Goal: Task Accomplishment & Management: Manage account settings

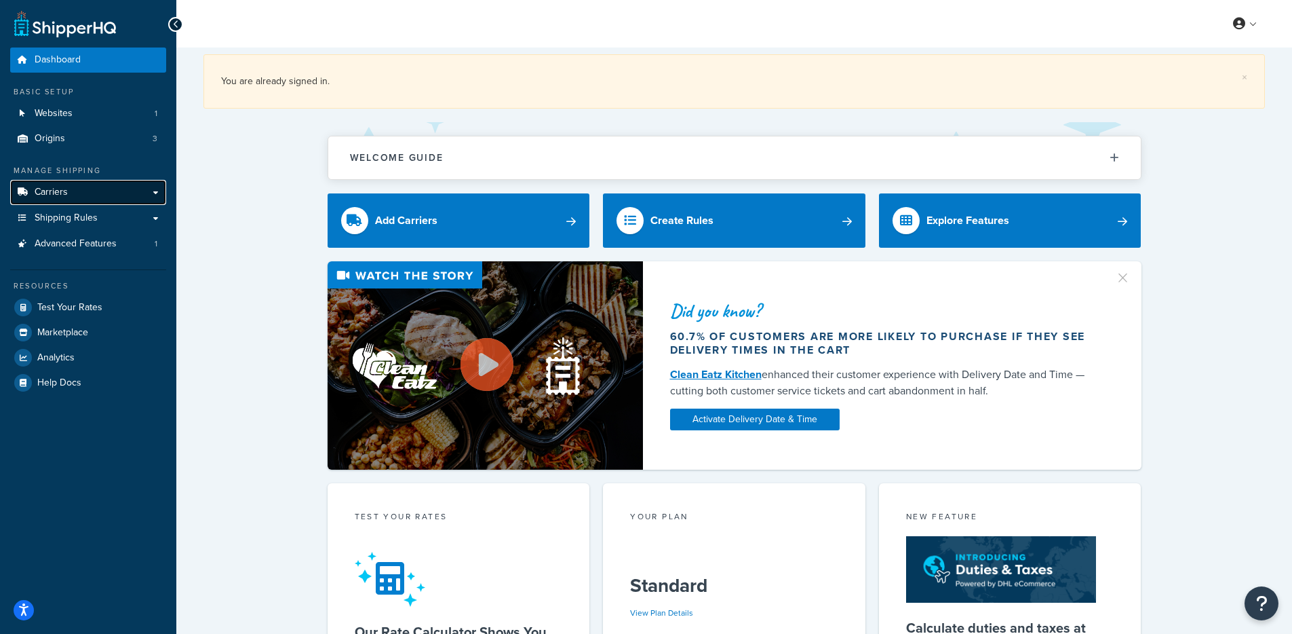
click at [80, 201] on link "Carriers" at bounding box center [88, 192] width 156 height 25
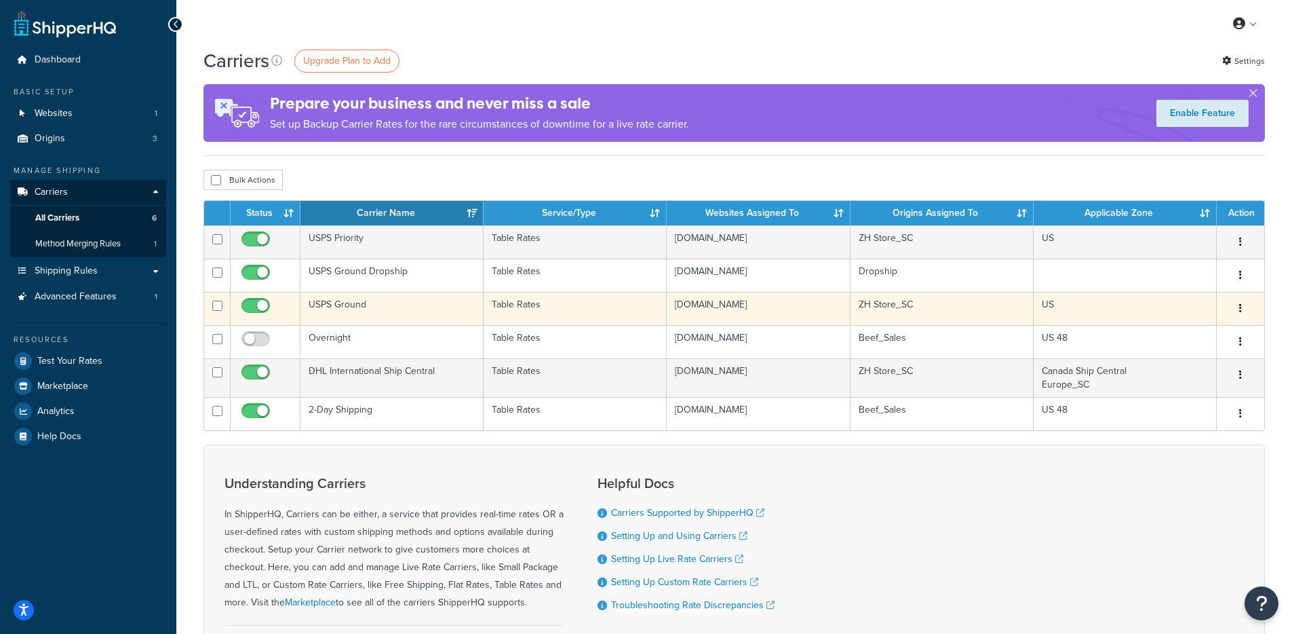
click at [412, 309] on td "USPS Ground" at bounding box center [392, 308] width 183 height 33
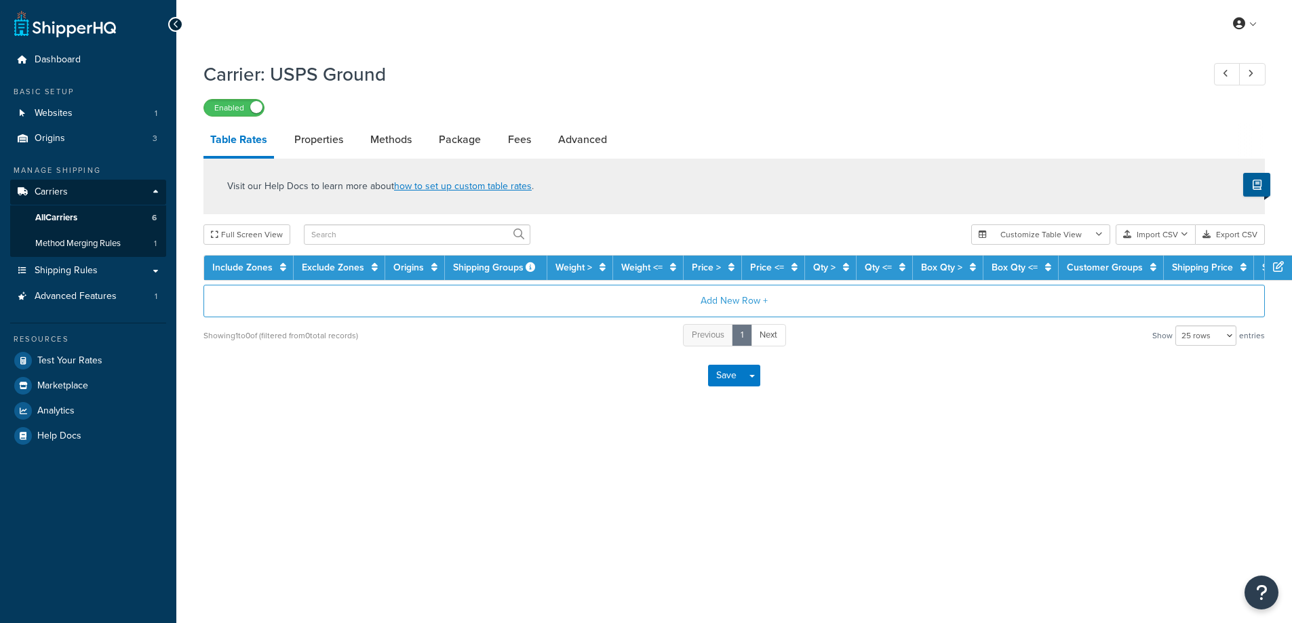
select select "25"
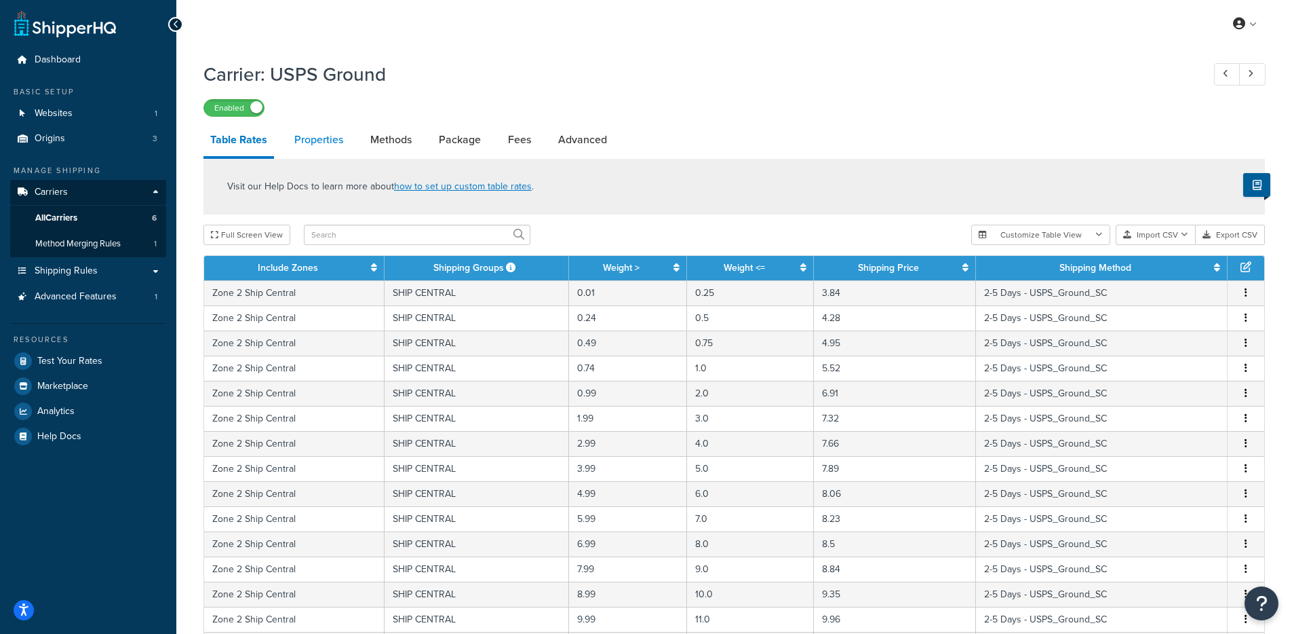
click at [305, 143] on link "Properties" at bounding box center [319, 139] width 62 height 33
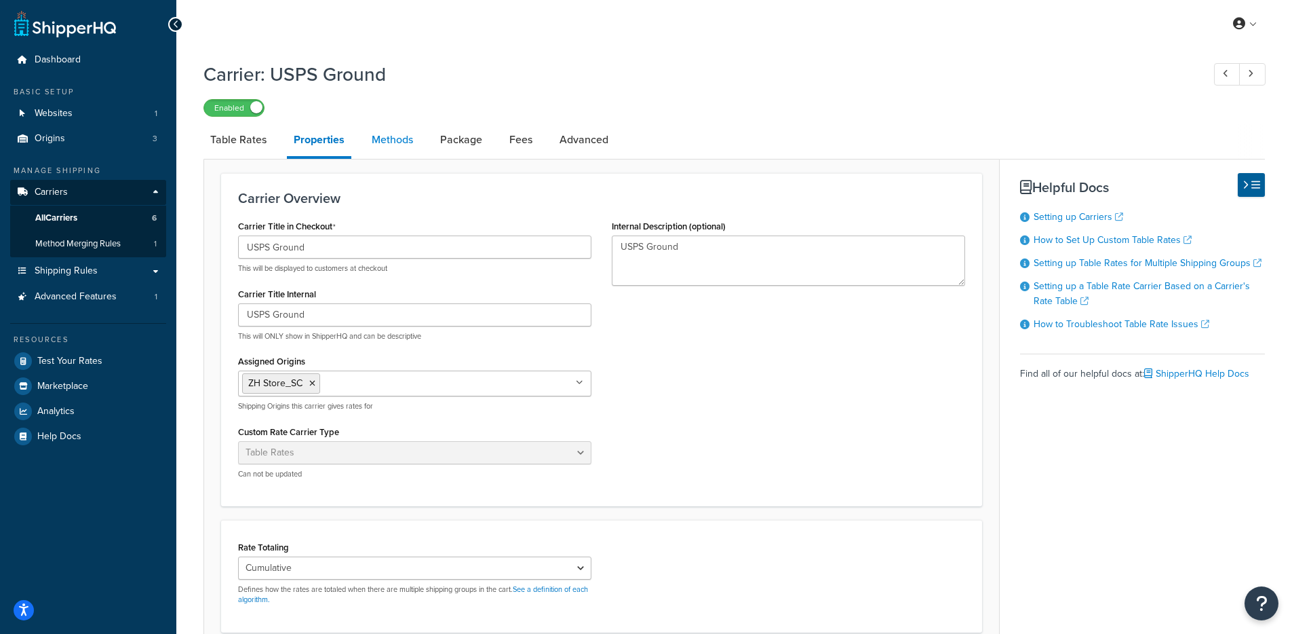
click at [391, 144] on link "Methods" at bounding box center [392, 139] width 55 height 33
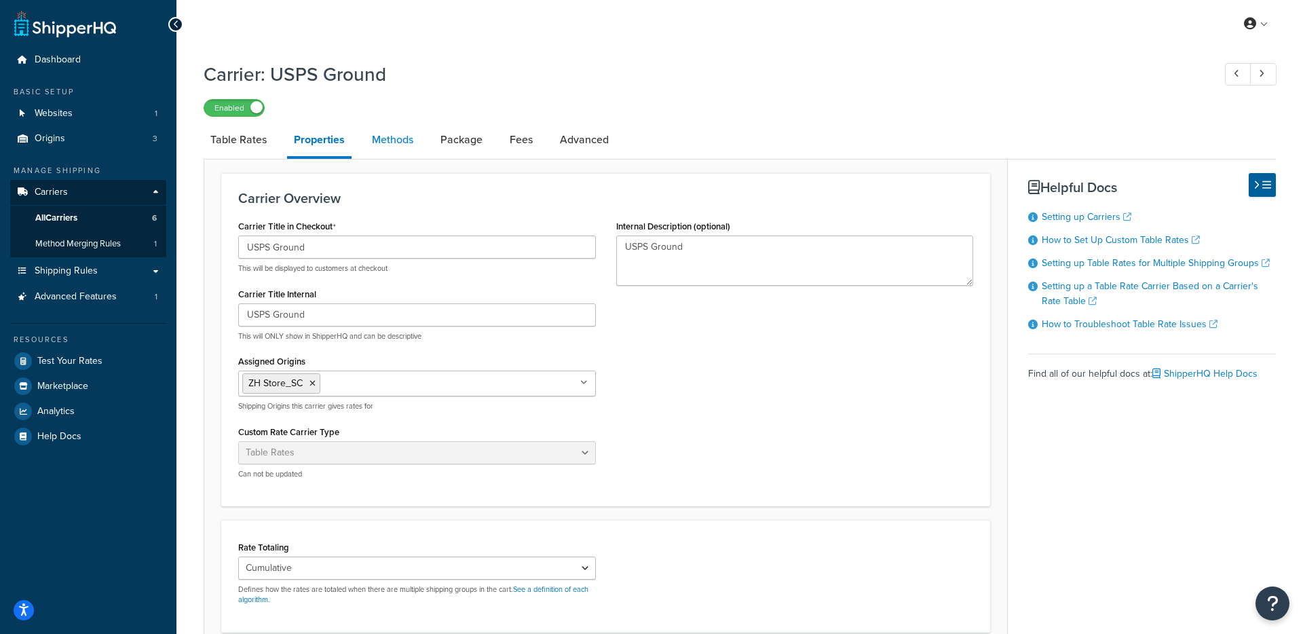
select select "25"
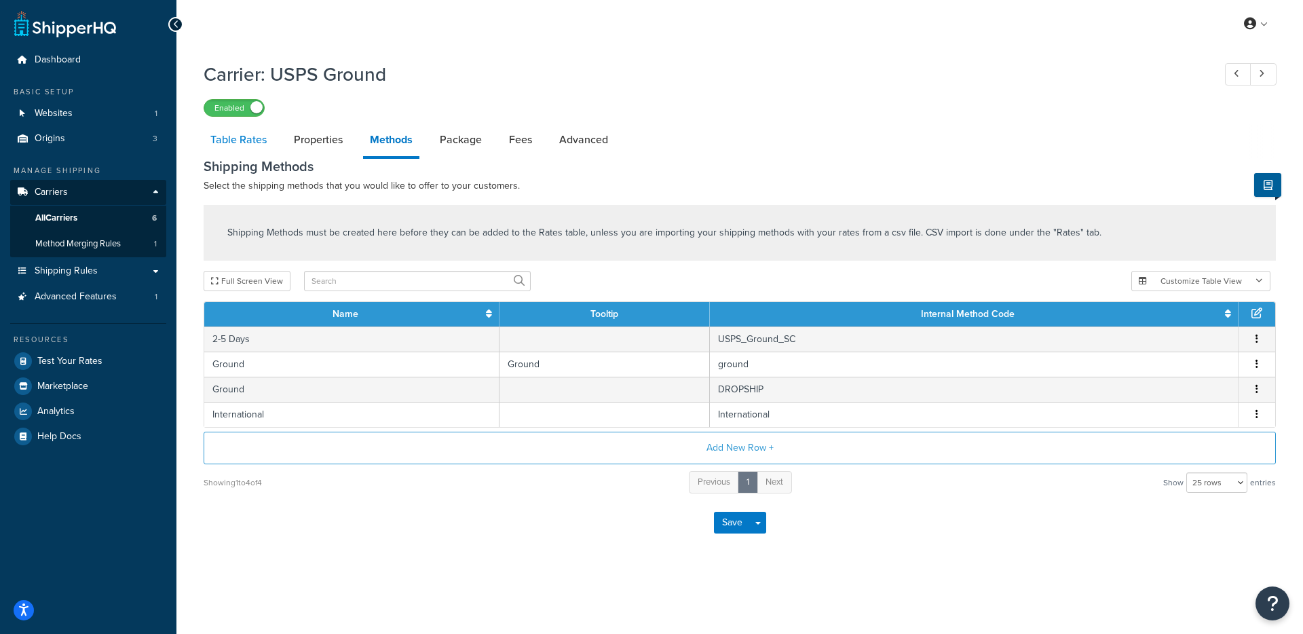
click at [237, 145] on link "Table Rates" at bounding box center [239, 139] width 70 height 33
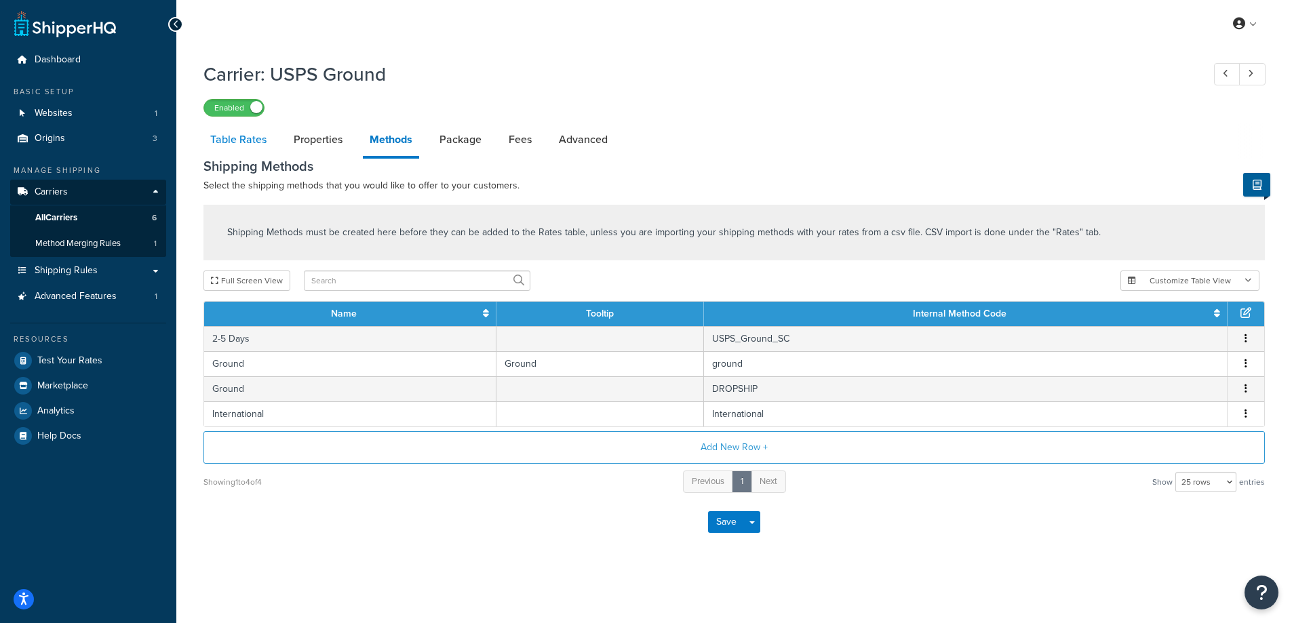
select select "25"
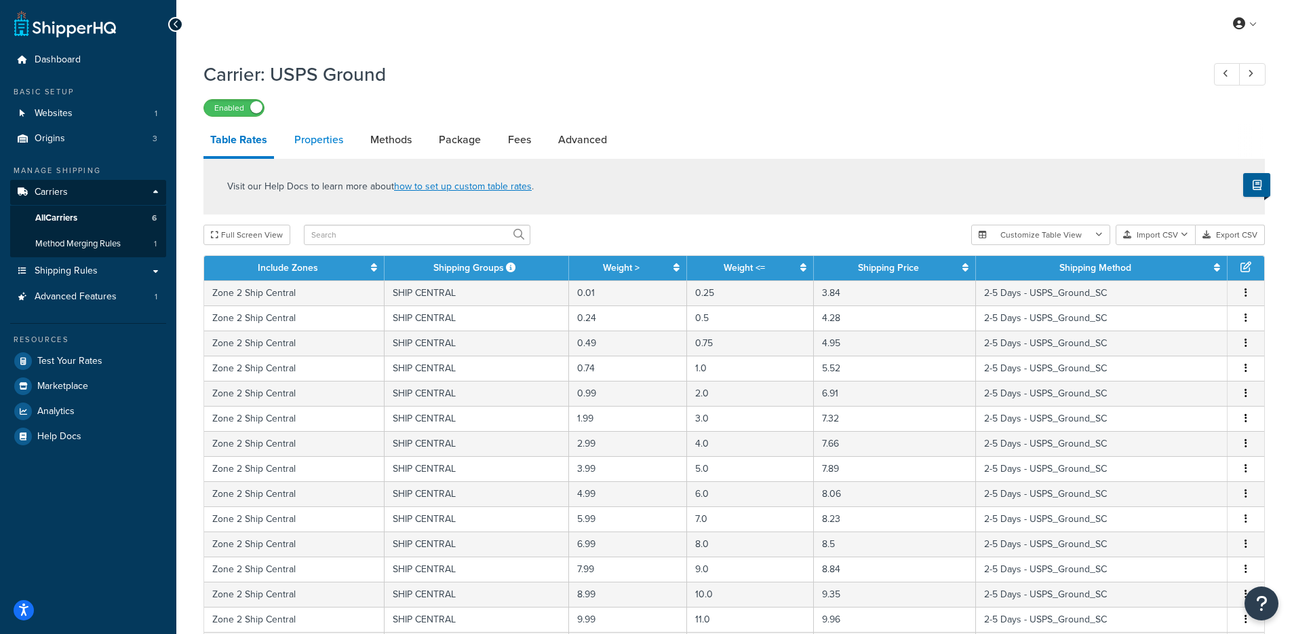
click at [311, 147] on link "Properties" at bounding box center [319, 139] width 62 height 33
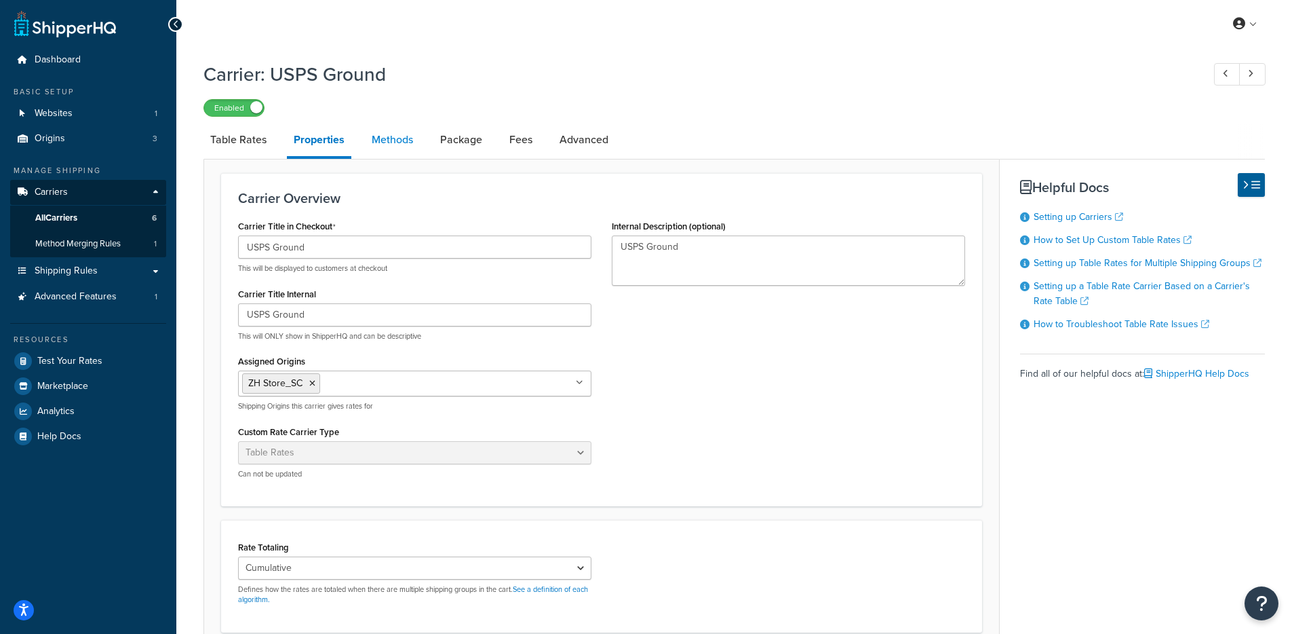
click at [387, 142] on link "Methods" at bounding box center [392, 139] width 55 height 33
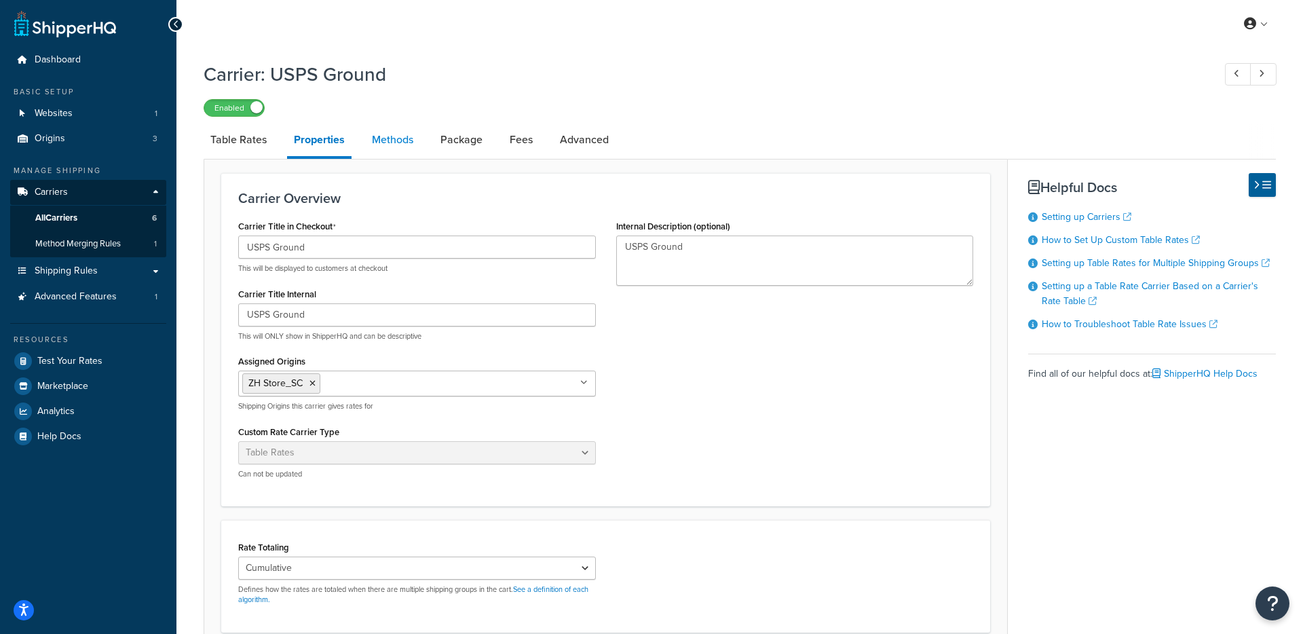
select select "25"
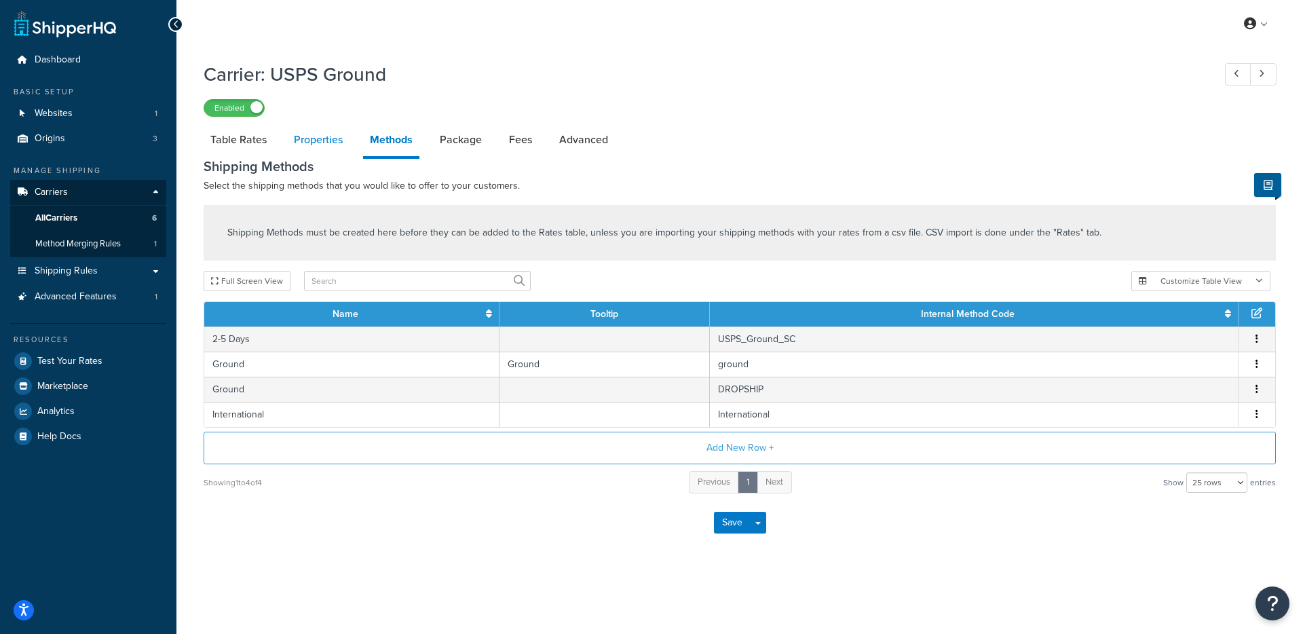
click at [309, 138] on link "Properties" at bounding box center [318, 139] width 62 height 33
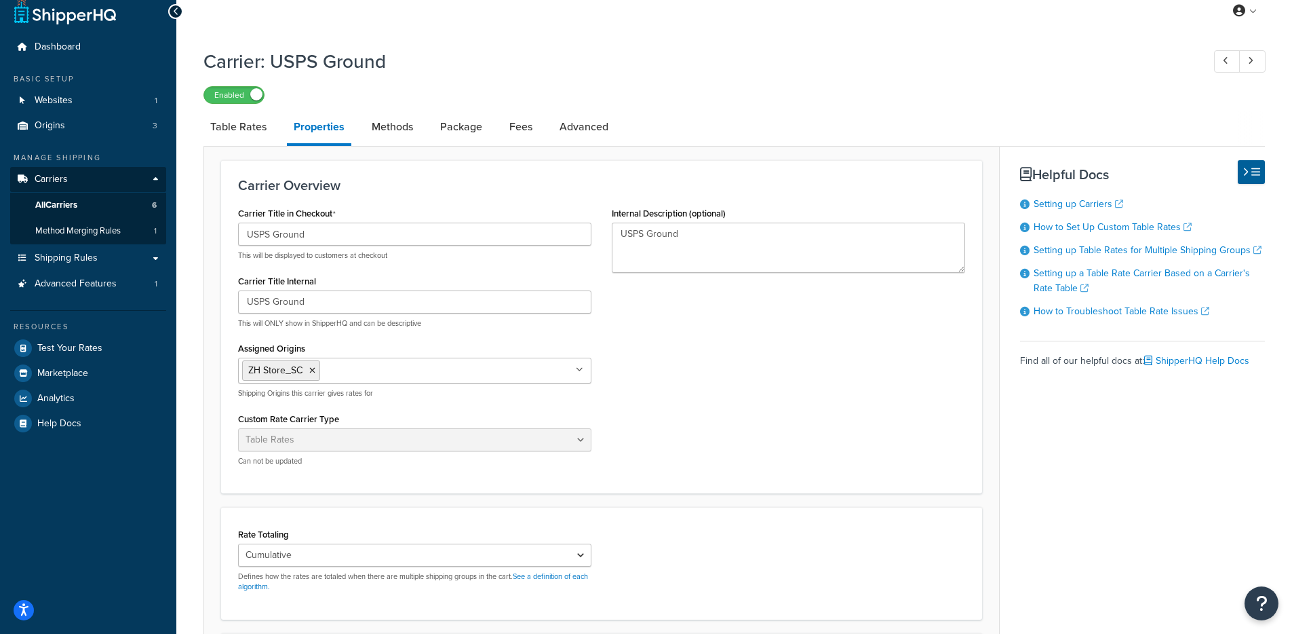
scroll to position [279, 0]
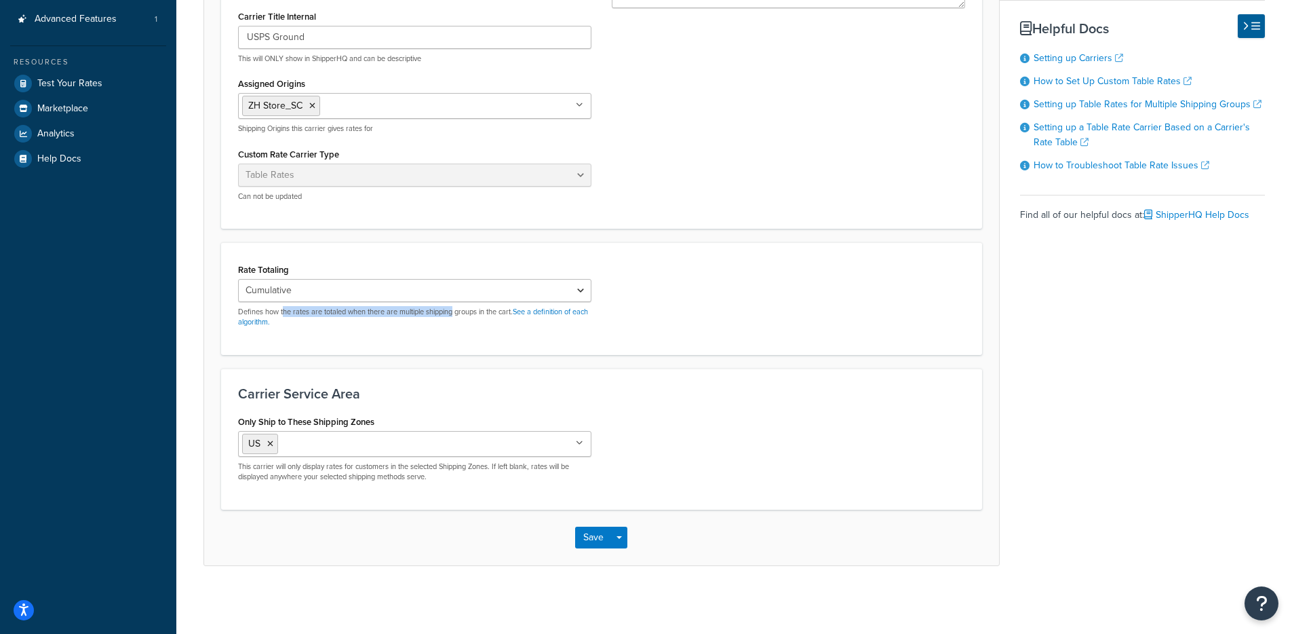
drag, startPoint x: 283, startPoint y: 309, endPoint x: 465, endPoint y: 318, distance: 182.7
click at [457, 311] on p "Defines how the rates are totaled when there are multiple shipping groups in th…" at bounding box center [414, 317] width 353 height 21
drag, startPoint x: 468, startPoint y: 320, endPoint x: 473, endPoint y: 280, distance: 41.0
click at [469, 320] on p "Defines how the rates are totaled when there are multiple shipping groups in th…" at bounding box center [414, 317] width 353 height 21
click at [455, 280] on select "Cumulative Highest Per Item Per SKU" at bounding box center [414, 290] width 353 height 23
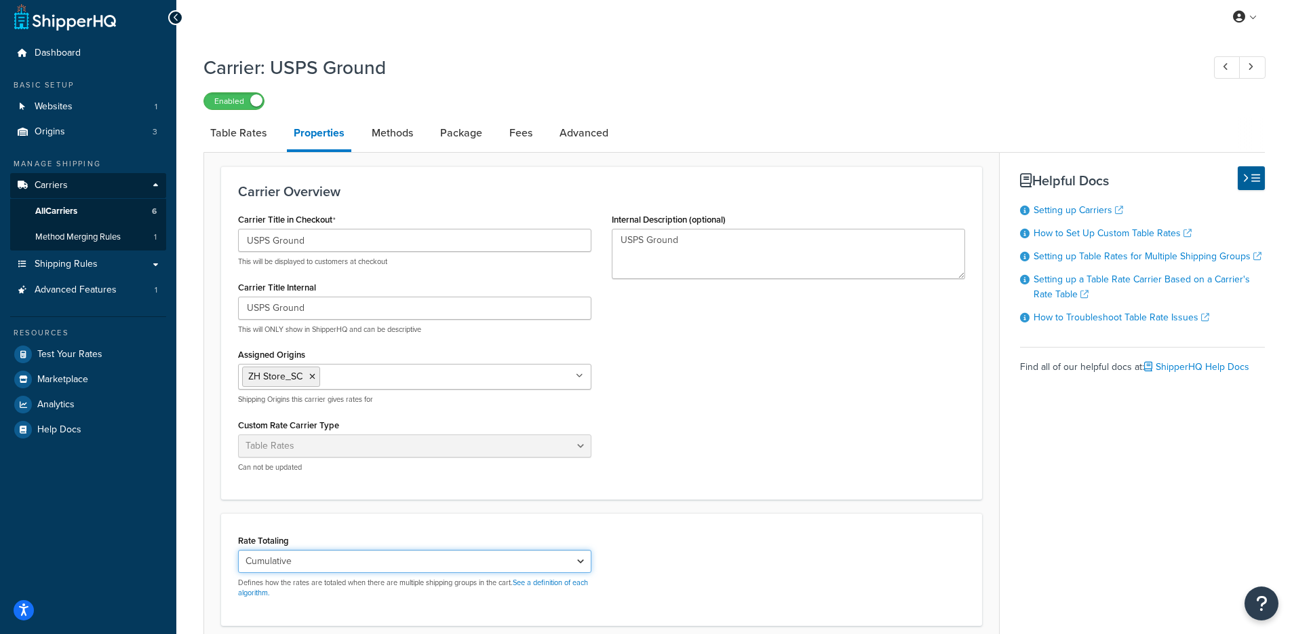
scroll to position [0, 0]
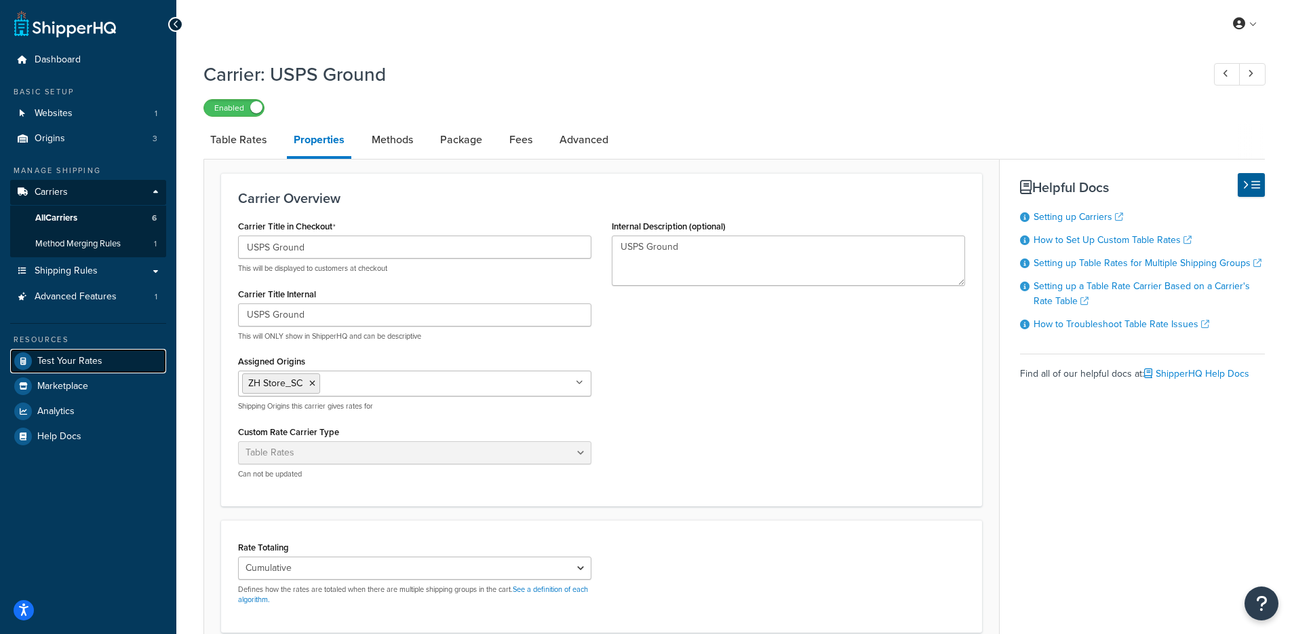
drag, startPoint x: 102, startPoint y: 360, endPoint x: 121, endPoint y: 349, distance: 21.0
click at [102, 360] on link "Test Your Rates" at bounding box center [88, 361] width 156 height 24
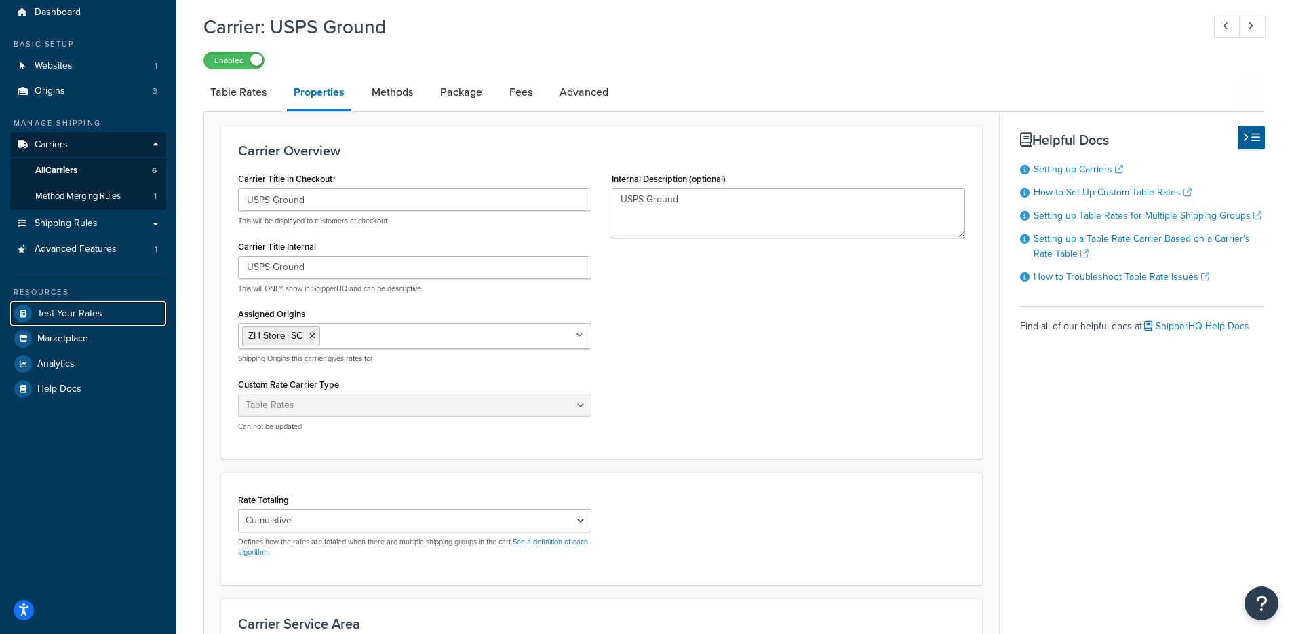
scroll to position [48, 0]
click at [531, 544] on link "See a definition of each algorithm." at bounding box center [413, 545] width 350 height 21
click at [113, 166] on link "All Carriers 6" at bounding box center [88, 169] width 156 height 25
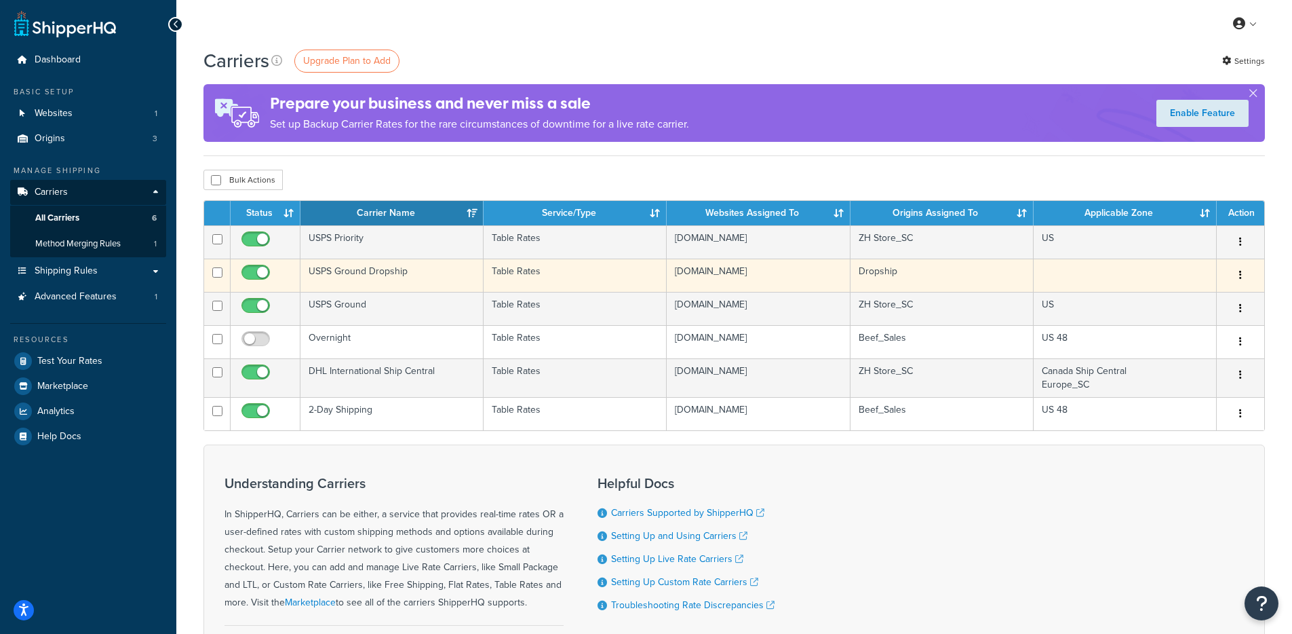
click at [454, 284] on td "USPS Ground Dropship" at bounding box center [392, 274] width 183 height 33
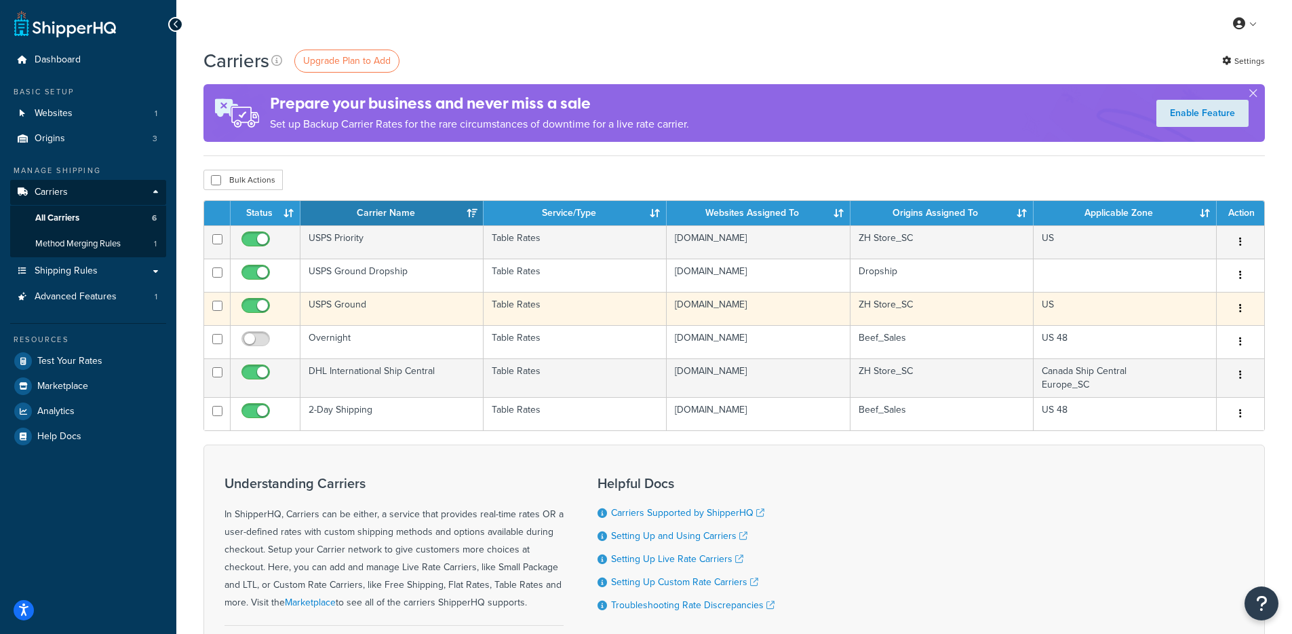
click at [438, 305] on td "USPS Ground" at bounding box center [392, 308] width 183 height 33
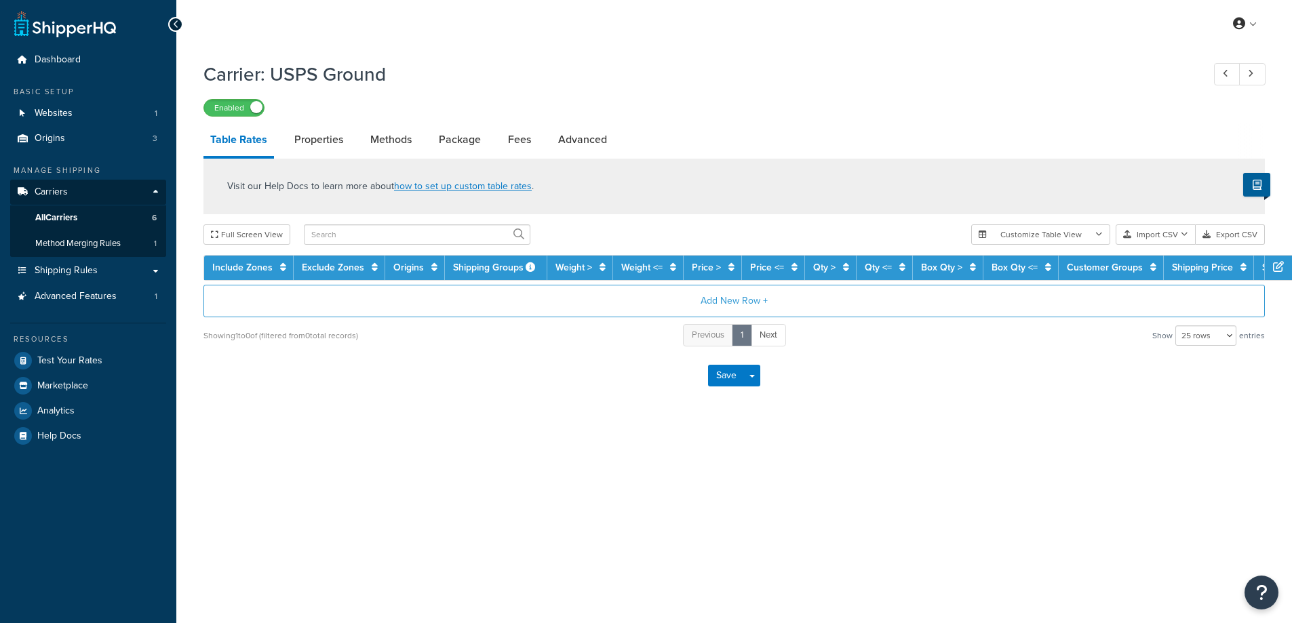
select select "25"
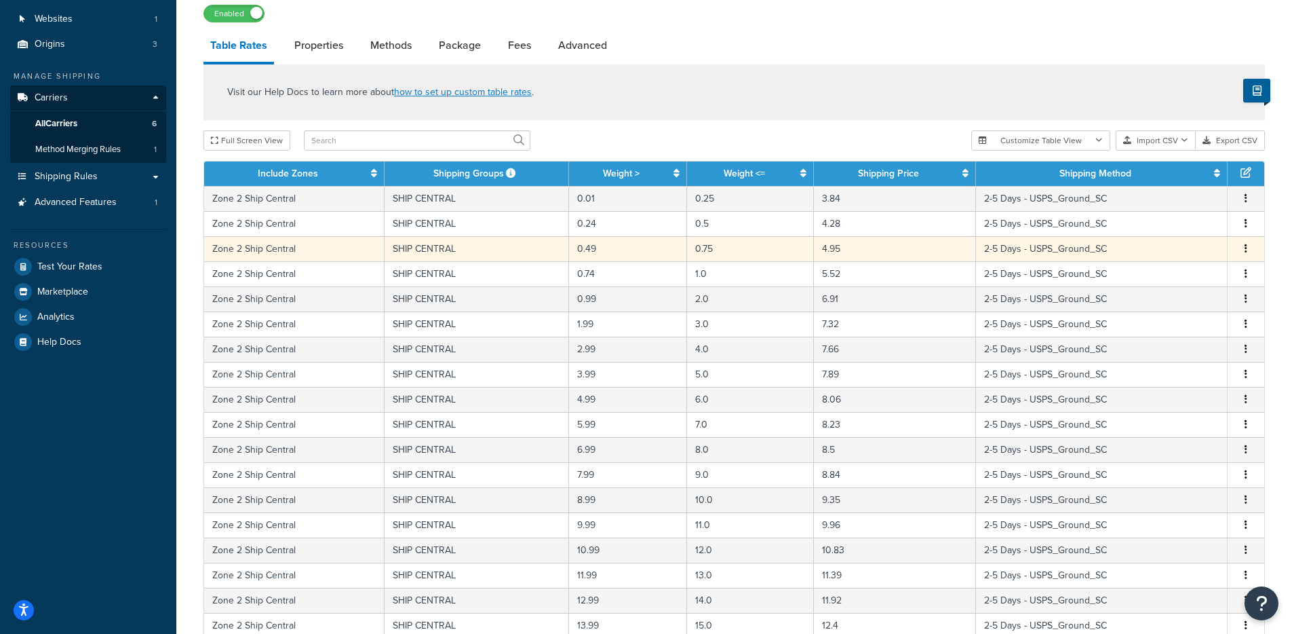
scroll to position [92, 0]
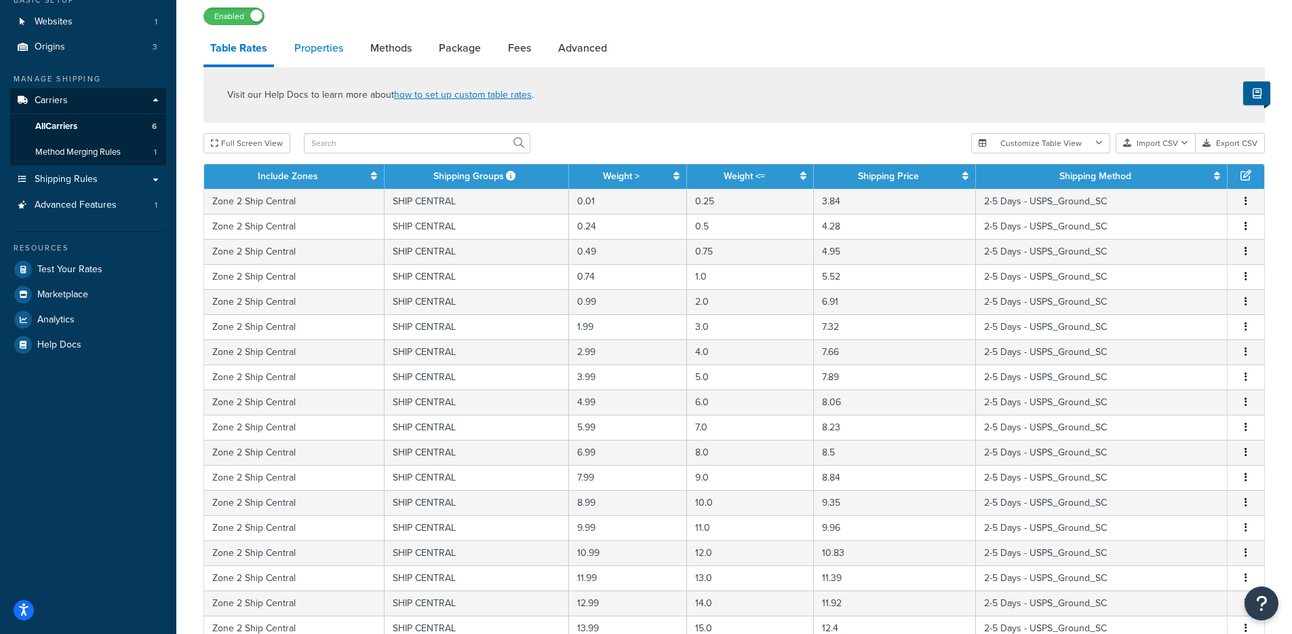
click at [337, 41] on link "Properties" at bounding box center [319, 48] width 62 height 33
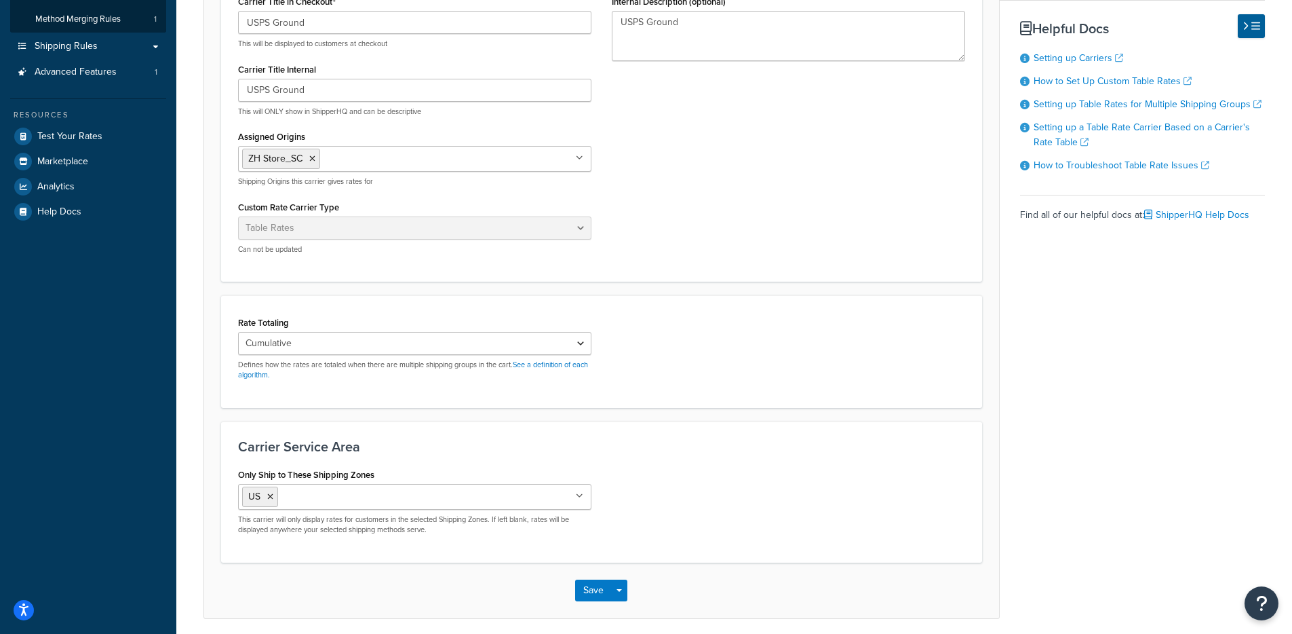
scroll to position [279, 0]
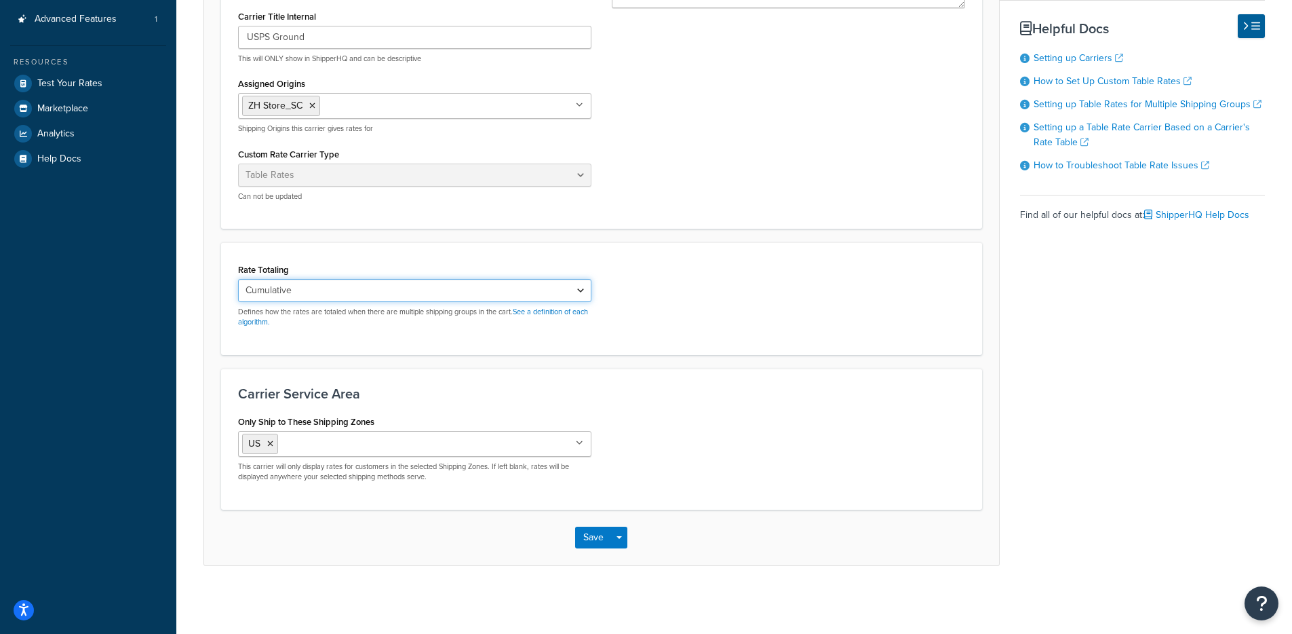
click at [309, 291] on select "Cumulative Highest Per Item Per SKU" at bounding box center [414, 290] width 353 height 23
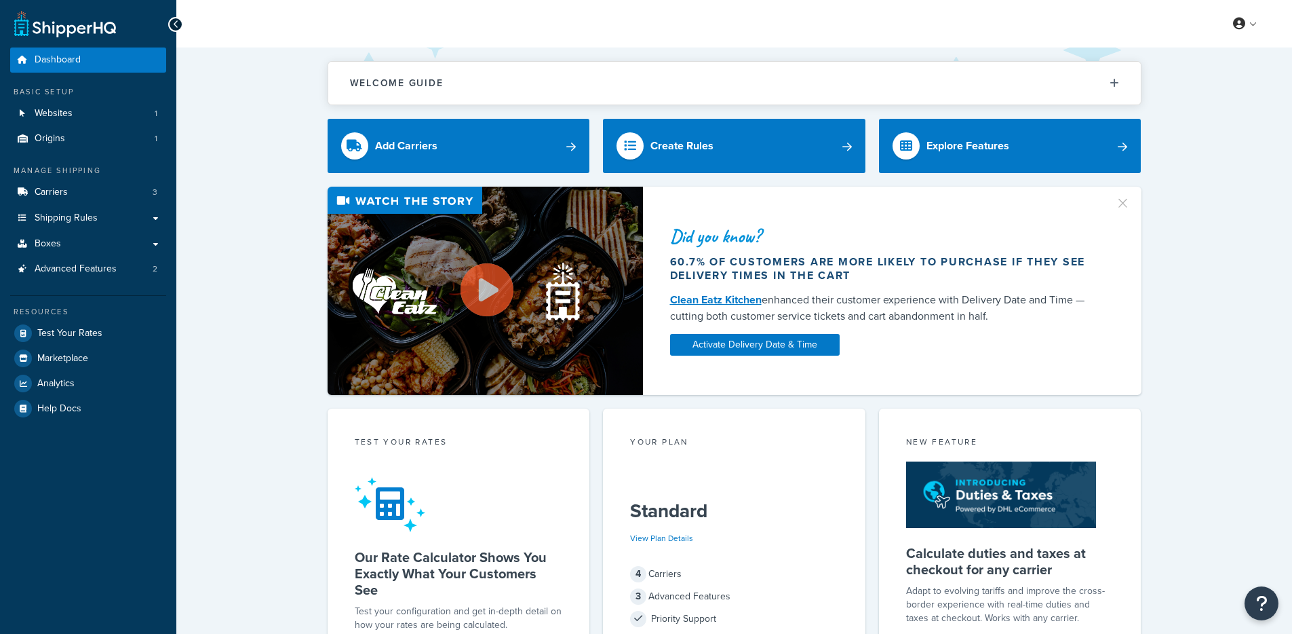
click at [102, 177] on div "Manage Shipping Carriers 3 Shipping Rules Shipping Rules All Shipping Rules 49 …" at bounding box center [88, 223] width 156 height 117
click at [92, 189] on link "Carriers 3" at bounding box center [88, 192] width 156 height 25
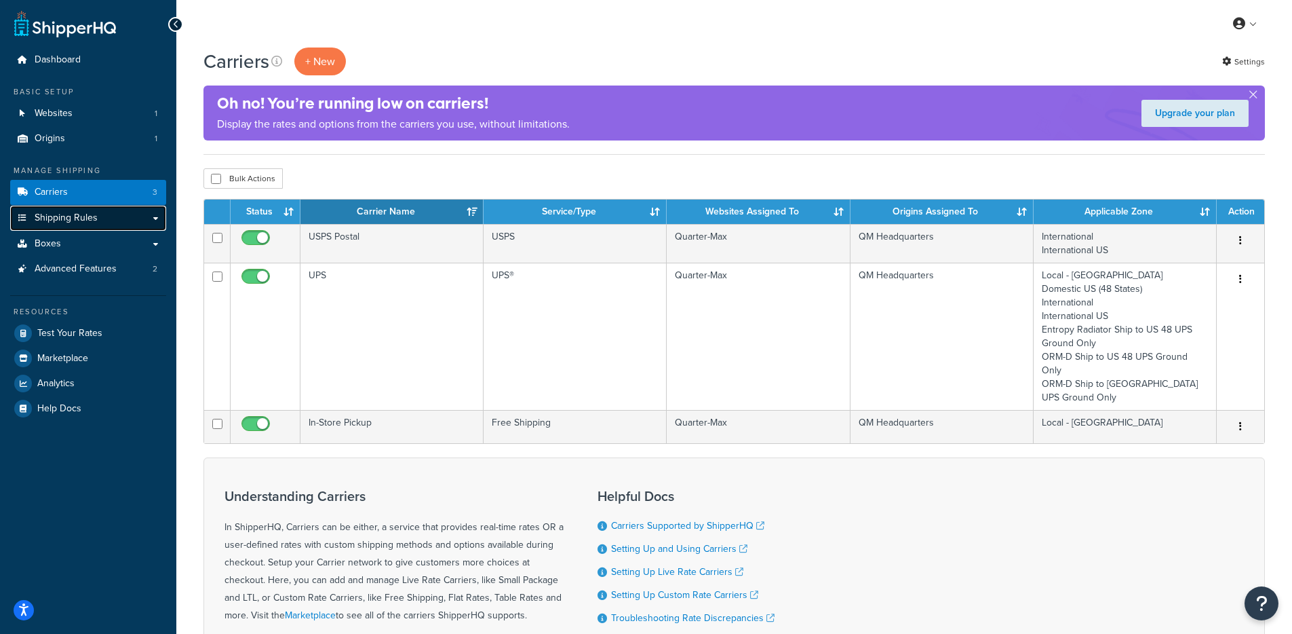
click at [123, 214] on link "Shipping Rules" at bounding box center [88, 218] width 156 height 25
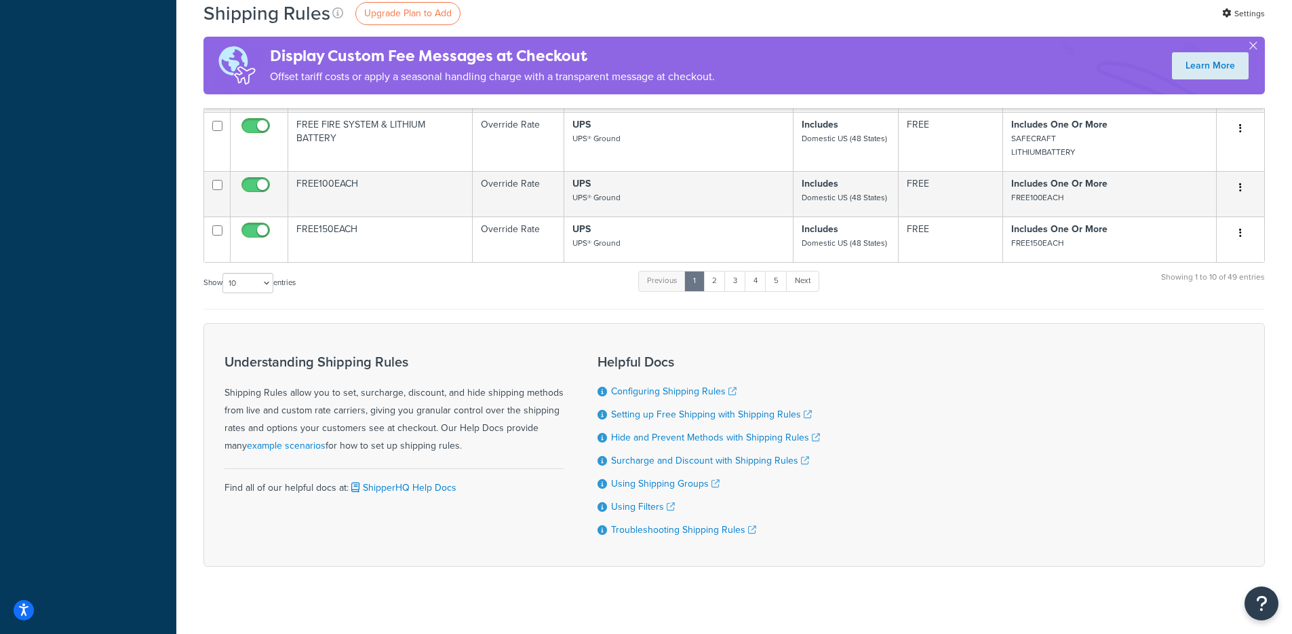
scroll to position [685, 0]
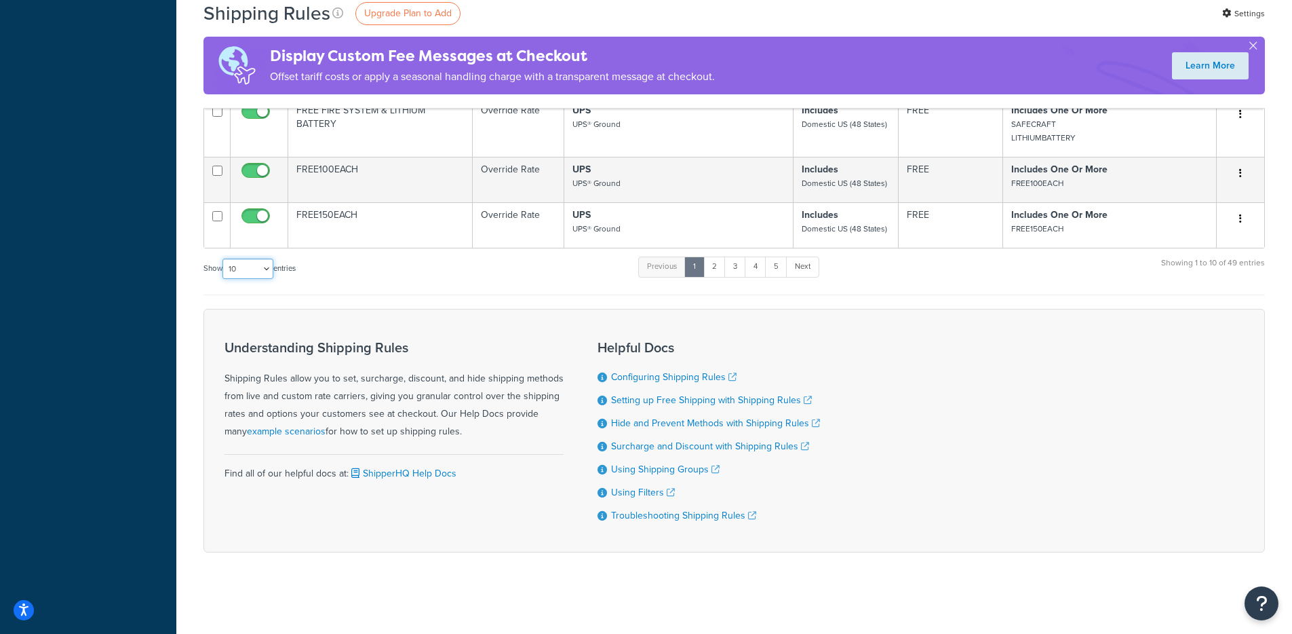
click at [260, 273] on select "10 15 25 50 100 1000" at bounding box center [248, 268] width 51 height 20
select select "1000"
click at [224, 258] on select "10 15 25 50 100 1000" at bounding box center [248, 268] width 51 height 20
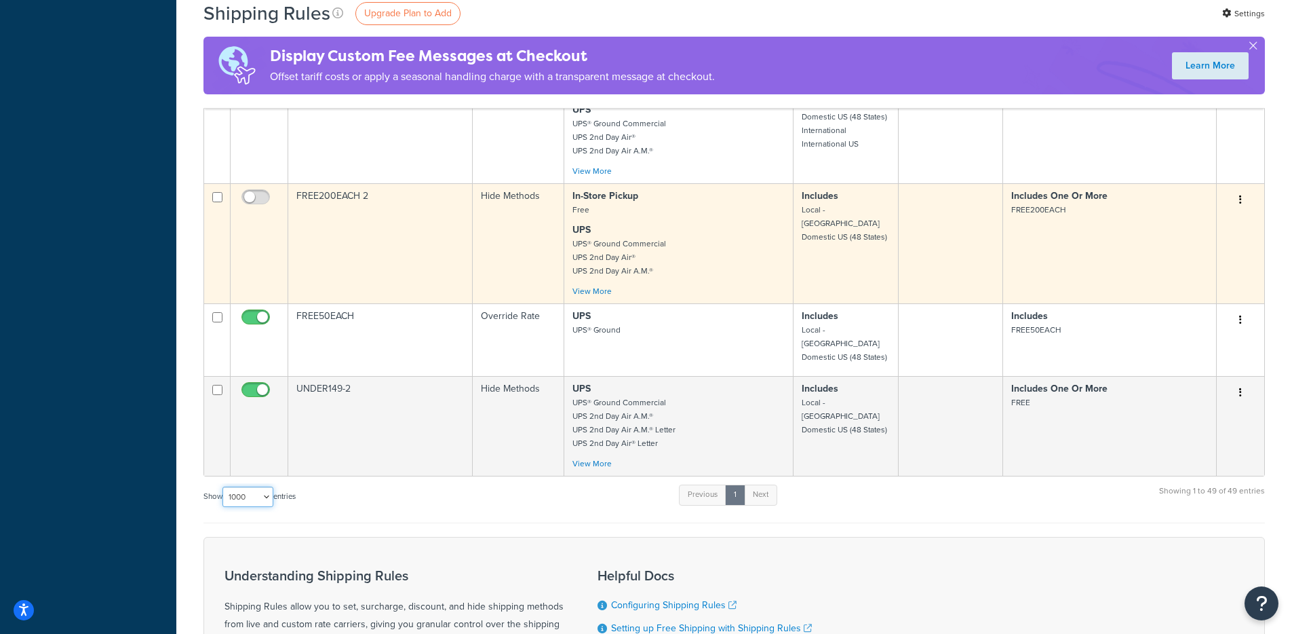
scroll to position [3516, 0]
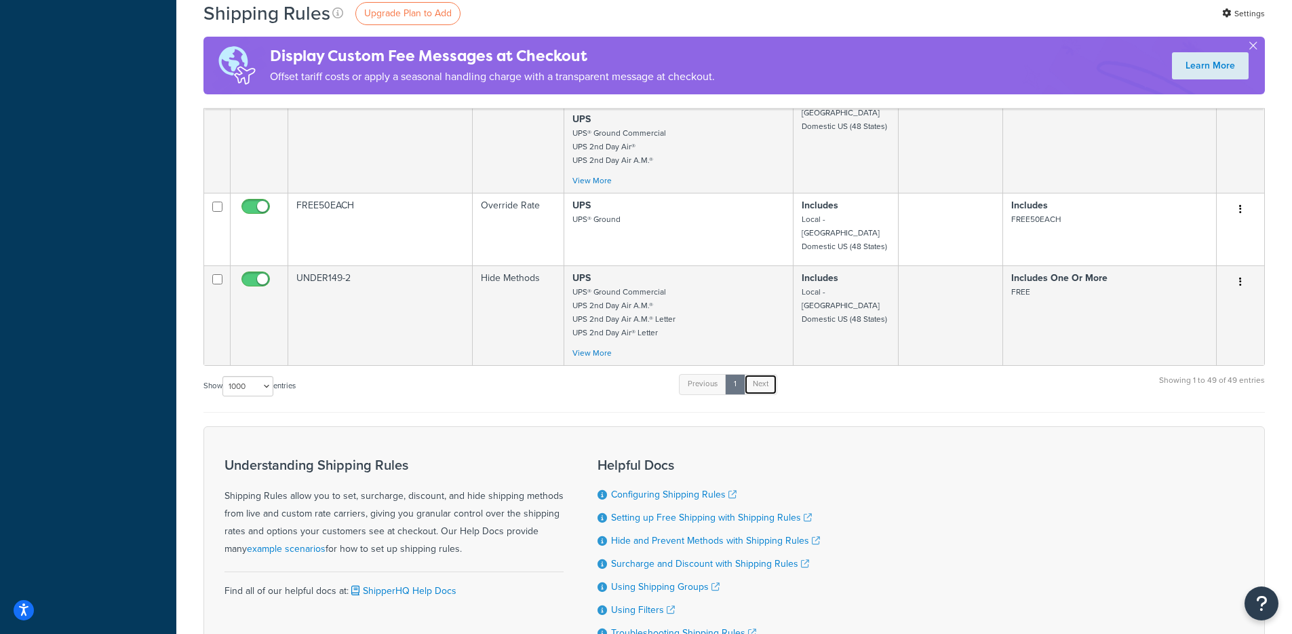
click at [758, 374] on link "Next" at bounding box center [760, 384] width 33 height 20
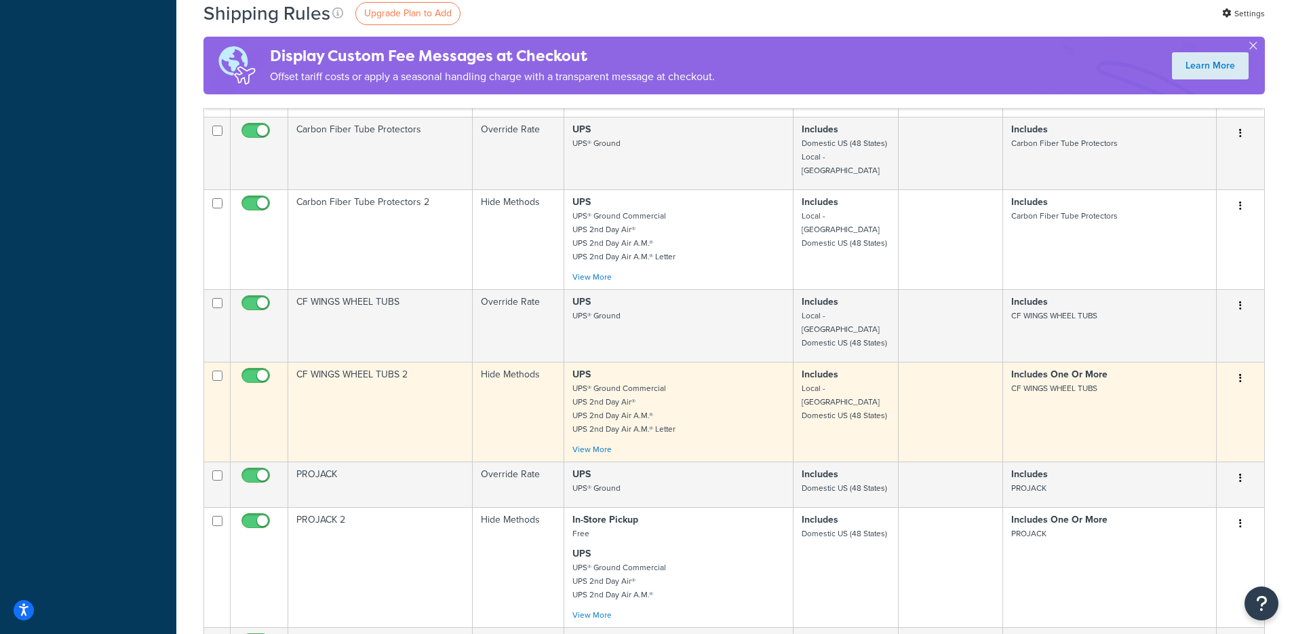
scroll to position [2057, 0]
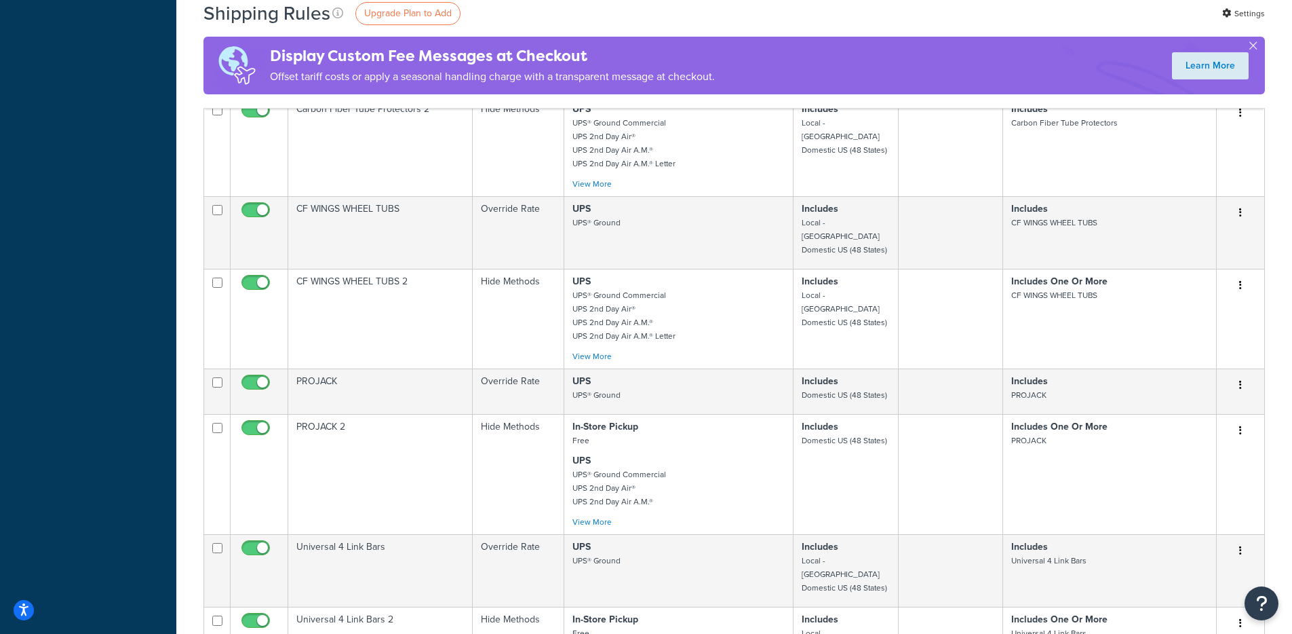
click at [195, 357] on div "Shipping Rules Upgrade Plan to Add Settings Display Custom Fee Messages at Chec…" at bounding box center [734, 82] width 1116 height 4185
click at [176, 361] on div "Shipping Rules Upgrade Plan to Add Settings Display Custom Fee Messages at Chec…" at bounding box center [734, 82] width 1116 height 4185
click at [185, 353] on div "Shipping Rules Upgrade Plan to Add Settings Display Custom Fee Messages at Chec…" at bounding box center [734, 82] width 1116 height 4185
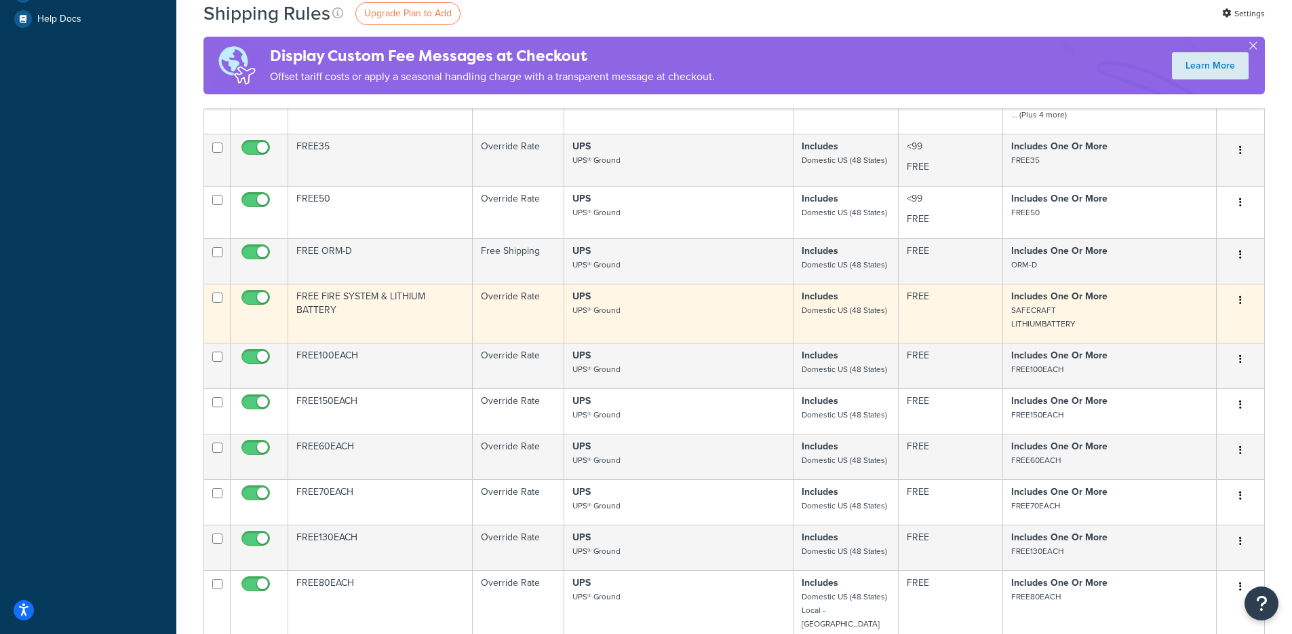
scroll to position [513, 0]
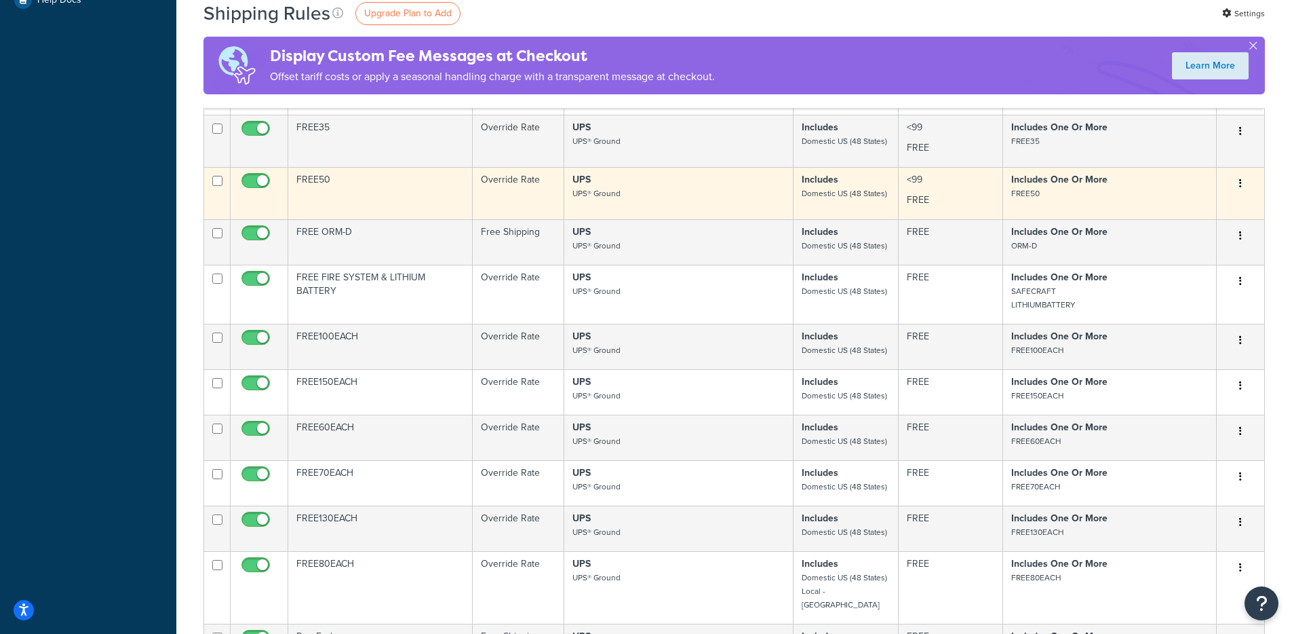
click at [688, 197] on p "UPS UPS® Ground" at bounding box center [679, 186] width 212 height 27
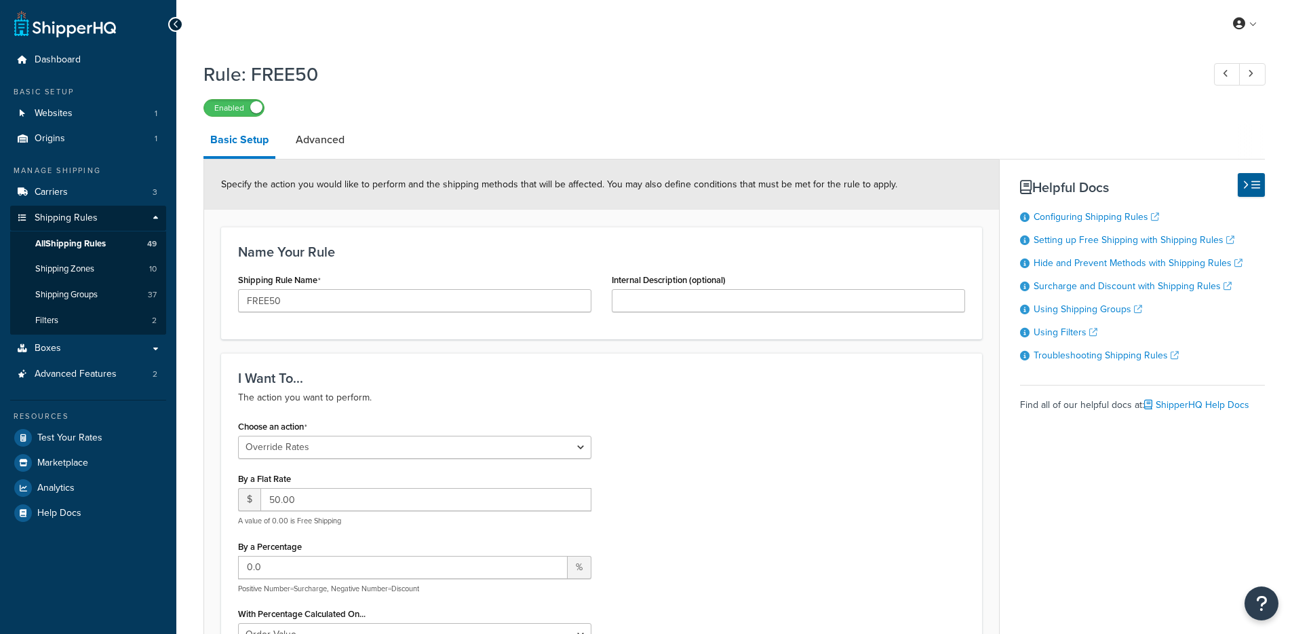
select select "OVERRIDE"
select select "SHIPPING_GROUP"
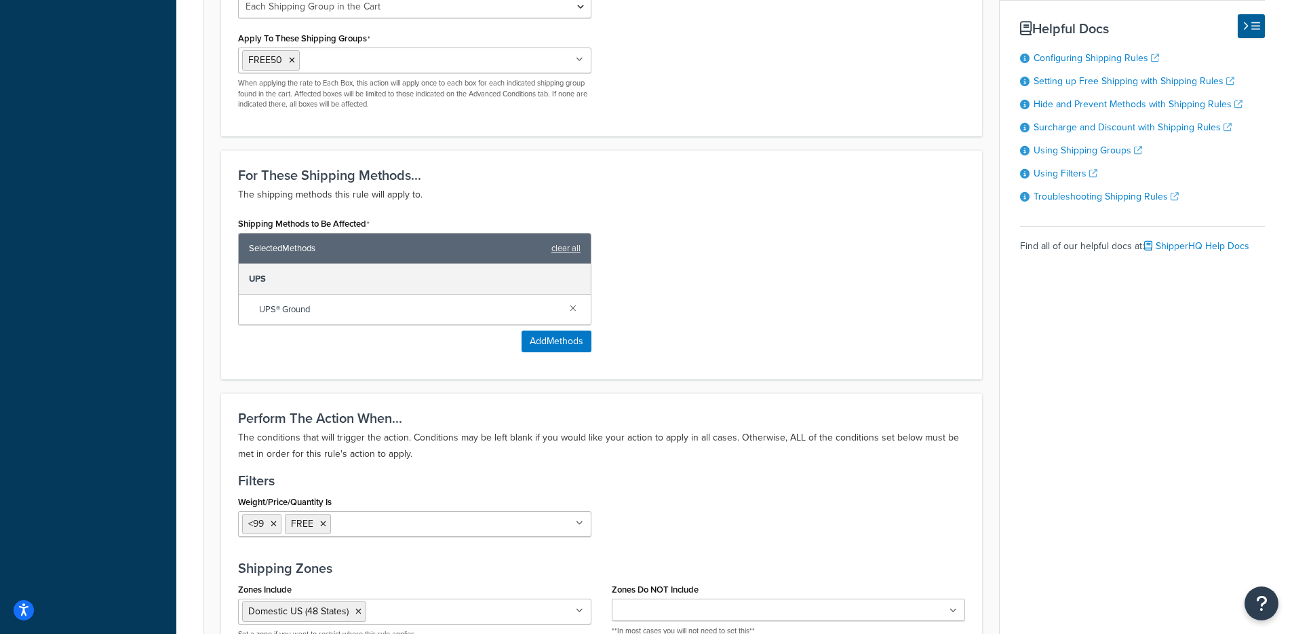
scroll to position [154, 0]
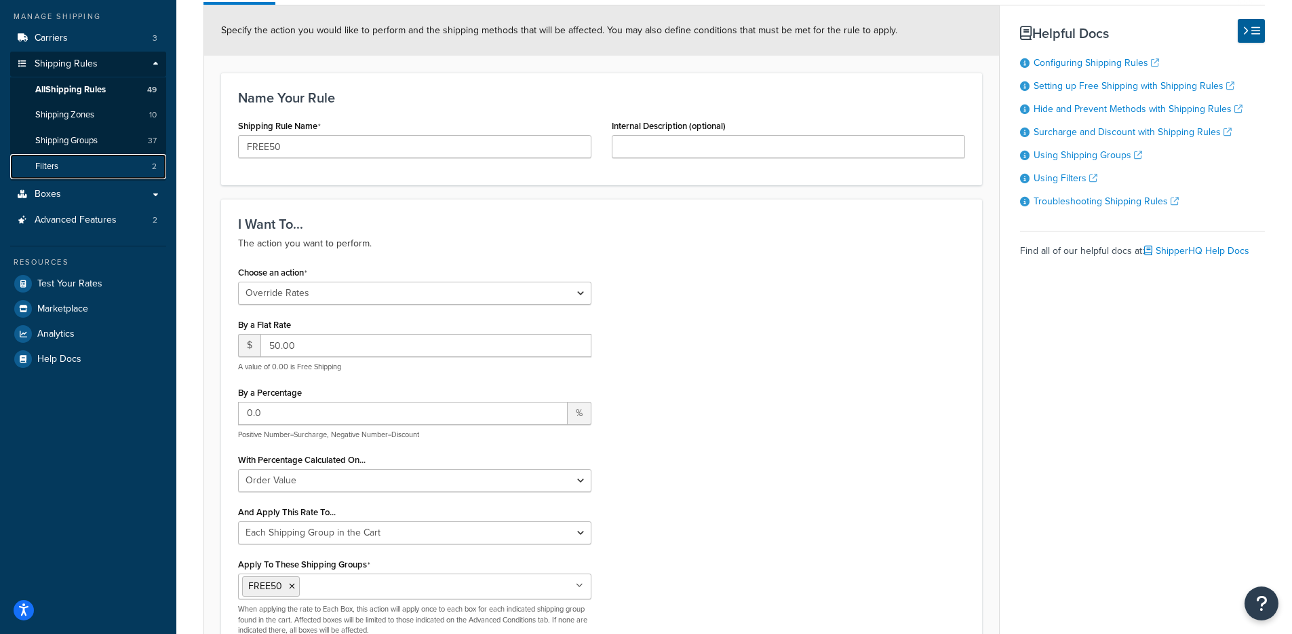
click at [43, 170] on span "Filters" at bounding box center [46, 167] width 23 height 12
click at [90, 161] on link "Filters 2" at bounding box center [88, 166] width 156 height 25
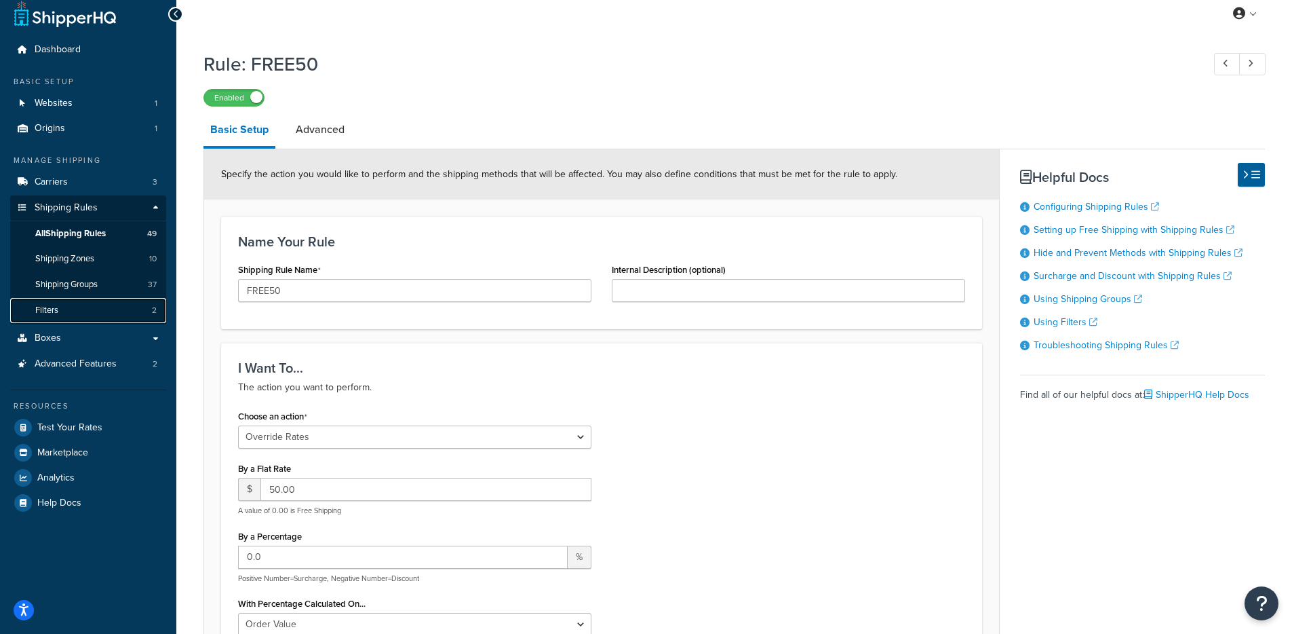
scroll to position [0, 0]
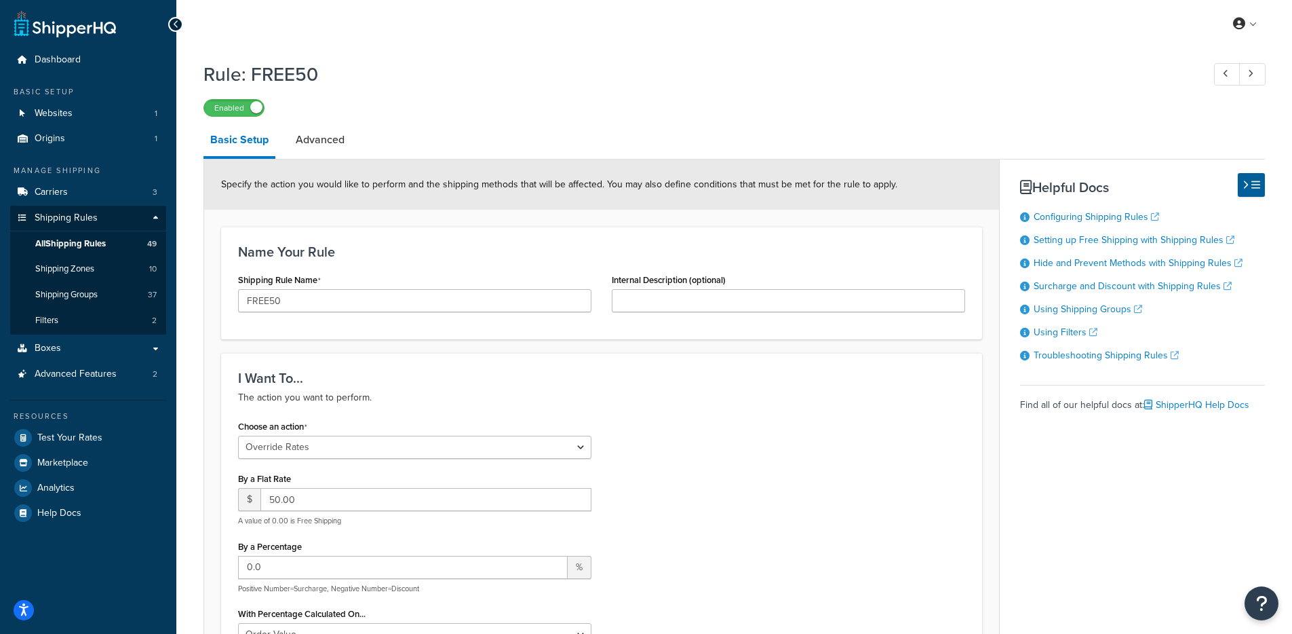
click at [310, 142] on link "Advanced" at bounding box center [320, 139] width 62 height 33
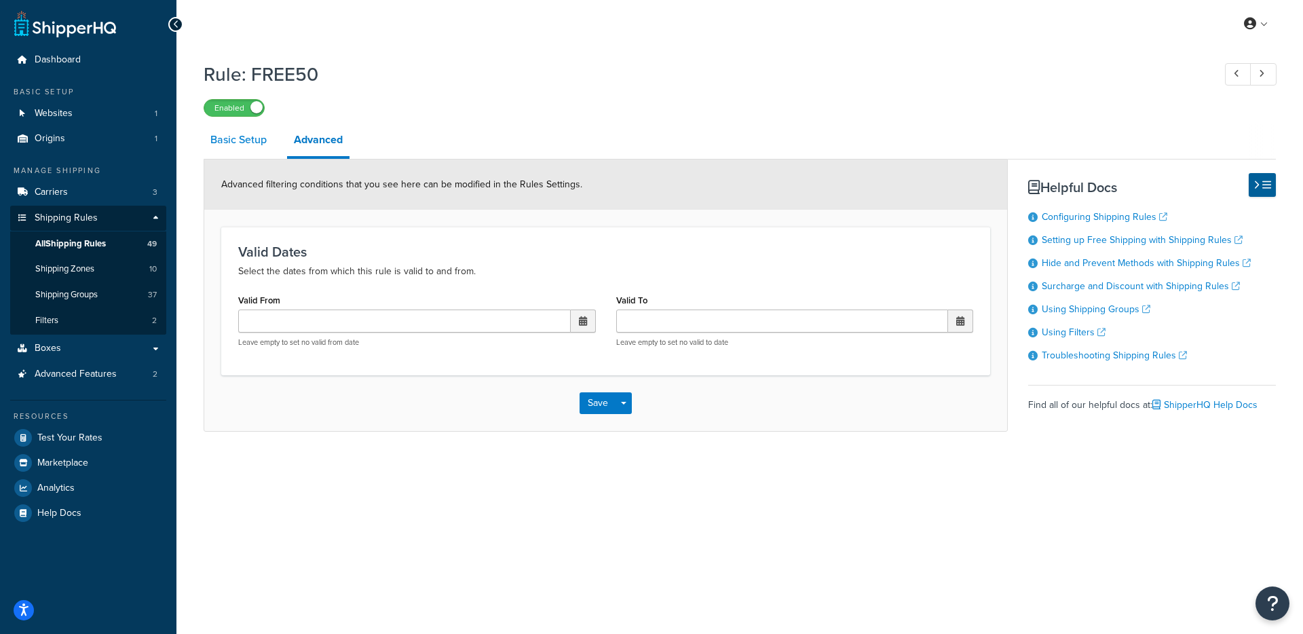
click at [238, 148] on link "Basic Setup" at bounding box center [239, 139] width 70 height 33
select select "OVERRIDE"
select select "SHIPPING_GROUP"
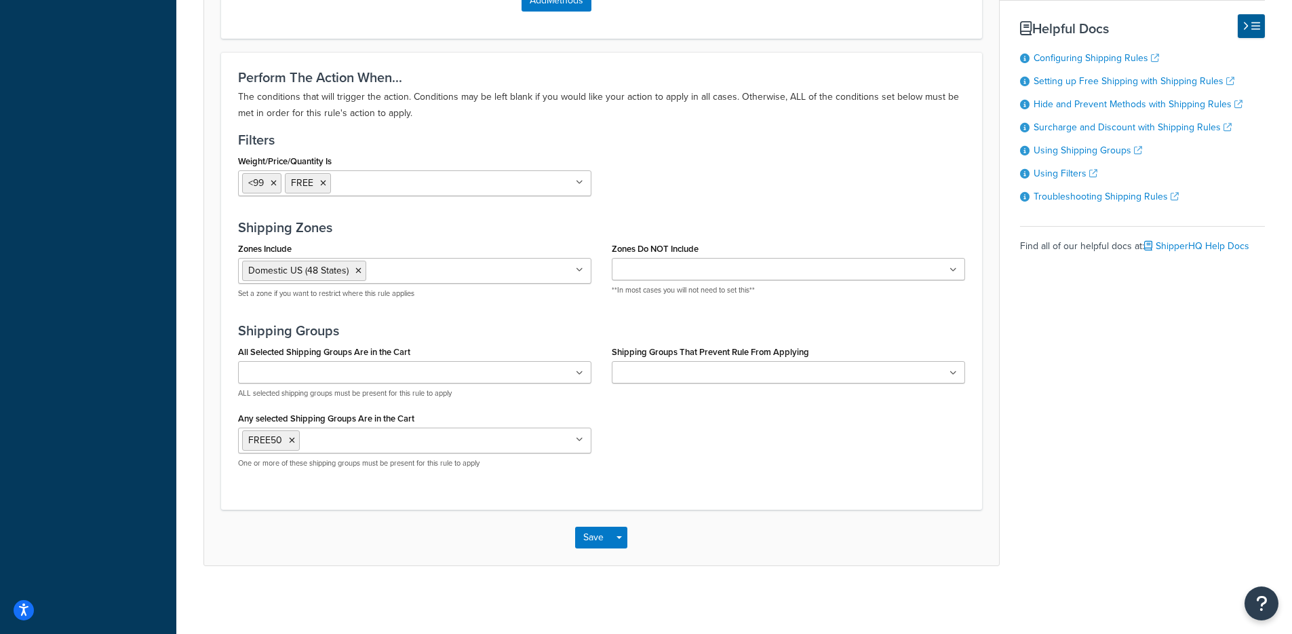
scroll to position [1022, 0]
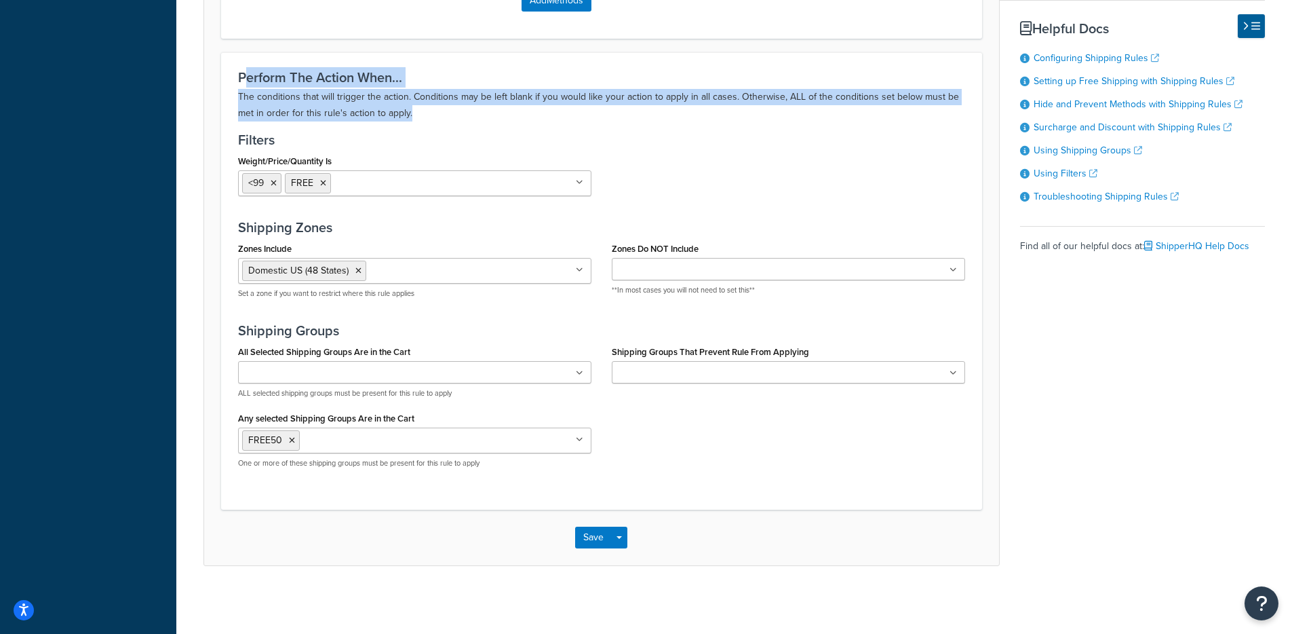
drag, startPoint x: 428, startPoint y: 111, endPoint x: 243, endPoint y: 90, distance: 186.4
click at [243, 90] on p "The conditions that will trigger the action. Conditions may be left blank if yo…" at bounding box center [601, 105] width 727 height 33
click at [244, 90] on p "The conditions that will trigger the action. Conditions may be left blank if yo…" at bounding box center [601, 105] width 727 height 33
drag, startPoint x: 284, startPoint y: 94, endPoint x: 455, endPoint y: 121, distance: 172.5
click at [455, 121] on div "Perform The Action When... The conditions that will trigger the action. Conditi…" at bounding box center [601, 280] width 761 height 457
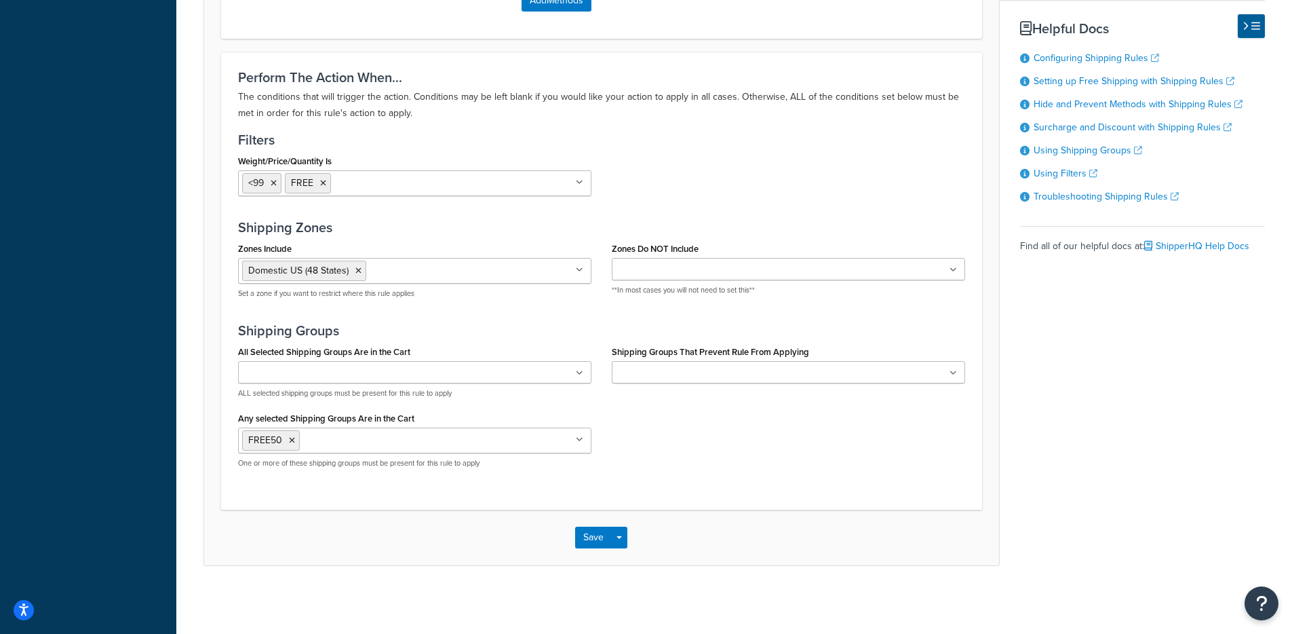
click at [456, 122] on div "Perform The Action When... The conditions that will trigger the action. Conditi…" at bounding box center [601, 280] width 761 height 457
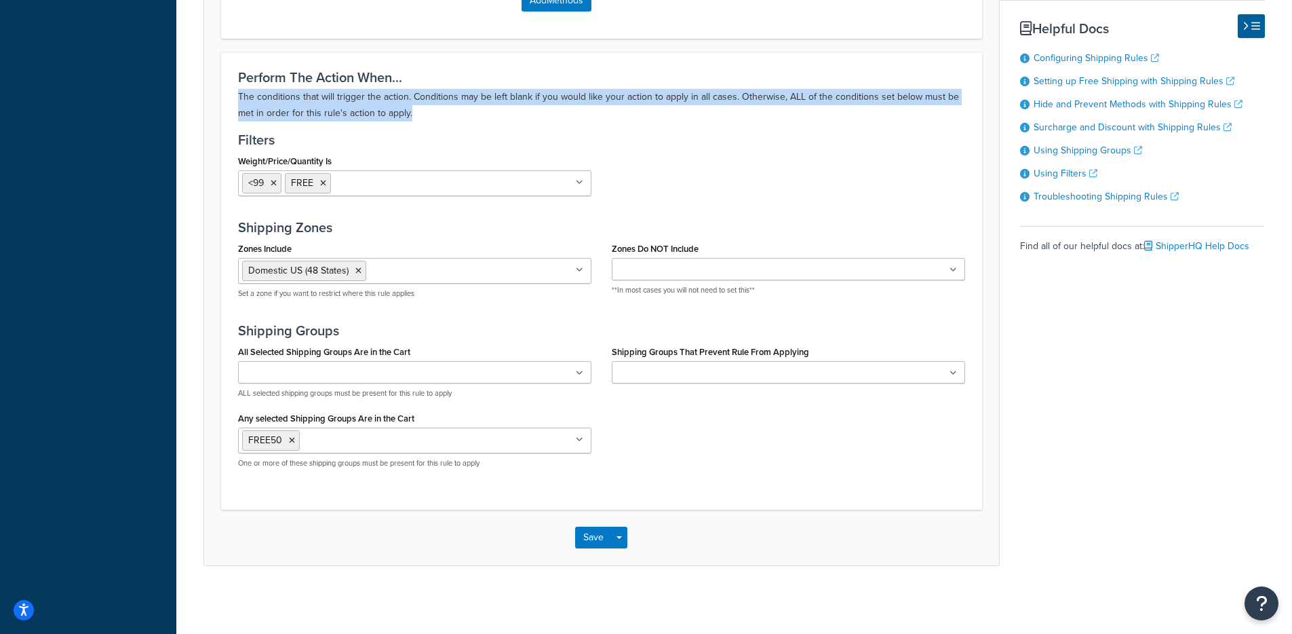
drag, startPoint x: 369, startPoint y: 104, endPoint x: 224, endPoint y: 94, distance: 145.5
click at [224, 94] on div "Perform The Action When... The conditions that will trigger the action. Conditi…" at bounding box center [601, 280] width 761 height 457
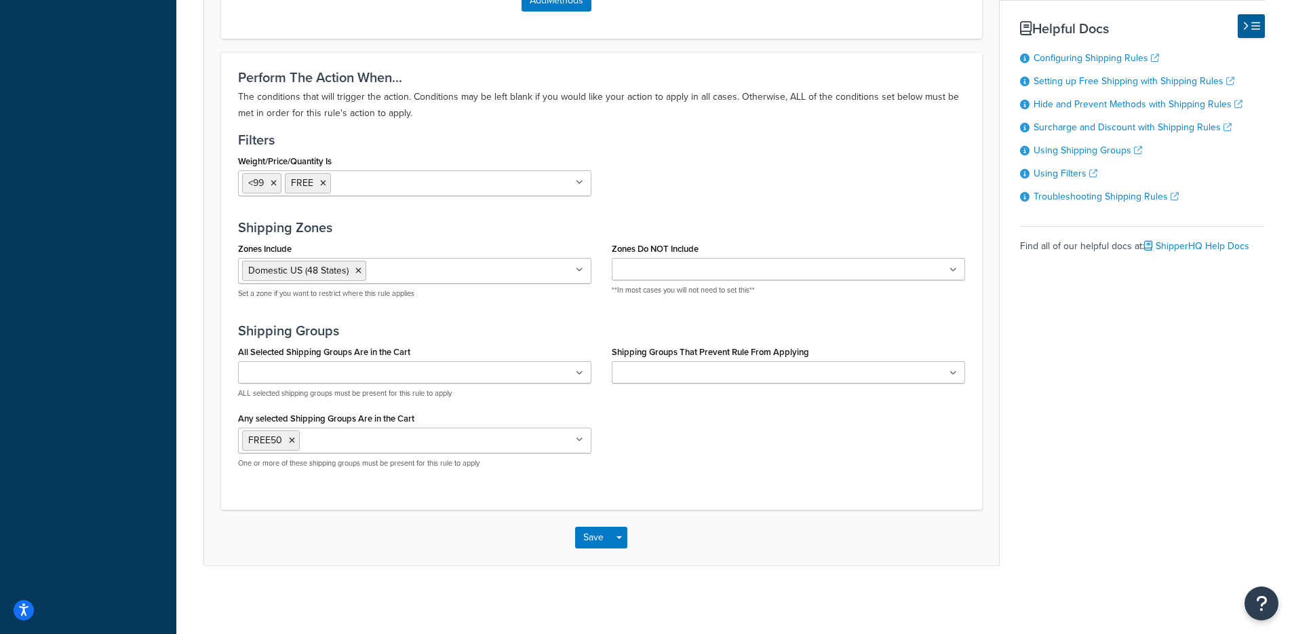
click at [225, 94] on div "Perform The Action When... The conditions that will trigger the action. Conditi…" at bounding box center [601, 280] width 761 height 457
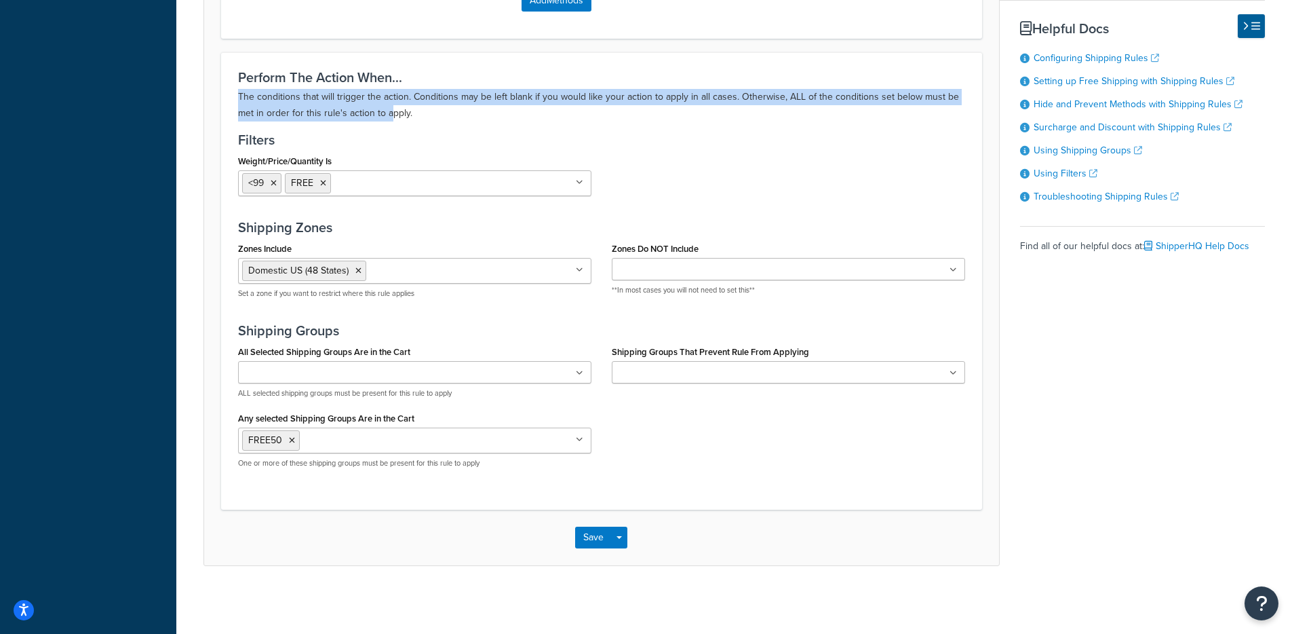
drag, startPoint x: 274, startPoint y: 94, endPoint x: 408, endPoint y: 109, distance: 135.2
click at [394, 109] on div "Perform The Action When... The conditions that will trigger the action. Conditi…" at bounding box center [601, 280] width 761 height 457
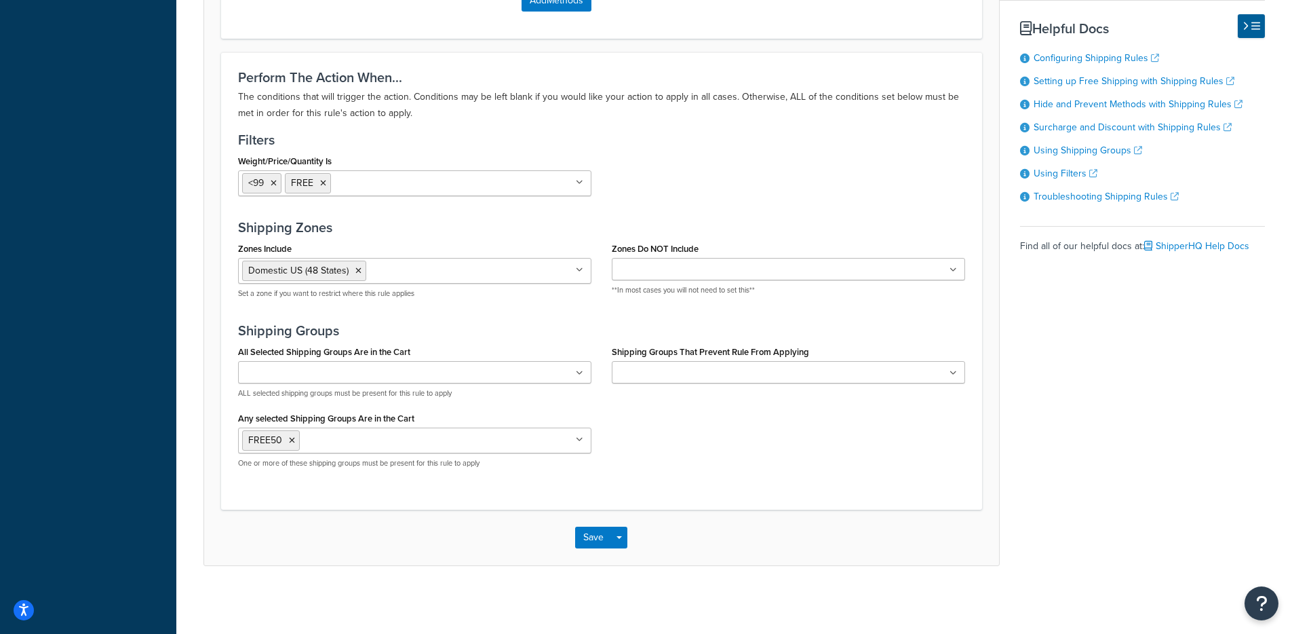
click at [410, 109] on p "The conditions that will trigger the action. Conditions may be left blank if yo…" at bounding box center [601, 105] width 727 height 33
drag, startPoint x: 412, startPoint y: 112, endPoint x: 252, endPoint y: 110, distance: 159.4
click at [256, 111] on p "The conditions that will trigger the action. Conditions may be left blank if yo…" at bounding box center [601, 105] width 727 height 33
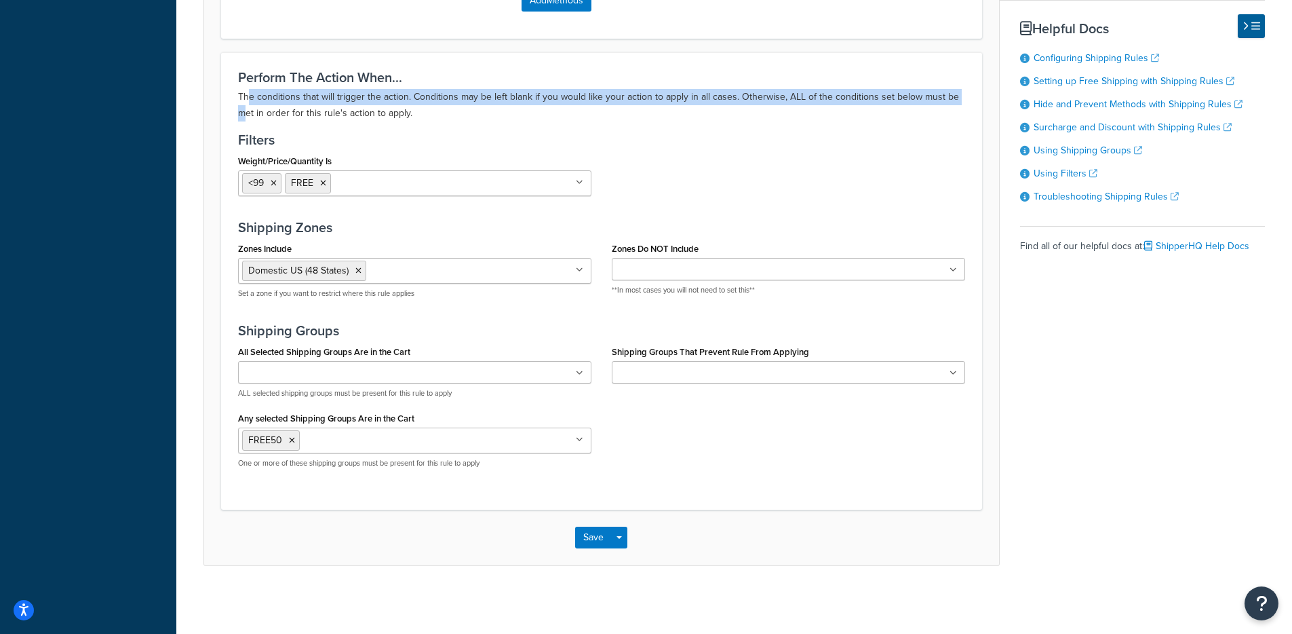
drag, startPoint x: 247, startPoint y: 106, endPoint x: 281, endPoint y: 101, distance: 34.3
click at [246, 104] on p "The conditions that will trigger the action. Conditions may be left blank if yo…" at bounding box center [601, 105] width 727 height 33
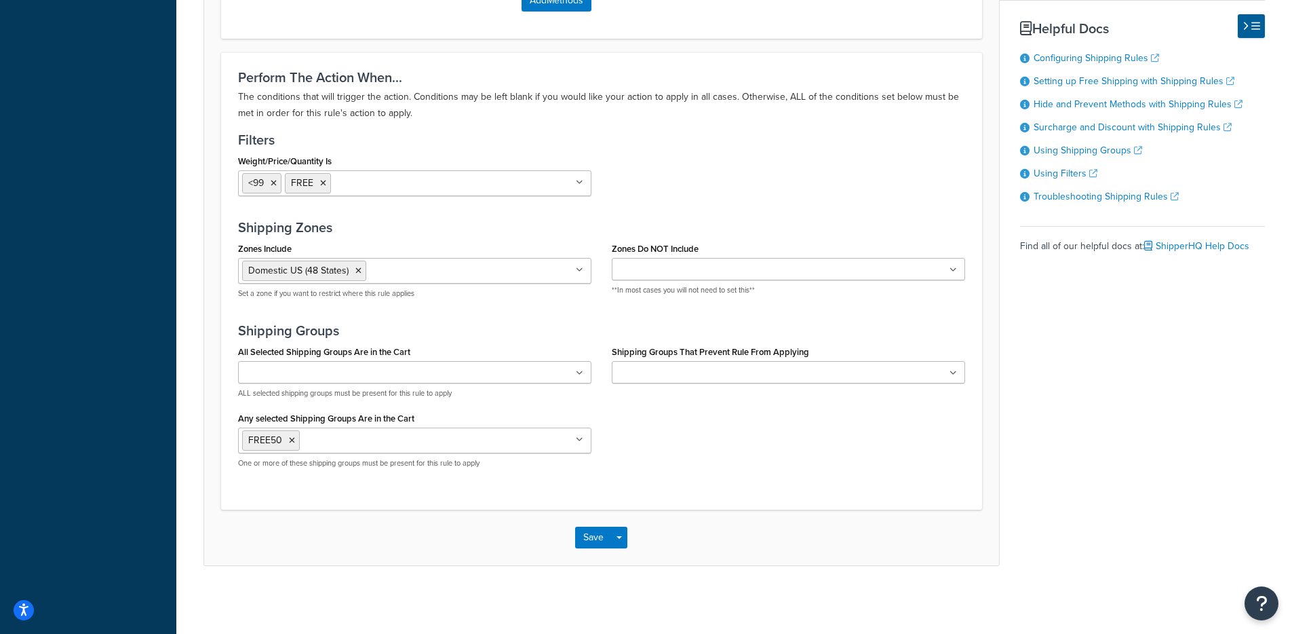
drag, startPoint x: 339, startPoint y: 111, endPoint x: 455, endPoint y: 140, distance: 118.8
click at [389, 119] on p "The conditions that will trigger the action. Conditions may be left blank if yo…" at bounding box center [601, 105] width 727 height 33
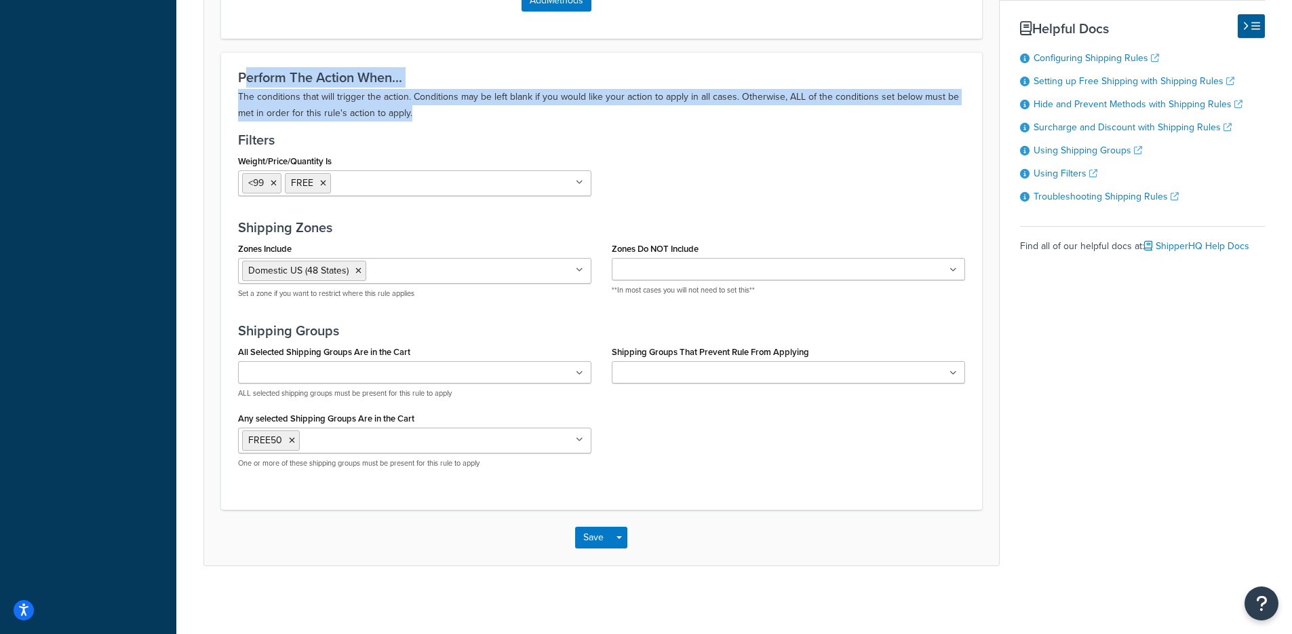
drag, startPoint x: 279, startPoint y: 87, endPoint x: 237, endPoint y: 84, distance: 42.2
click at [238, 83] on div "Perform The Action When... The conditions that will trigger the action. Conditi…" at bounding box center [601, 96] width 727 height 52
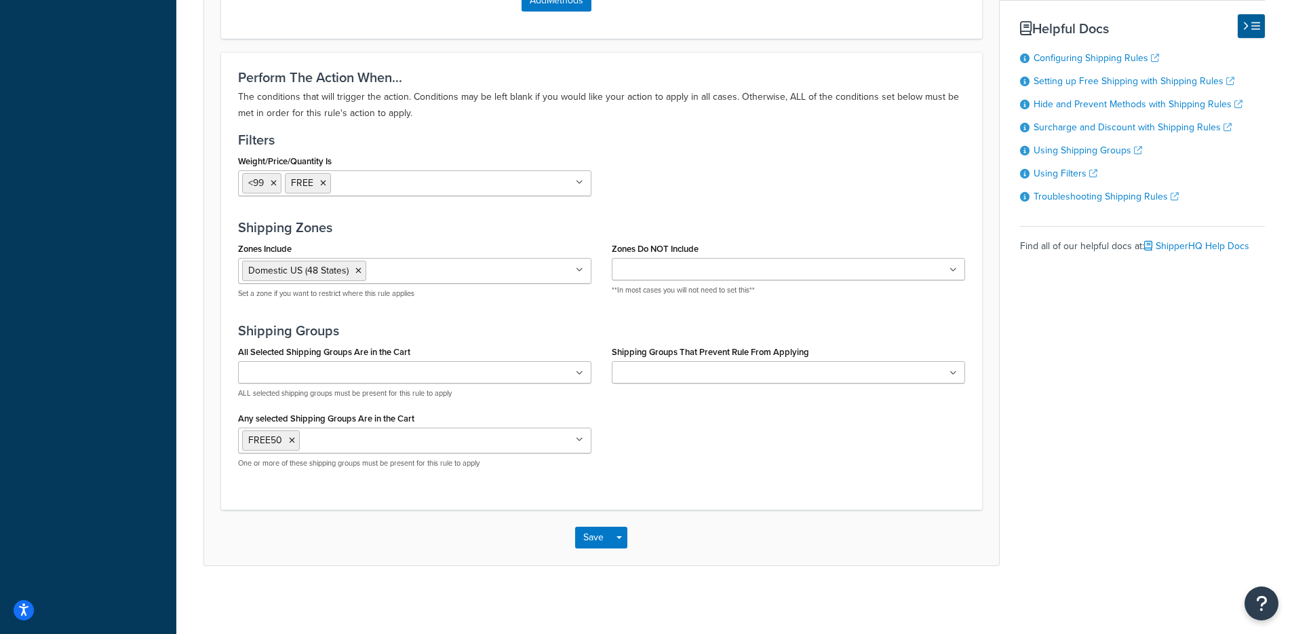
click at [244, 102] on p "The conditions that will trigger the action. Conditions may be left blank if yo…" at bounding box center [601, 105] width 727 height 33
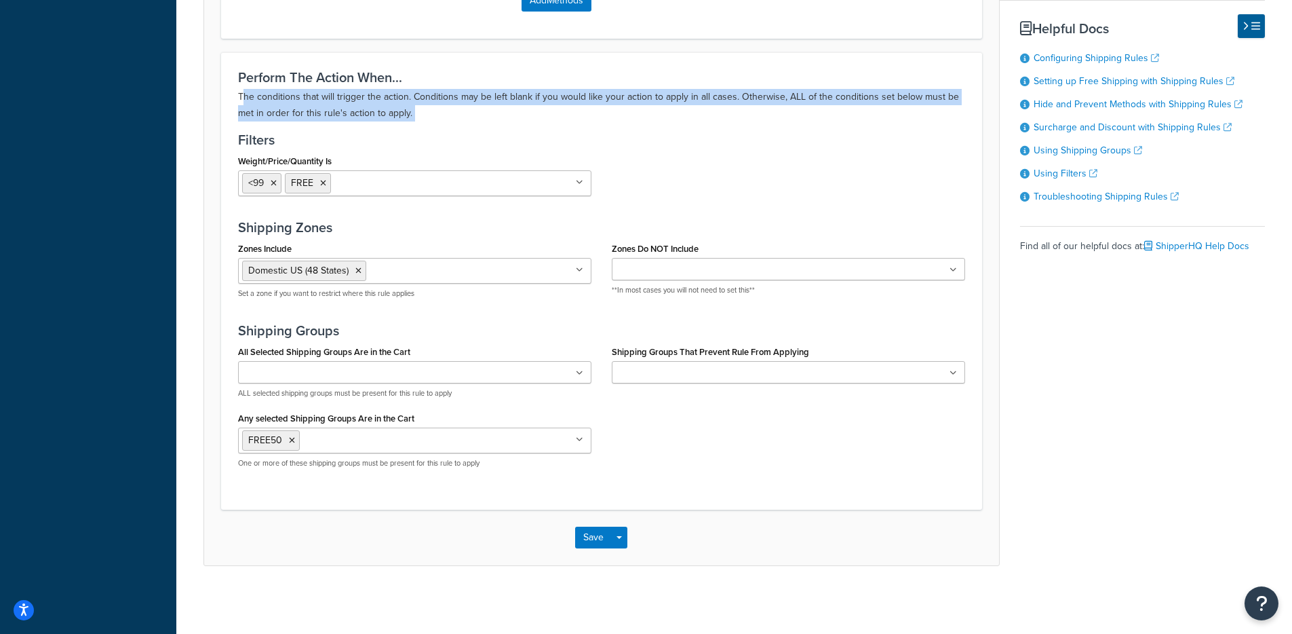
drag, startPoint x: 332, startPoint y: 102, endPoint x: 469, endPoint y: 126, distance: 139.0
click at [469, 126] on div "Perform The Action When... The conditions that will trigger the action. Conditi…" at bounding box center [601, 280] width 761 height 457
click at [472, 126] on div "Perform The Action When... The conditions that will trigger the action. Conditi…" at bounding box center [601, 280] width 761 height 457
drag, startPoint x: 343, startPoint y: 119, endPoint x: 195, endPoint y: 102, distance: 148.2
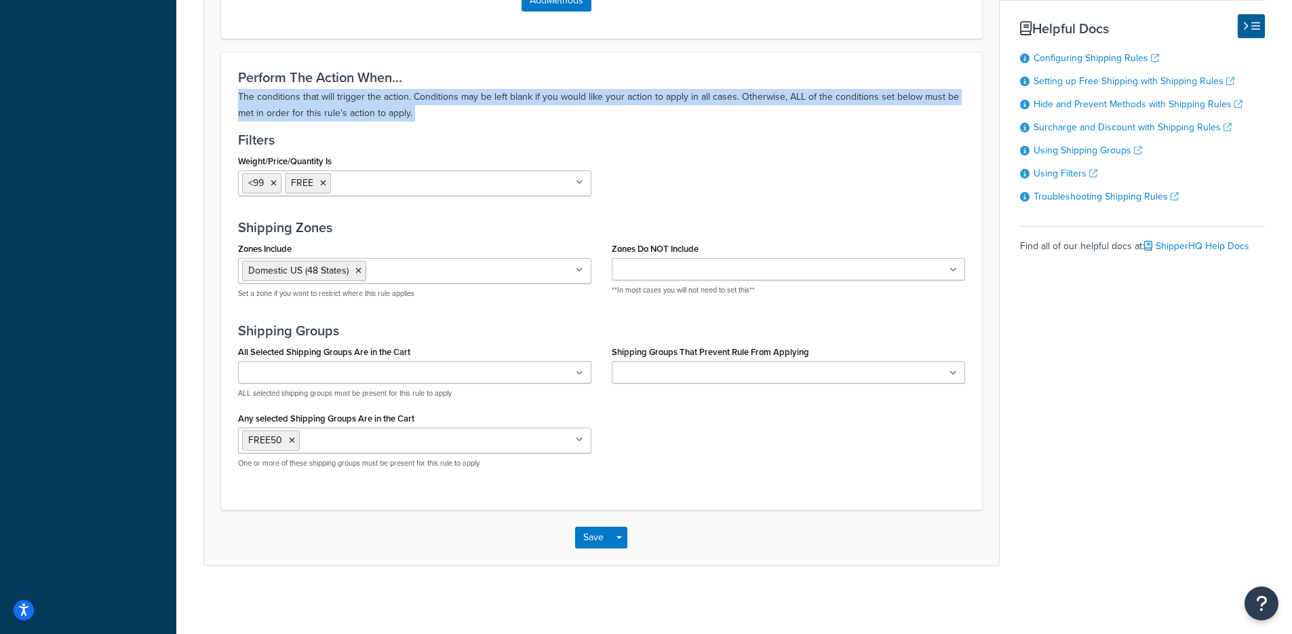
drag, startPoint x: 201, startPoint y: 102, endPoint x: 461, endPoint y: 116, distance: 260.2
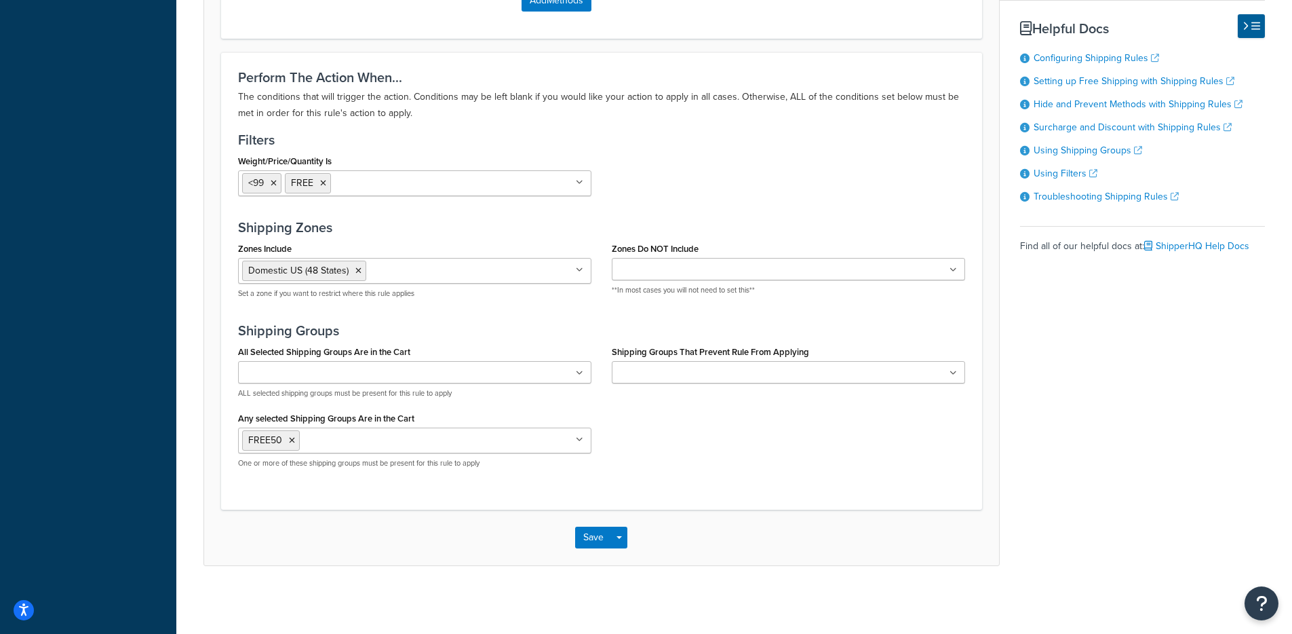
drag, startPoint x: 463, startPoint y: 116, endPoint x: 430, endPoint y: 113, distance: 33.4
click at [463, 117] on p "The conditions that will trigger the action. Conditions may be left blank if yo…" at bounding box center [601, 105] width 727 height 33
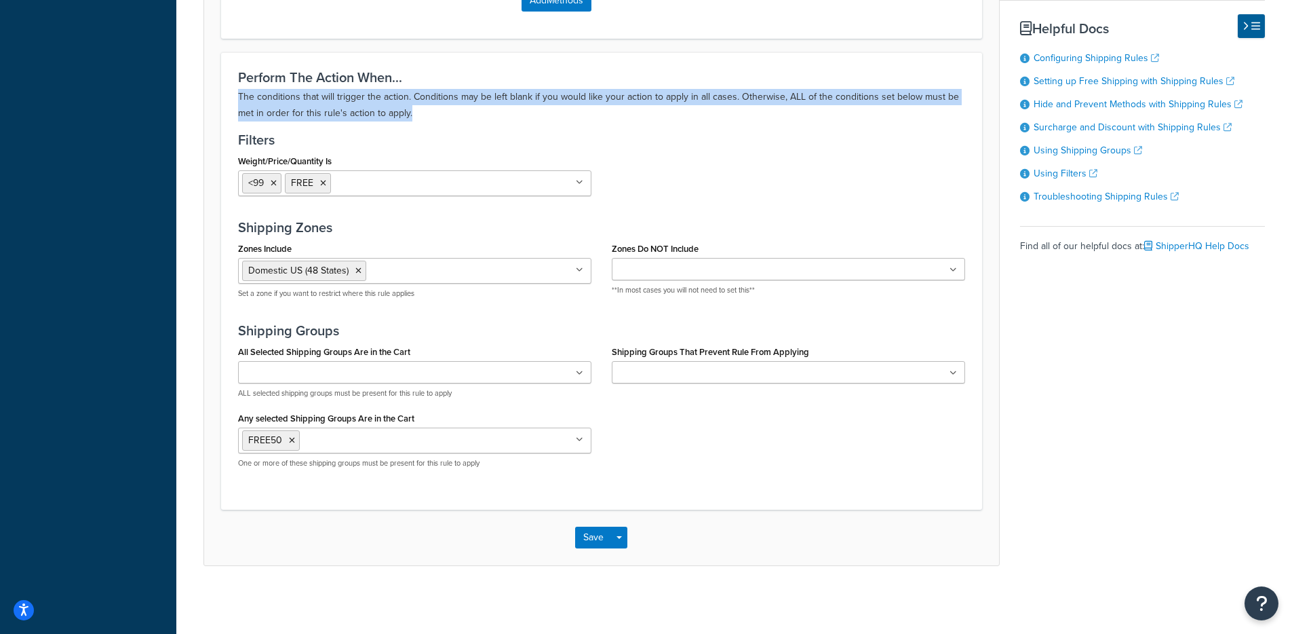
drag, startPoint x: 430, startPoint y: 113, endPoint x: 191, endPoint y: 85, distance: 241.0
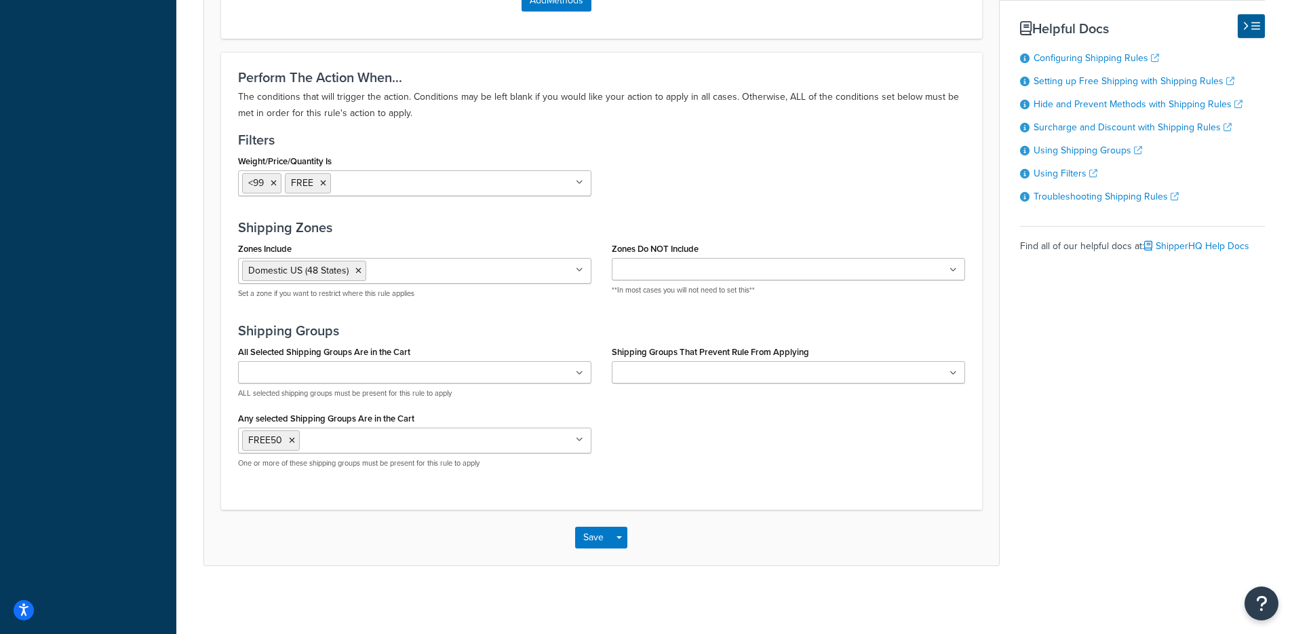
drag, startPoint x: 191, startPoint y: 87, endPoint x: 208, endPoint y: 88, distance: 16.3
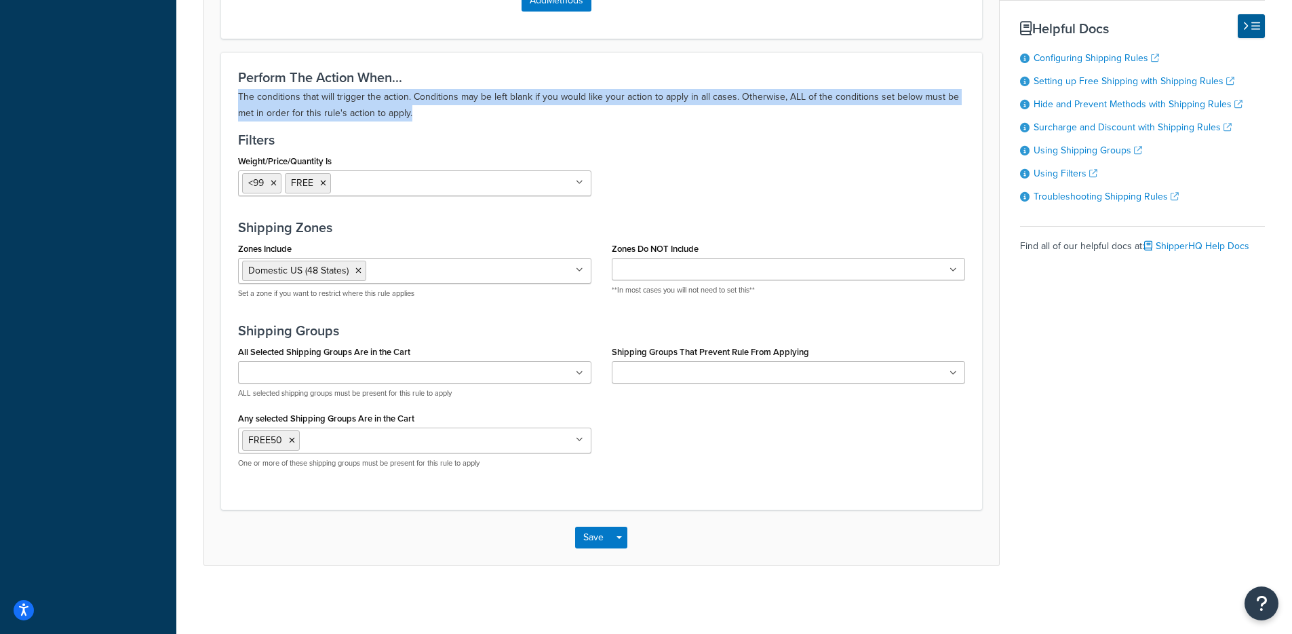
drag, startPoint x: 309, startPoint y: 92, endPoint x: 586, endPoint y: 110, distance: 278.0
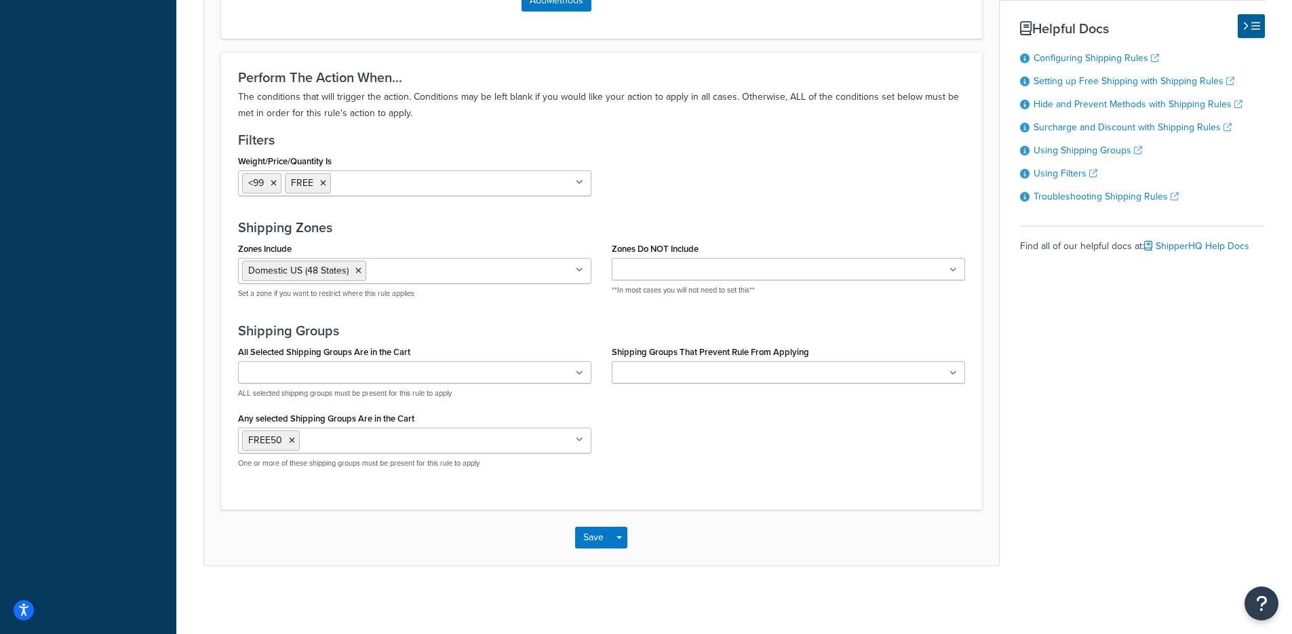
drag, startPoint x: 586, startPoint y: 110, endPoint x: 493, endPoint y: 110, distance: 93.6
click at [578, 110] on p "The conditions that will trigger the action. Conditions may be left blank if yo…" at bounding box center [601, 105] width 727 height 33
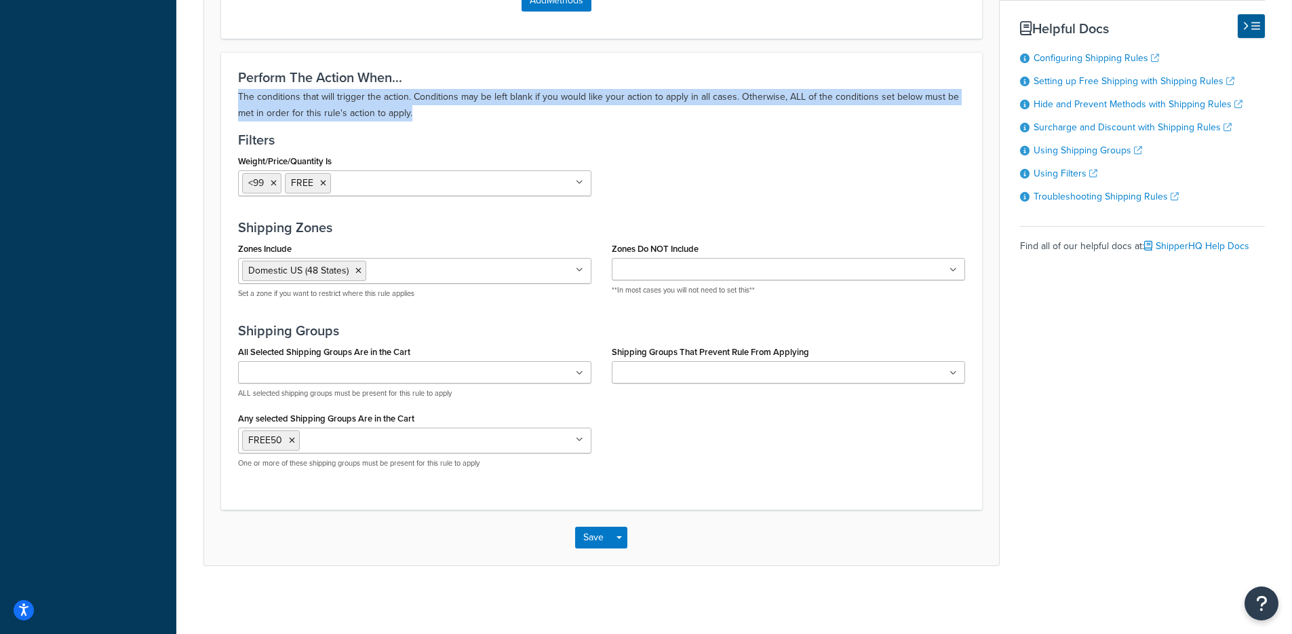
drag, startPoint x: 281, startPoint y: 92, endPoint x: 218, endPoint y: 87, distance: 63.3
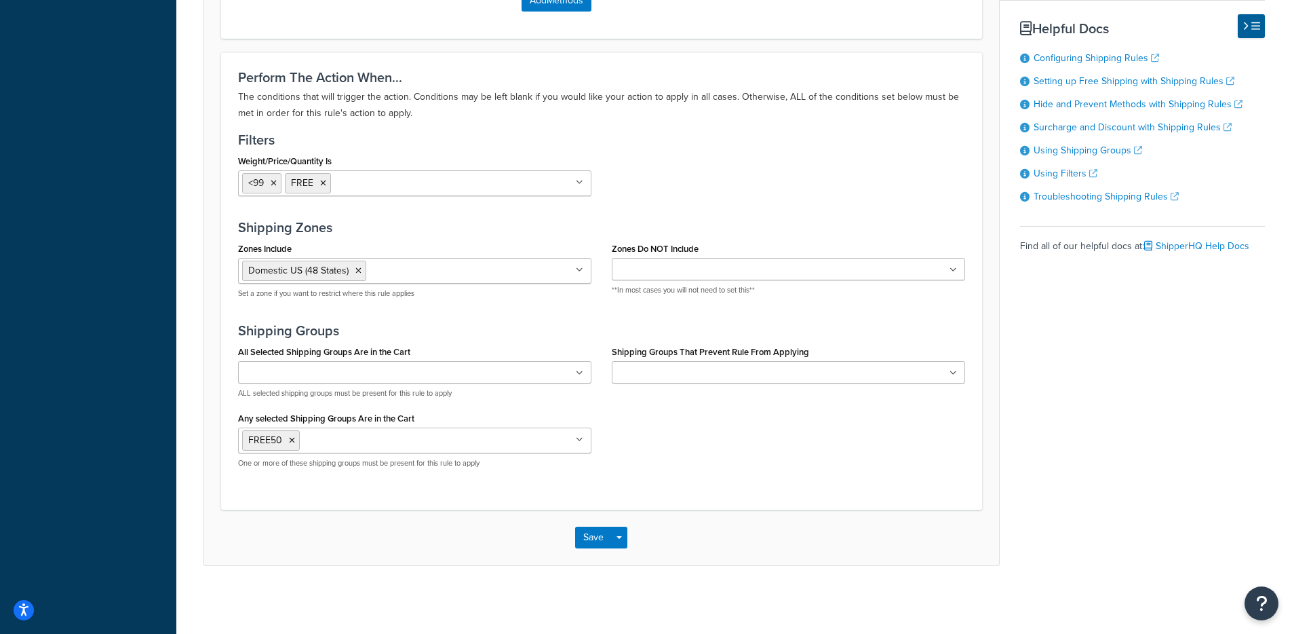
click at [290, 115] on p "The conditions that will trigger the action. Conditions may be left blank if yo…" at bounding box center [601, 105] width 727 height 33
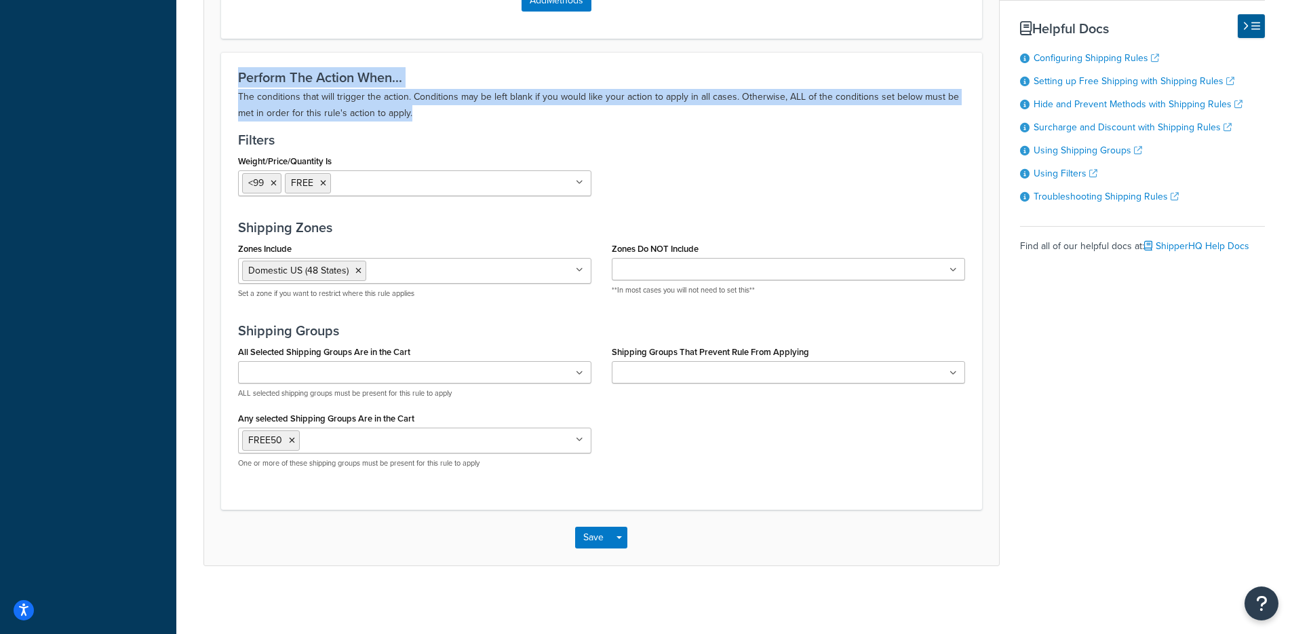
drag, startPoint x: 398, startPoint y: 100, endPoint x: 223, endPoint y: 72, distance: 176.6
click at [265, 83] on h3 "Perform The Action When..." at bounding box center [601, 77] width 727 height 15
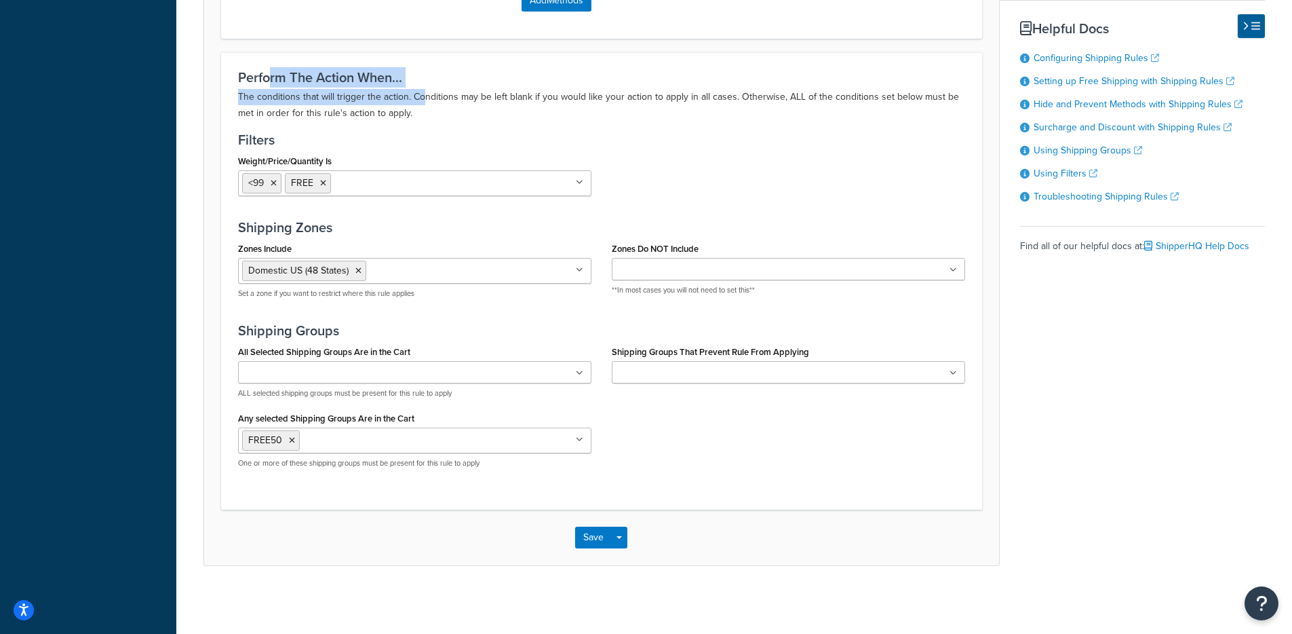
drag, startPoint x: 271, startPoint y: 83, endPoint x: 427, endPoint y: 95, distance: 155.8
click at [427, 95] on div "Perform The Action When... The conditions that will trigger the action. Conditi…" at bounding box center [601, 96] width 727 height 52
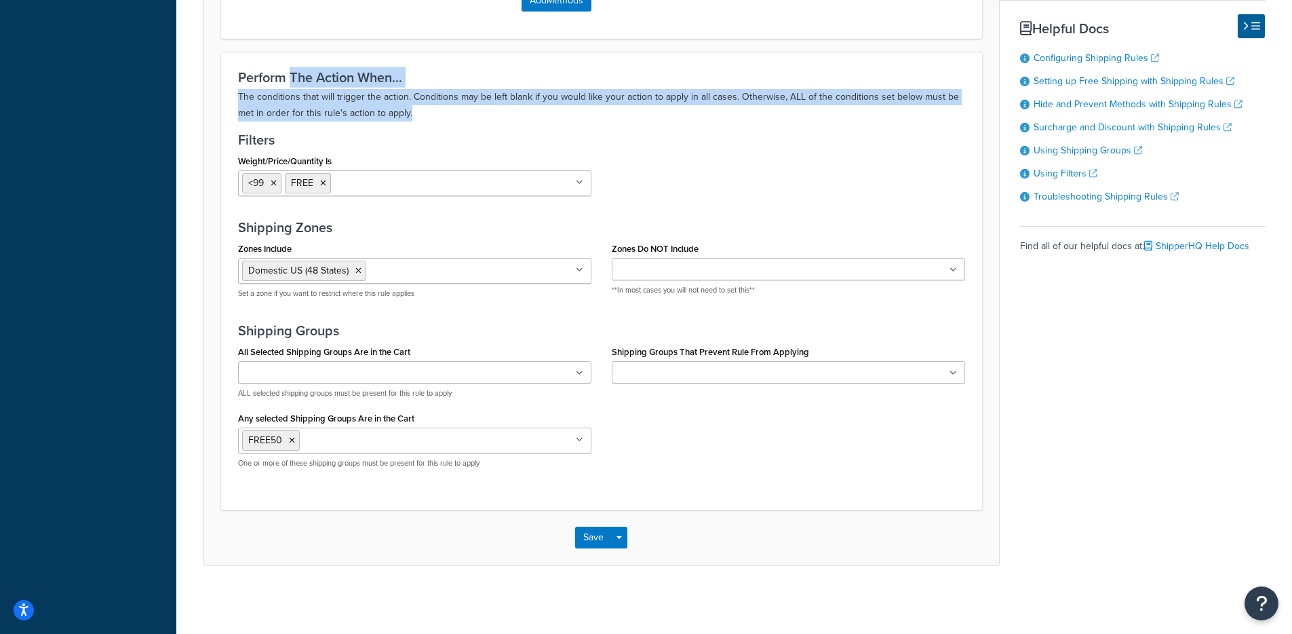
drag, startPoint x: 440, startPoint y: 111, endPoint x: 292, endPoint y: 85, distance: 150.8
click at [293, 85] on div "Perform The Action When... The conditions that will trigger the action. Conditi…" at bounding box center [601, 96] width 727 height 52
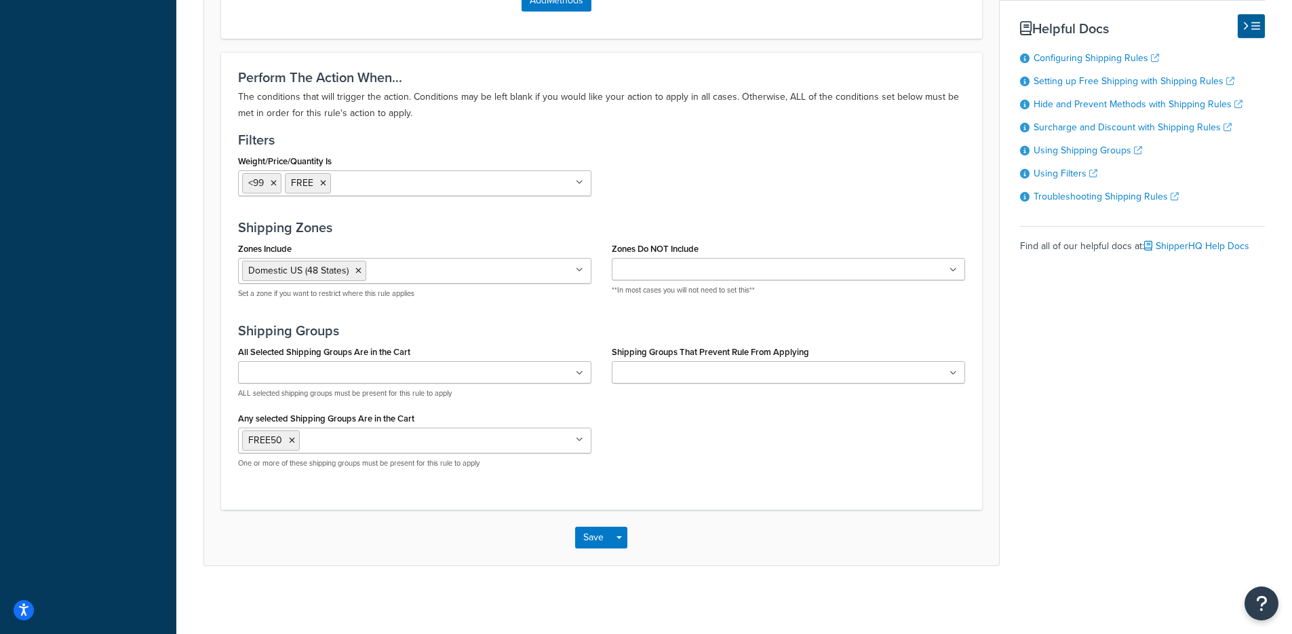
drag, startPoint x: 290, startPoint y: 86, endPoint x: 275, endPoint y: 85, distance: 15.0
click at [290, 85] on h3 "Perform The Action When..." at bounding box center [601, 77] width 727 height 15
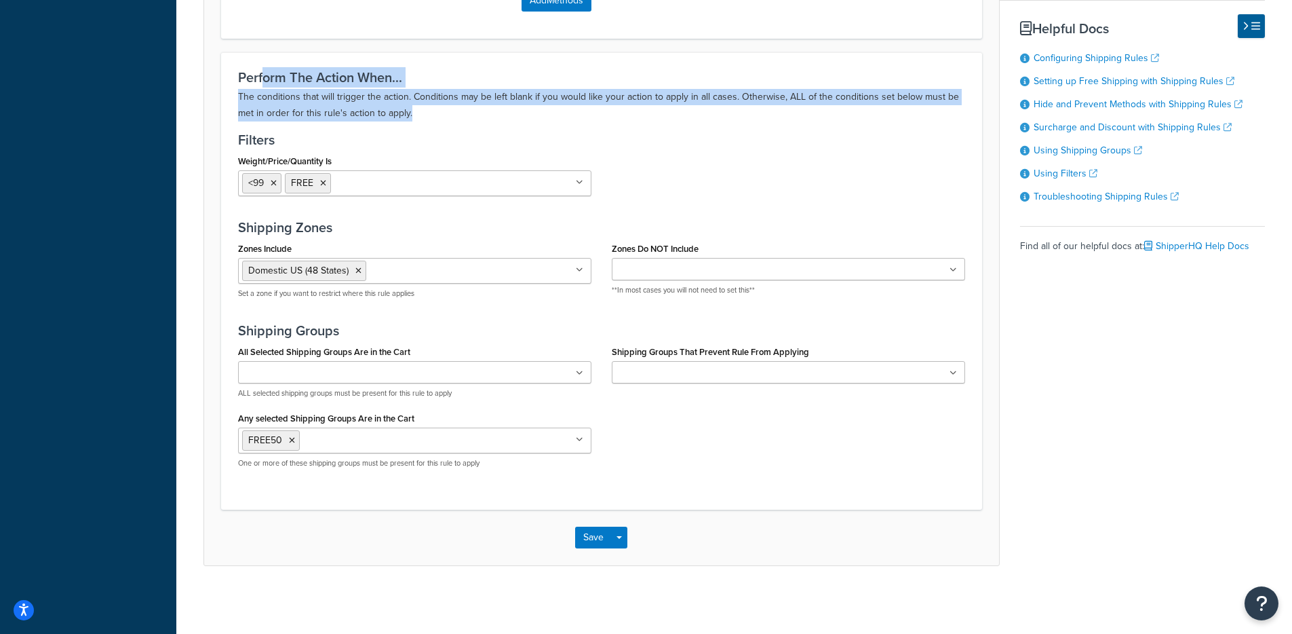
drag, startPoint x: 263, startPoint y: 83, endPoint x: 465, endPoint y: 121, distance: 205.7
click at [465, 121] on div "Perform The Action When... The conditions that will trigger the action. Conditi…" at bounding box center [601, 280] width 761 height 457
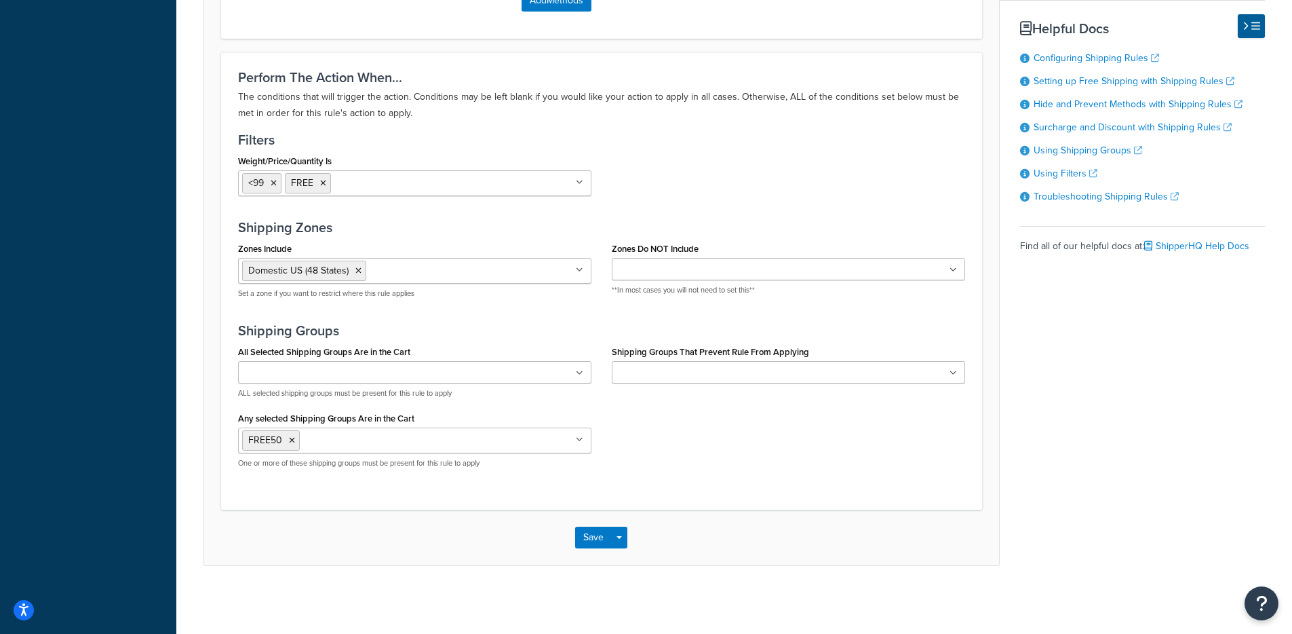
drag, startPoint x: 467, startPoint y: 121, endPoint x: 458, endPoint y: 118, distance: 9.4
click at [466, 122] on div "Perform The Action When... The conditions that will trigger the action. Conditi…" at bounding box center [601, 280] width 761 height 457
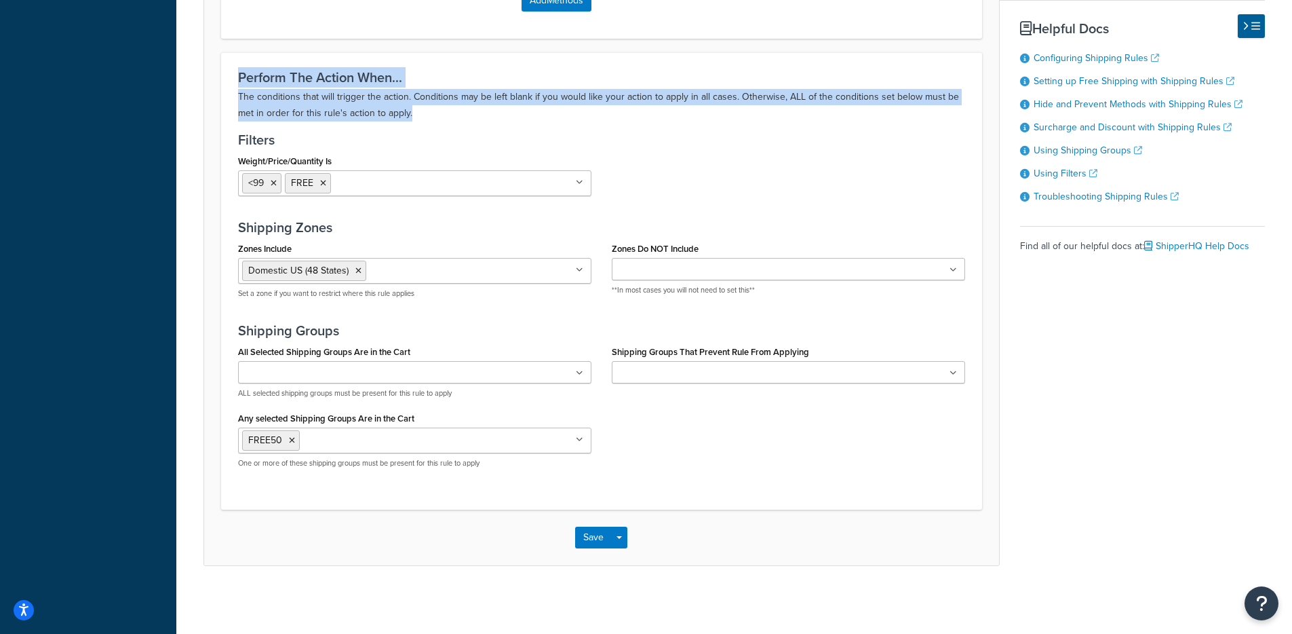
drag, startPoint x: 403, startPoint y: 112, endPoint x: 213, endPoint y: 81, distance: 192.4
drag, startPoint x: 223, startPoint y: 81, endPoint x: 646, endPoint y: 113, distance: 424.5
click at [646, 113] on div "Perform The Action When... The conditions that will trigger the action. Conditi…" at bounding box center [601, 280] width 761 height 457
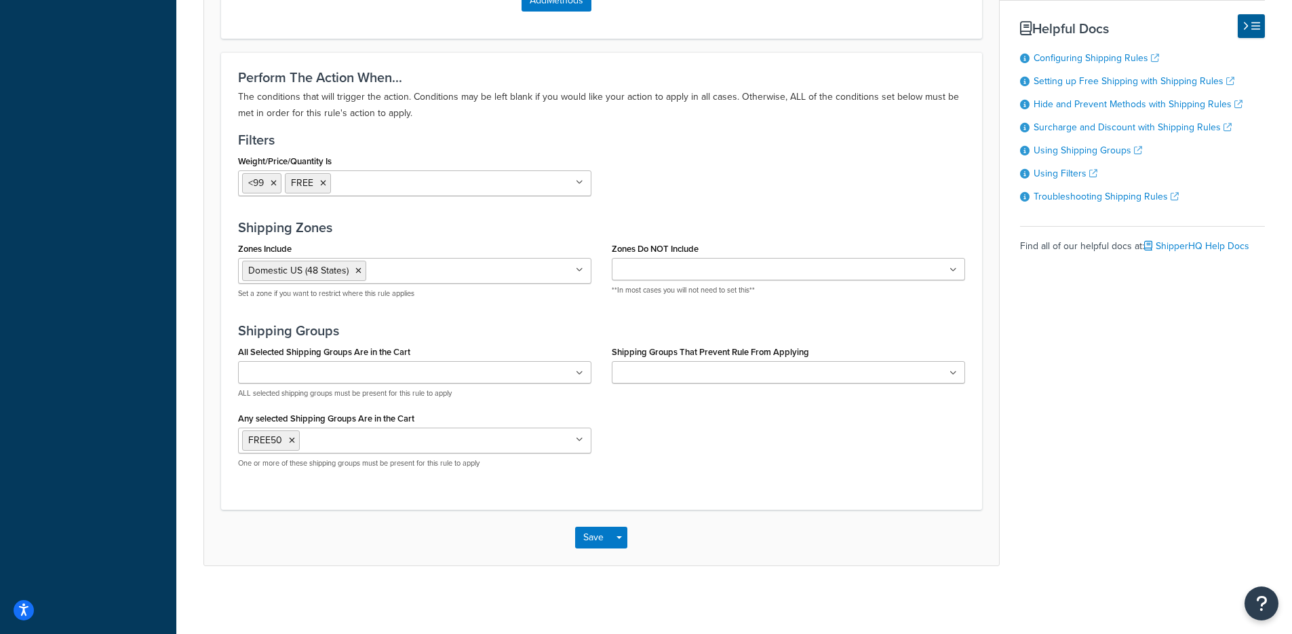
click at [613, 109] on p "The conditions that will trigger the action. Conditions may be left blank if yo…" at bounding box center [601, 105] width 727 height 33
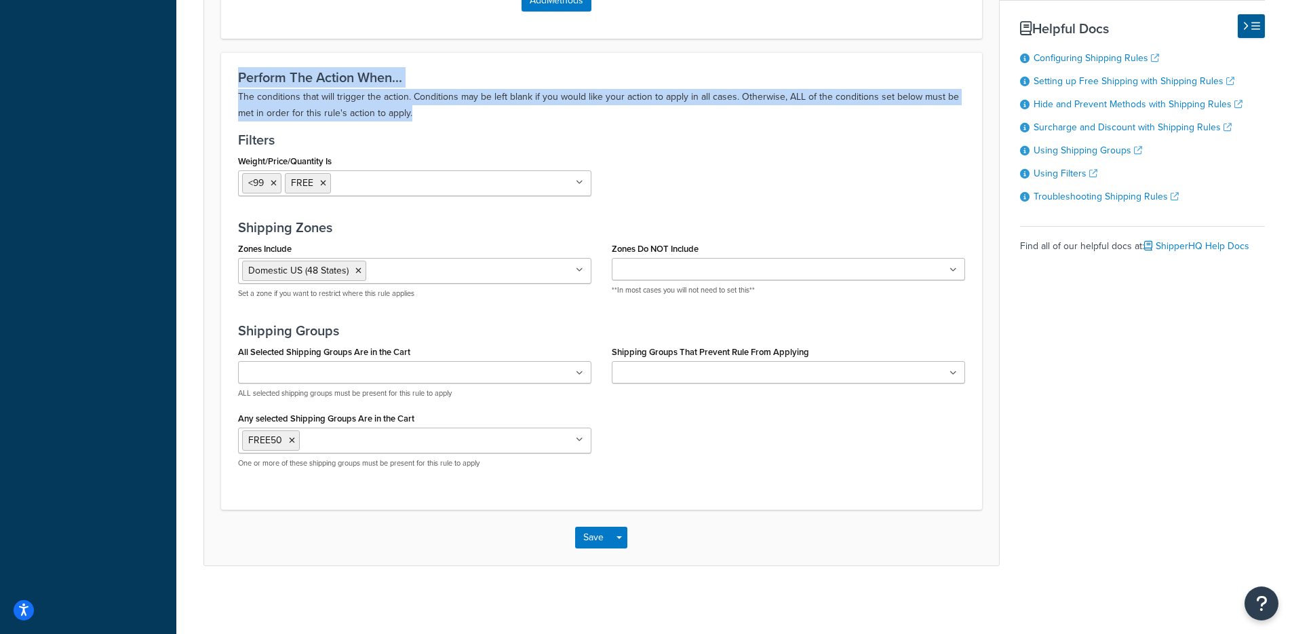
drag, startPoint x: 573, startPoint y: 98, endPoint x: 336, endPoint y: 56, distance: 241.0
click at [336, 56] on div "Perform The Action When... The conditions that will trigger the action. Conditi…" at bounding box center [601, 280] width 761 height 457
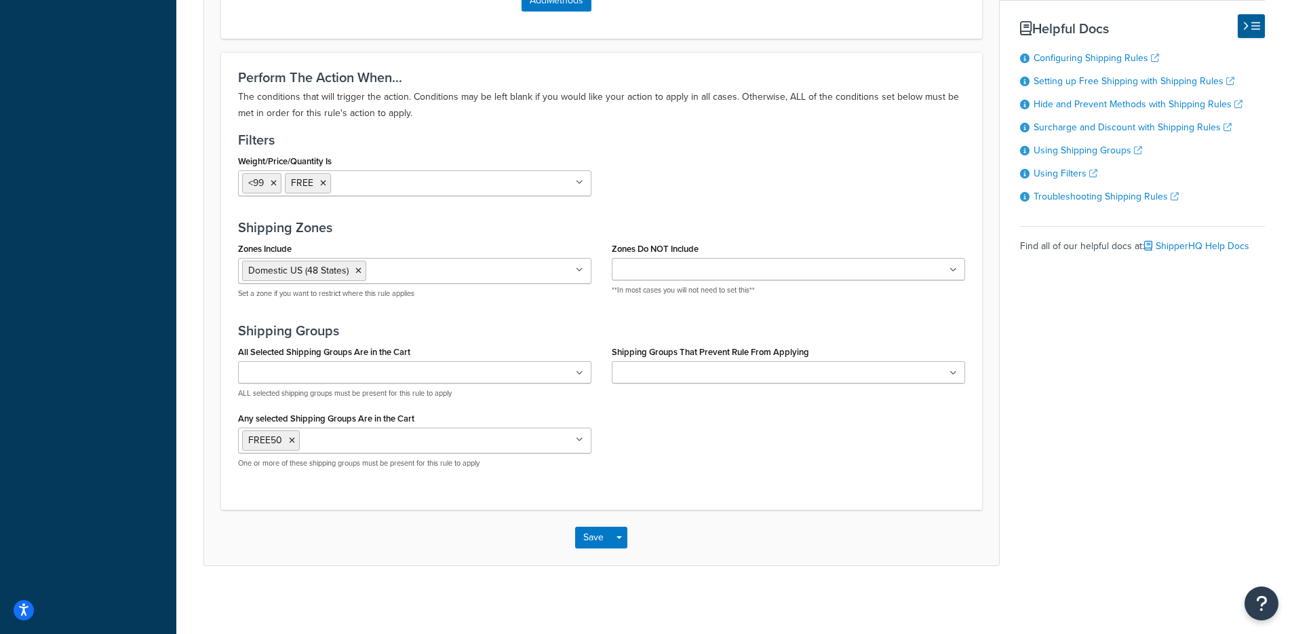
click at [253, 143] on h3 "Filters" at bounding box center [601, 139] width 727 height 15
drag, startPoint x: 246, startPoint y: 159, endPoint x: 368, endPoint y: 167, distance: 122.3
click at [368, 167] on div "Weight/Price/Quantity Is <99 FREE No results found Add New" at bounding box center [414, 173] width 353 height 45
click at [311, 145] on h3 "Filters" at bounding box center [601, 139] width 727 height 15
drag, startPoint x: 239, startPoint y: 142, endPoint x: 440, endPoint y: 219, distance: 215.0
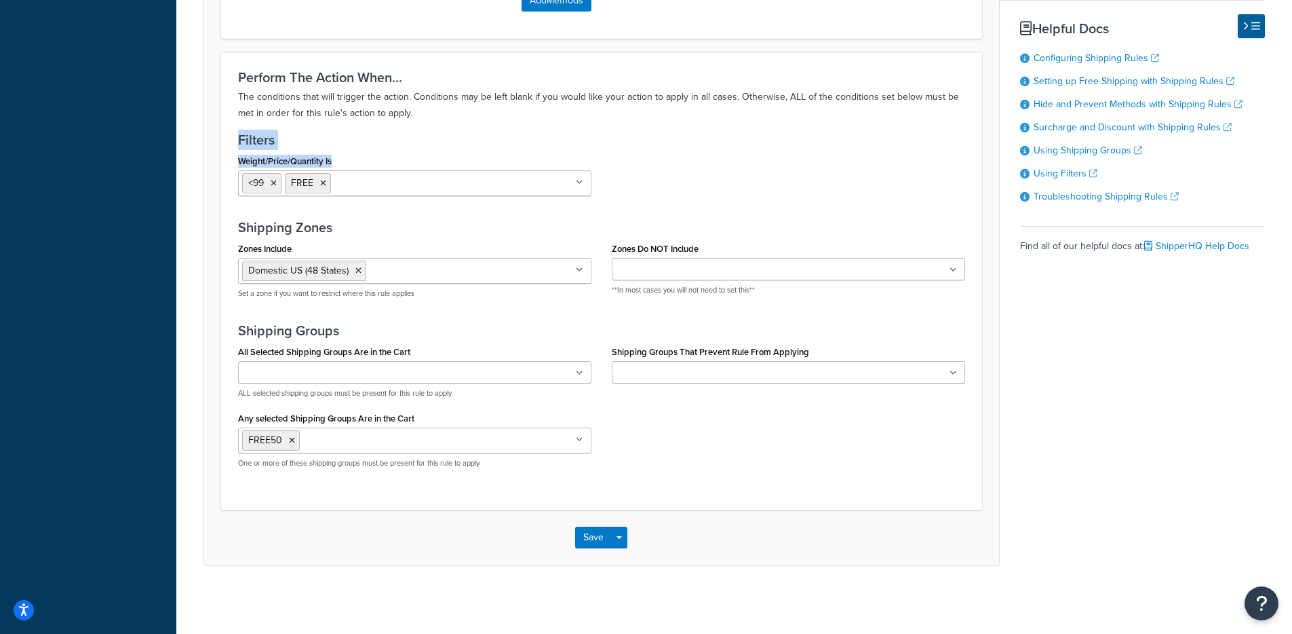
click at [440, 219] on div "Perform The Action When... The conditions that will trigger the action. Conditi…" at bounding box center [601, 280] width 761 height 457
click at [382, 211] on div "Perform The Action When... The conditions that will trigger the action. Conditi…" at bounding box center [601, 280] width 761 height 457
click at [294, 185] on li "FREE" at bounding box center [308, 183] width 46 height 20
click at [431, 178] on ul "<99 FREE" at bounding box center [414, 183] width 353 height 26
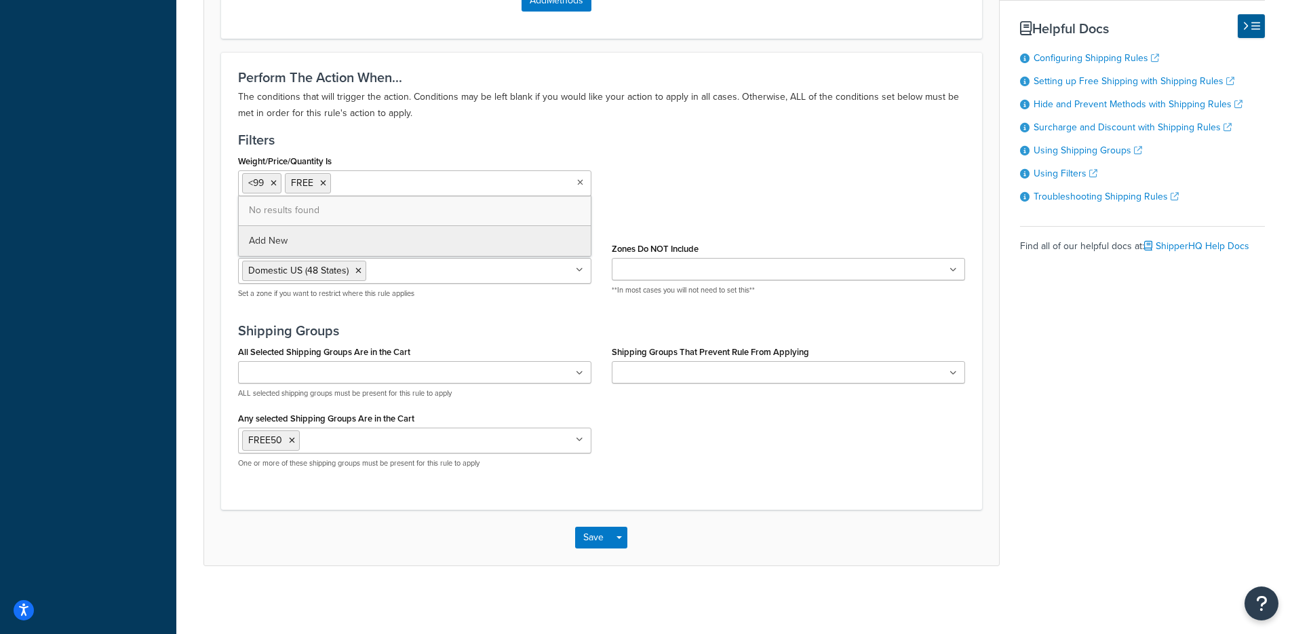
click at [408, 158] on div "Weight/Price/Quantity Is <99 FREE No results found Add New" at bounding box center [414, 173] width 353 height 45
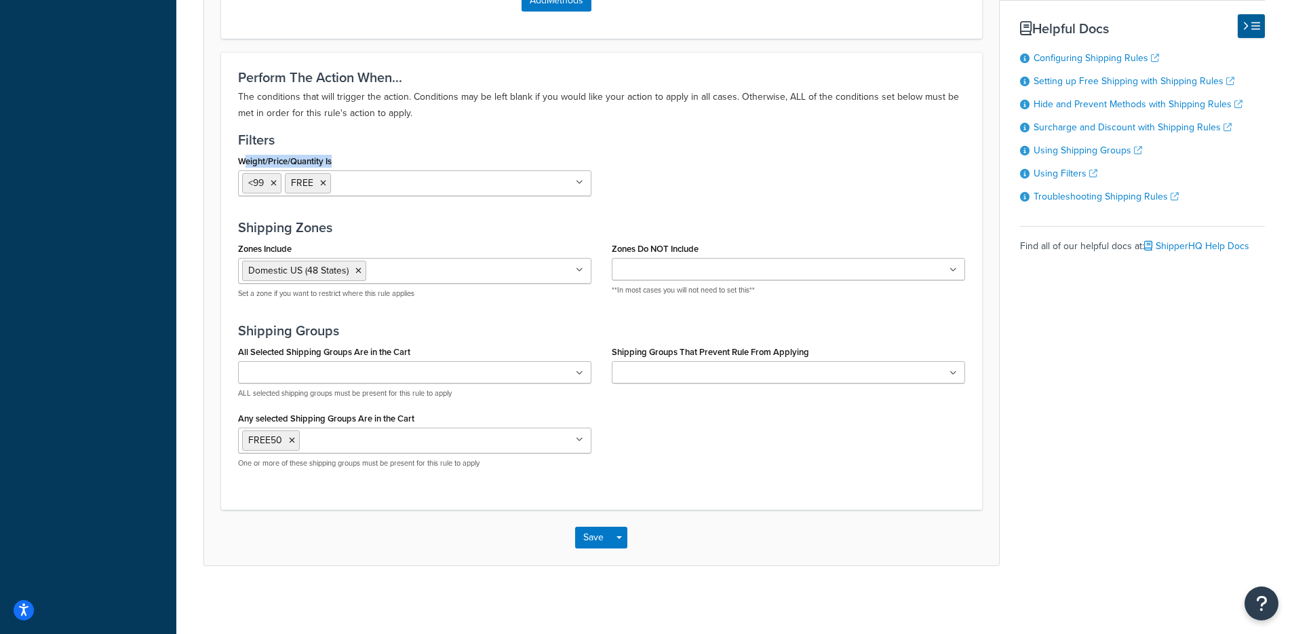
drag, startPoint x: 288, startPoint y: 164, endPoint x: 243, endPoint y: 162, distance: 44.8
click at [243, 162] on div "Weight/Price/Quantity Is <99 FREE No results found Add New" at bounding box center [414, 173] width 353 height 45
click at [262, 159] on label "Weight/Price/Quantity Is" at bounding box center [285, 161] width 94 height 10
drag, startPoint x: 282, startPoint y: 157, endPoint x: 447, endPoint y: 132, distance: 167.4
click at [412, 147] on div "Filters Weight/Price/Quantity Is <99 FREE No results found Add New" at bounding box center [601, 169] width 727 height 74
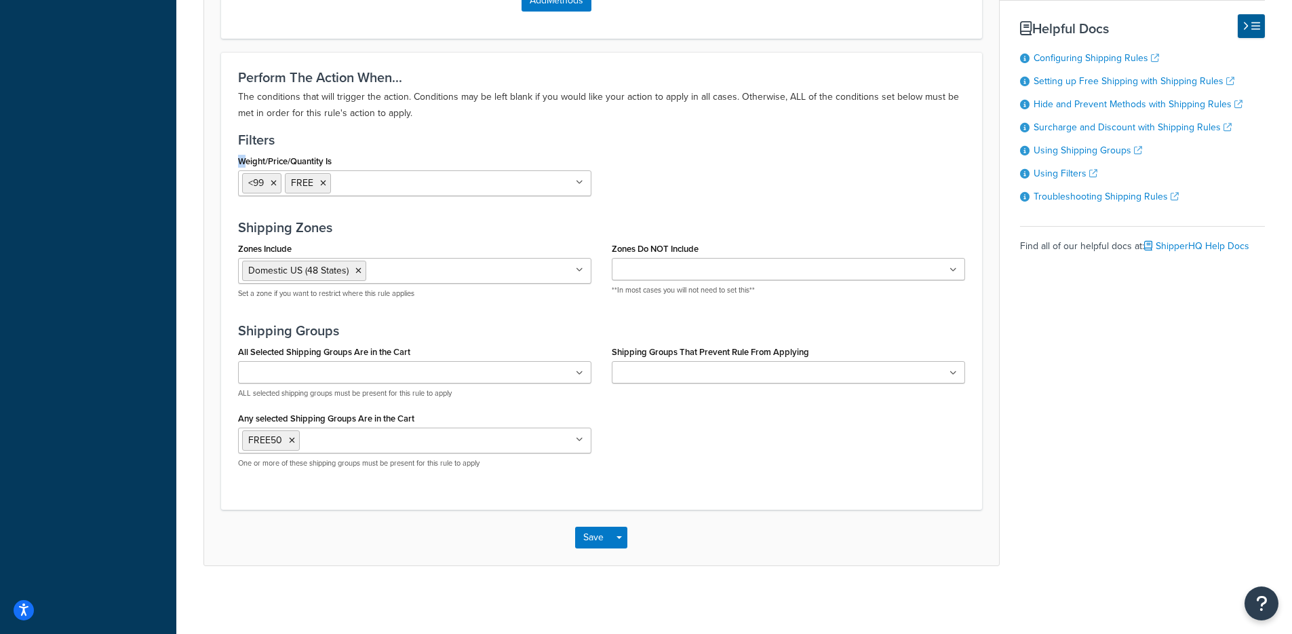
click at [456, 185] on ul "<99 FREE" at bounding box center [414, 183] width 353 height 26
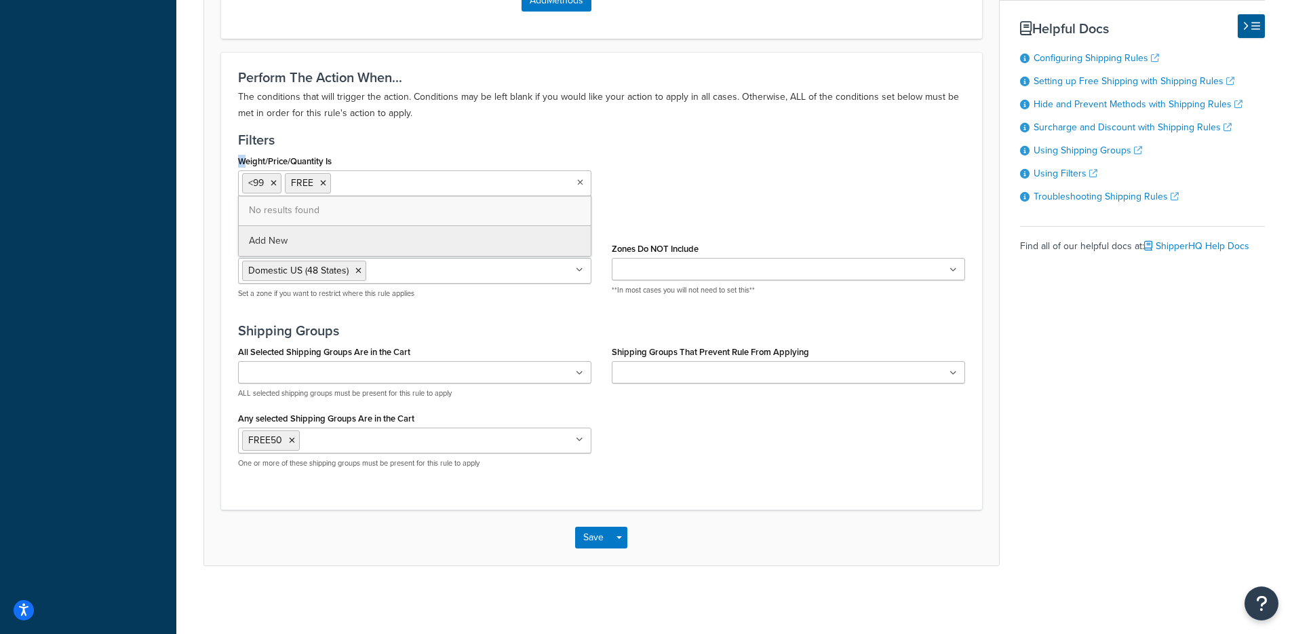
click at [459, 140] on h3 "Filters" at bounding box center [601, 139] width 727 height 15
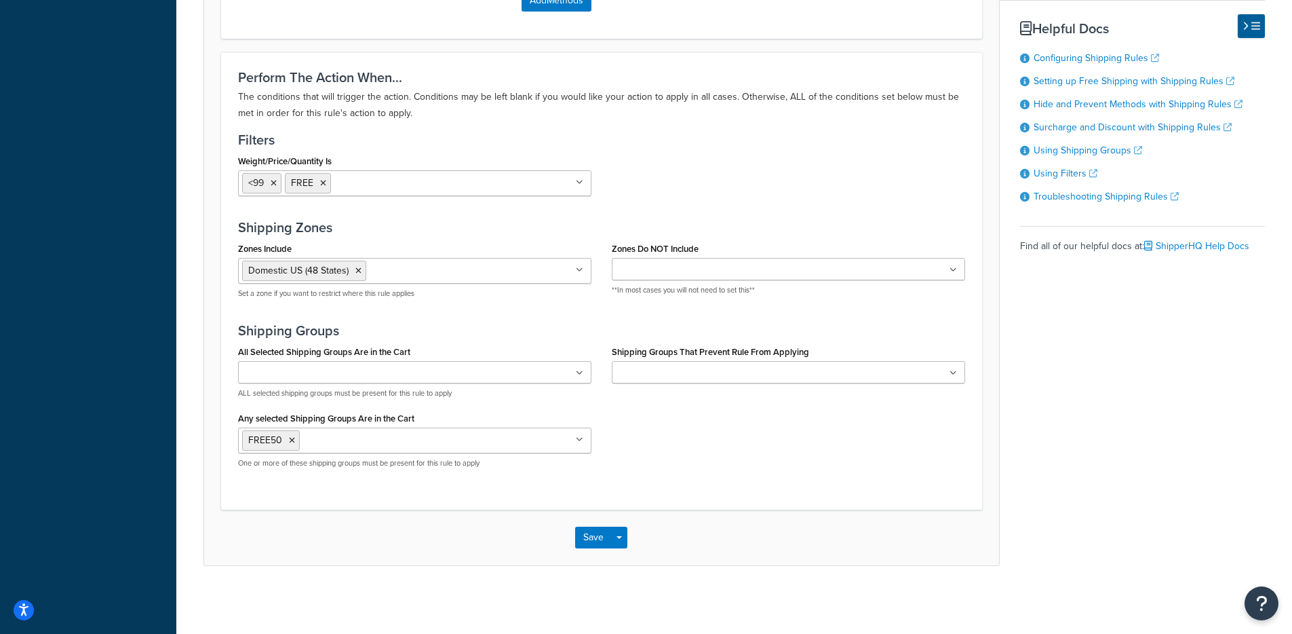
click at [438, 230] on h3 "Shipping Zones" at bounding box center [601, 227] width 727 height 15
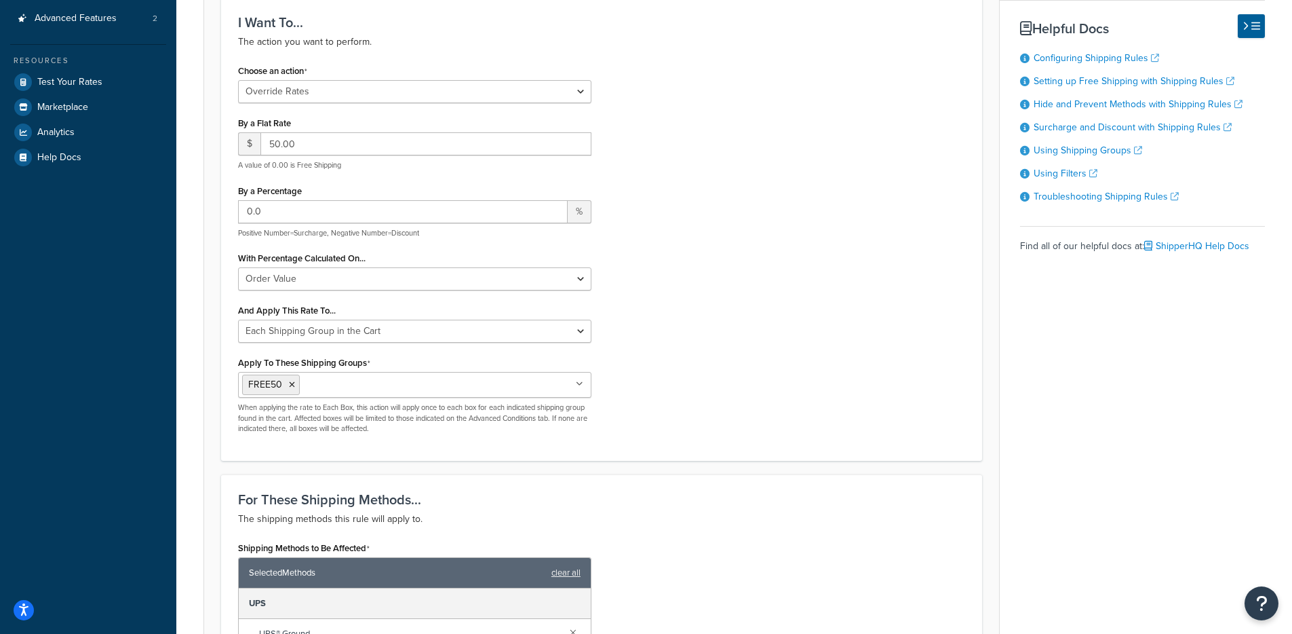
scroll to position [0, 0]
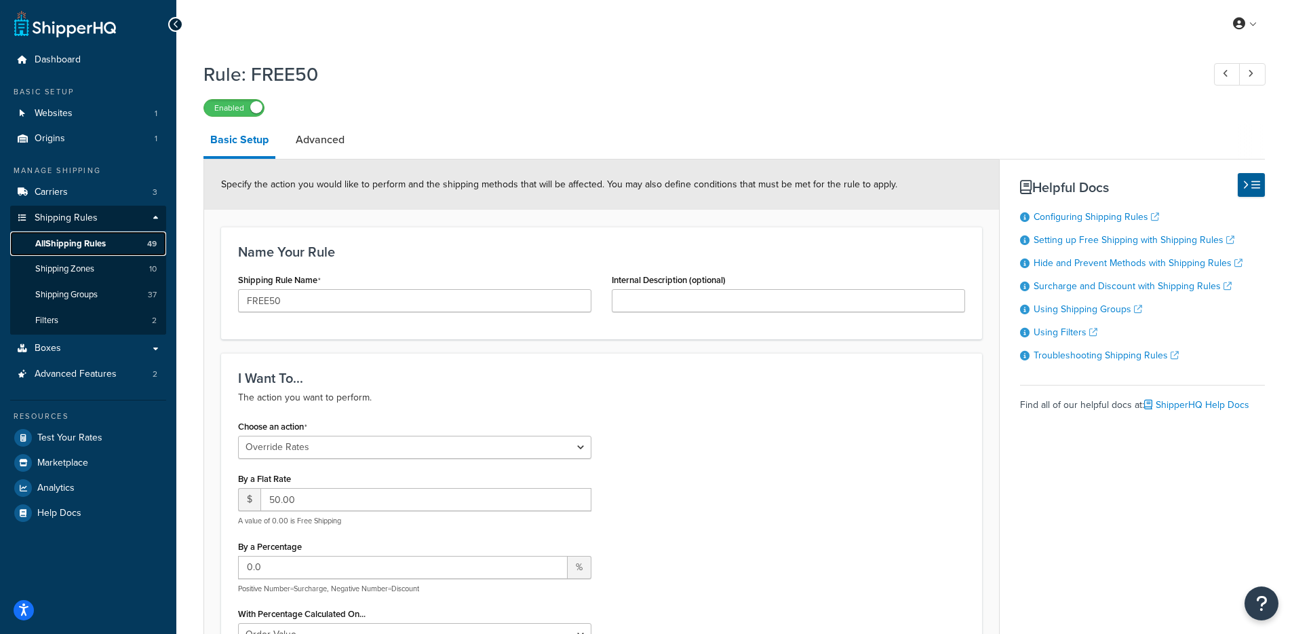
click at [86, 238] on span "All Shipping Rules" at bounding box center [70, 244] width 71 height 12
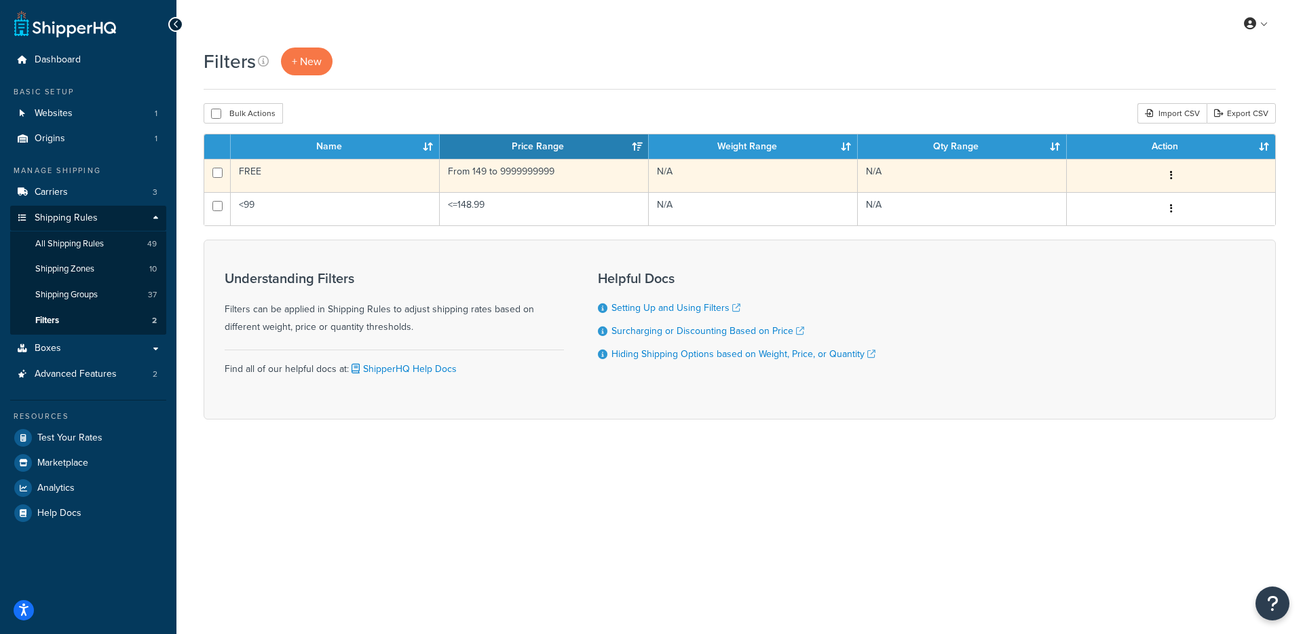
drag, startPoint x: 459, startPoint y: 176, endPoint x: 466, endPoint y: 187, distance: 13.2
click at [459, 176] on td "From 149 to 9999999999" at bounding box center [544, 175] width 209 height 33
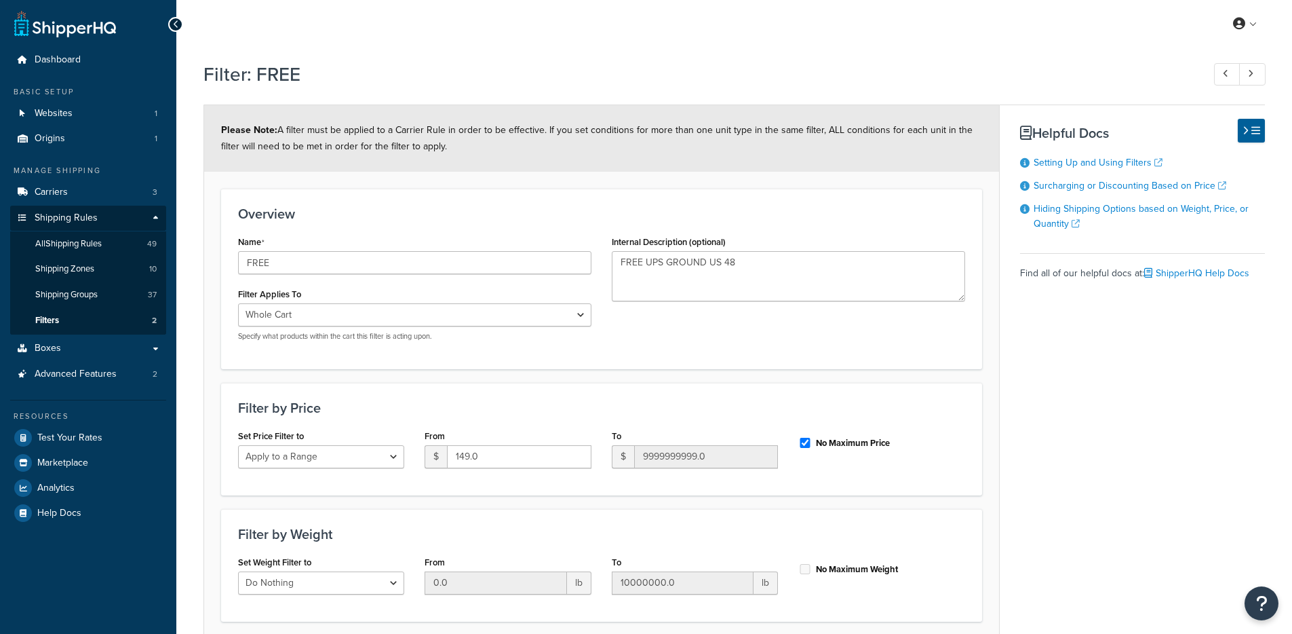
select select "range"
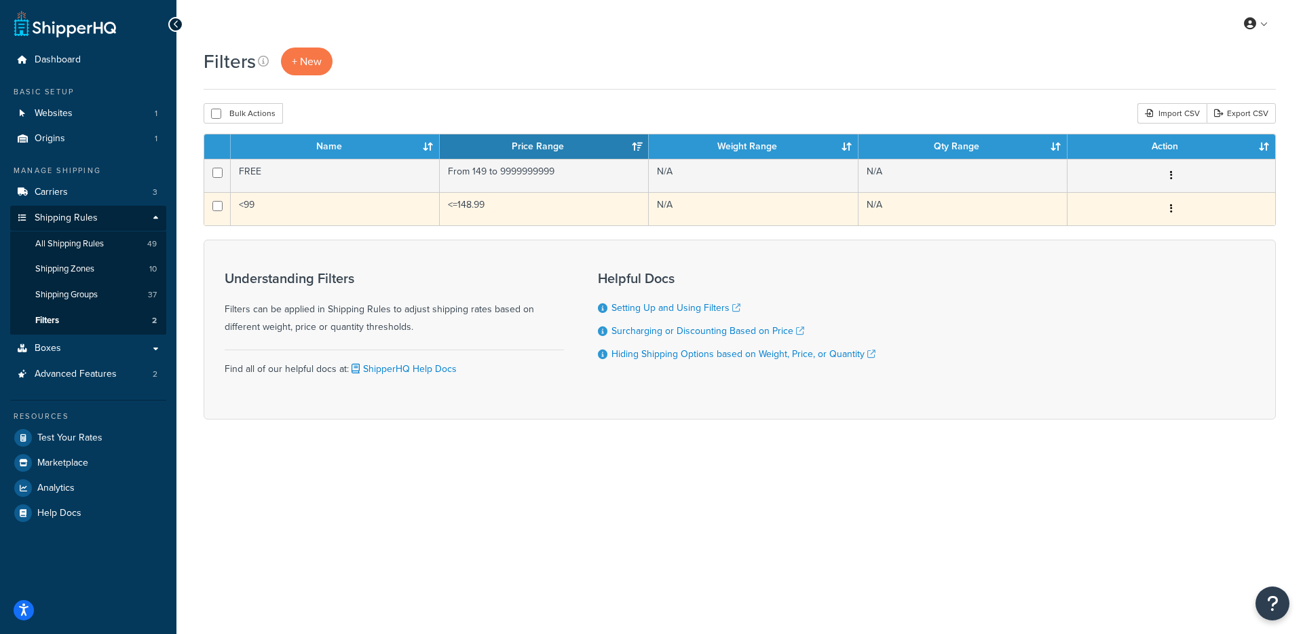
click at [467, 214] on td "<=148.99" at bounding box center [544, 208] width 209 height 33
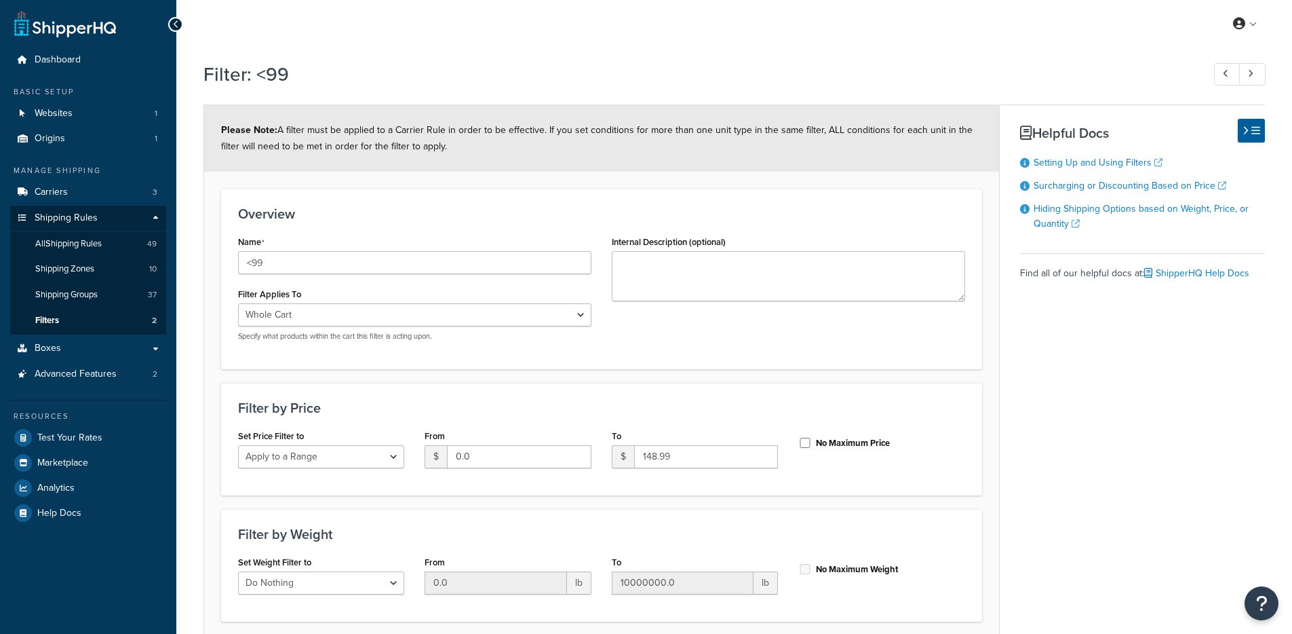
select select "range"
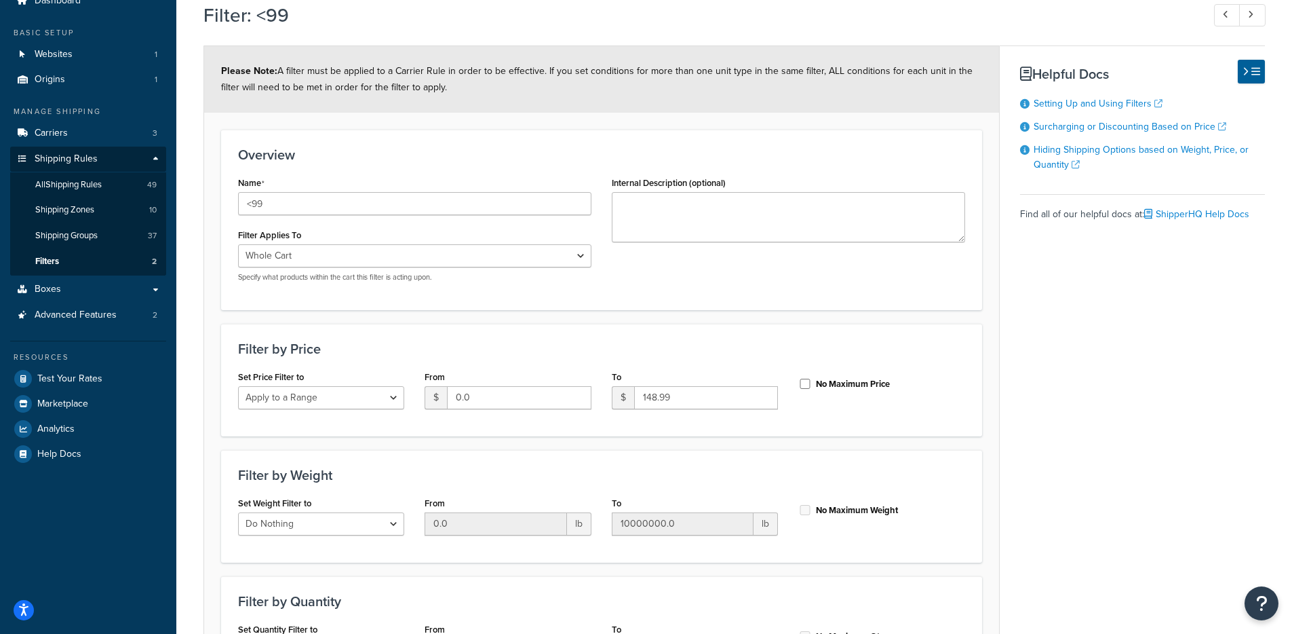
scroll to position [85, 0]
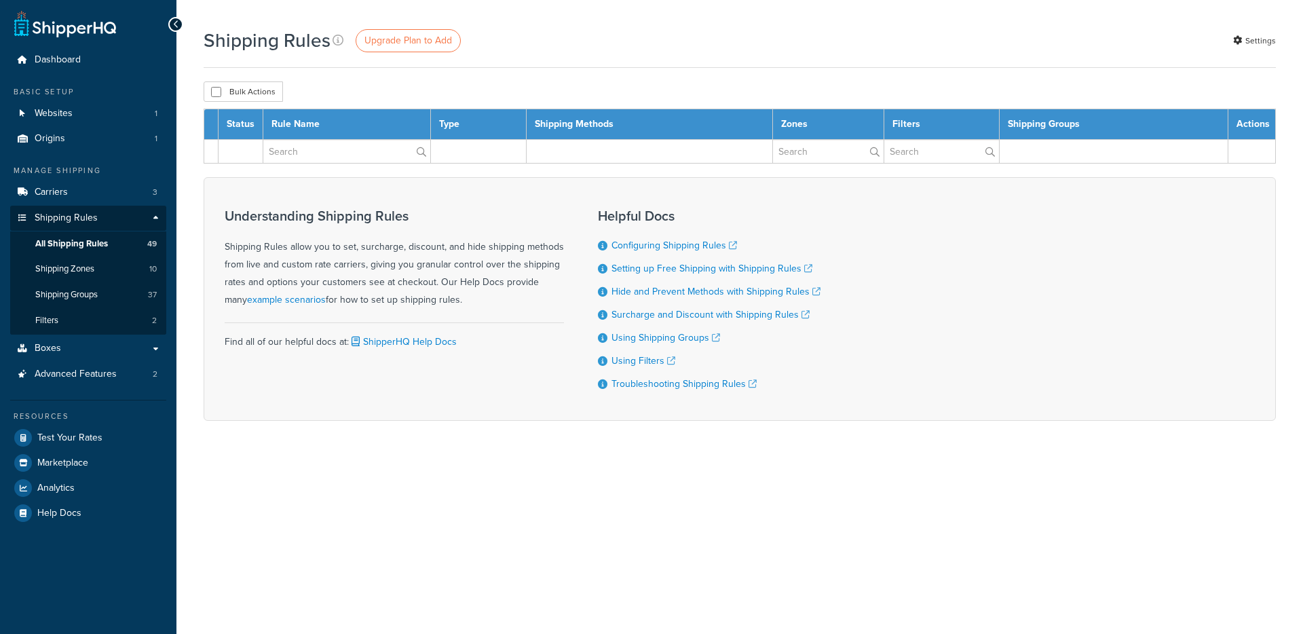
select select "1000"
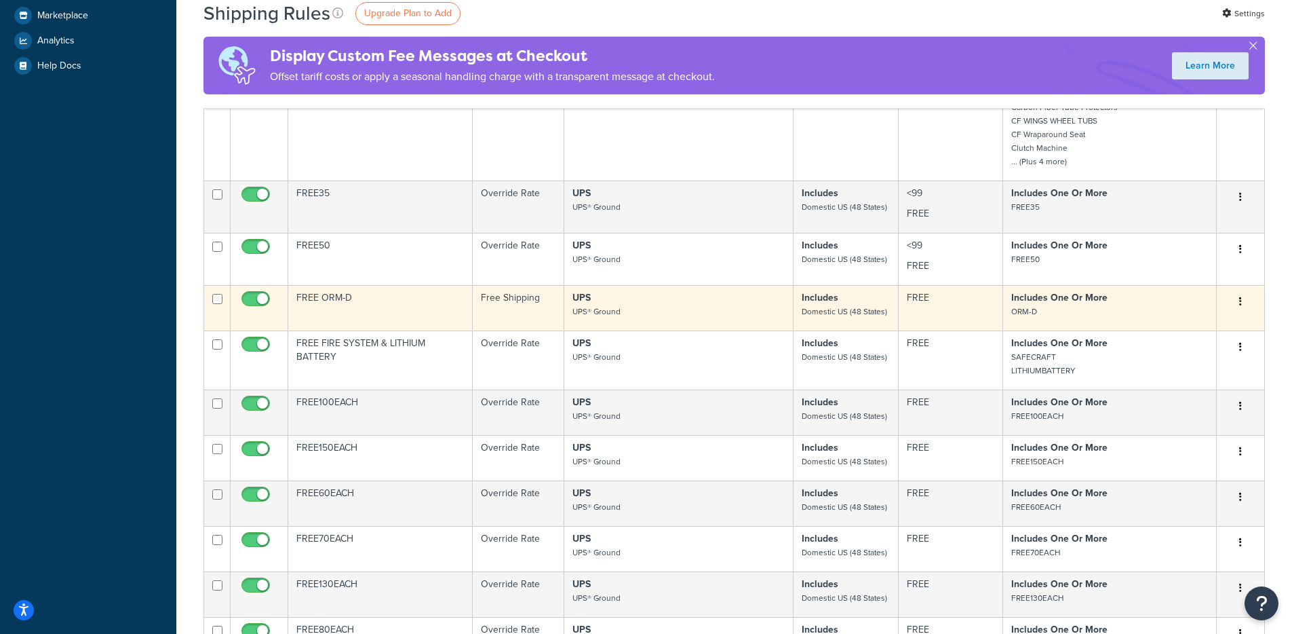
scroll to position [457, 0]
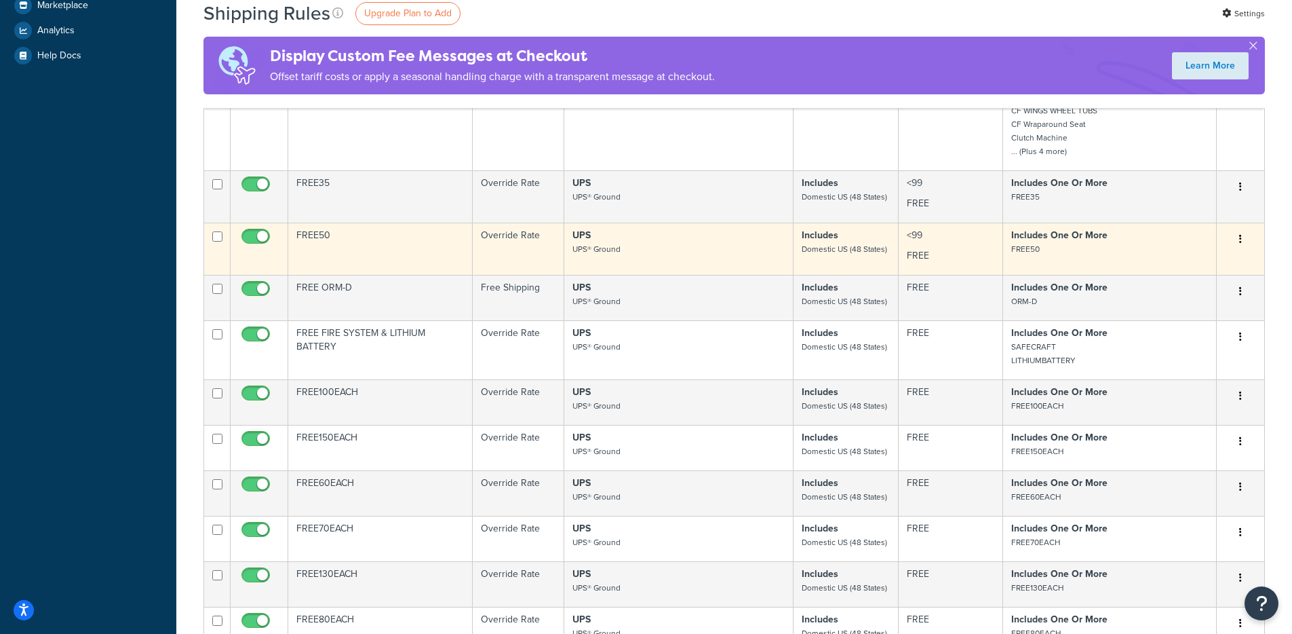
click at [497, 265] on td "Override Rate" at bounding box center [519, 249] width 92 height 52
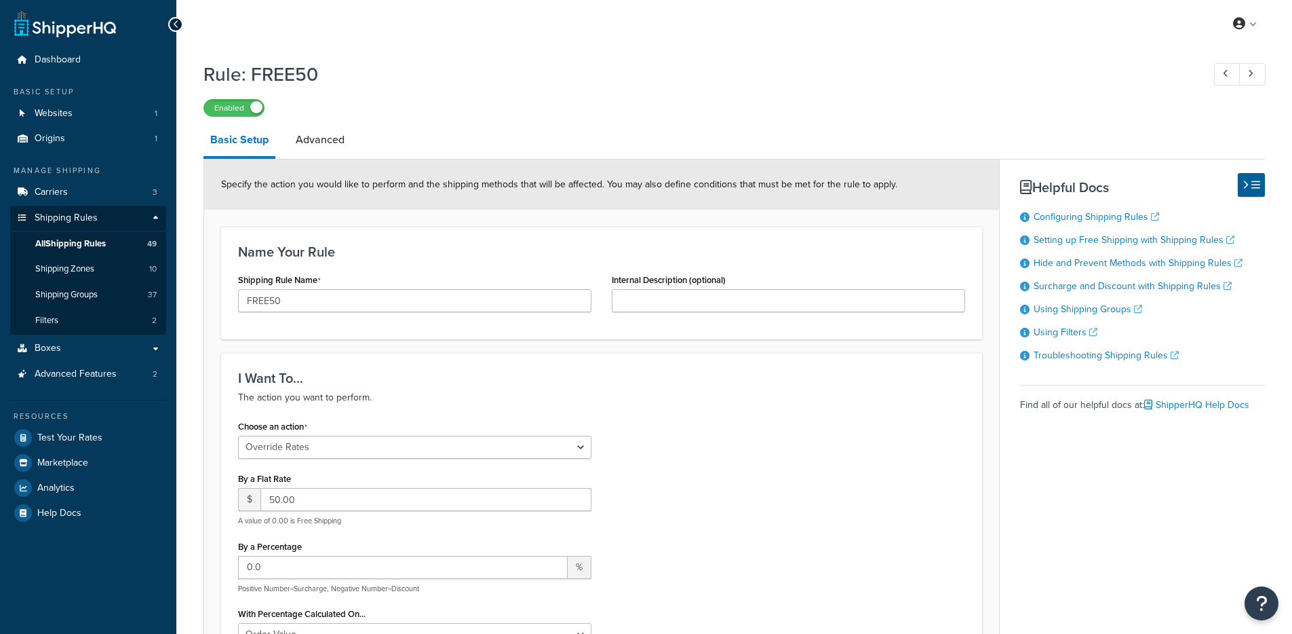
select select "OVERRIDE"
select select "SHIPPING_GROUP"
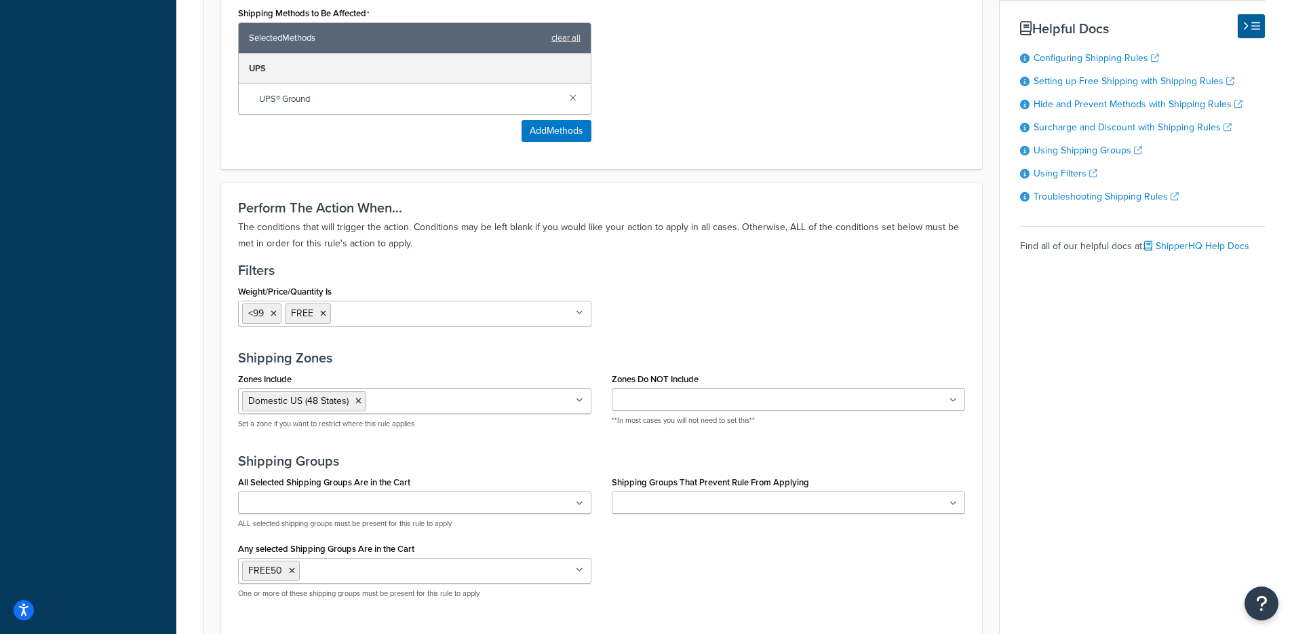
scroll to position [1022, 0]
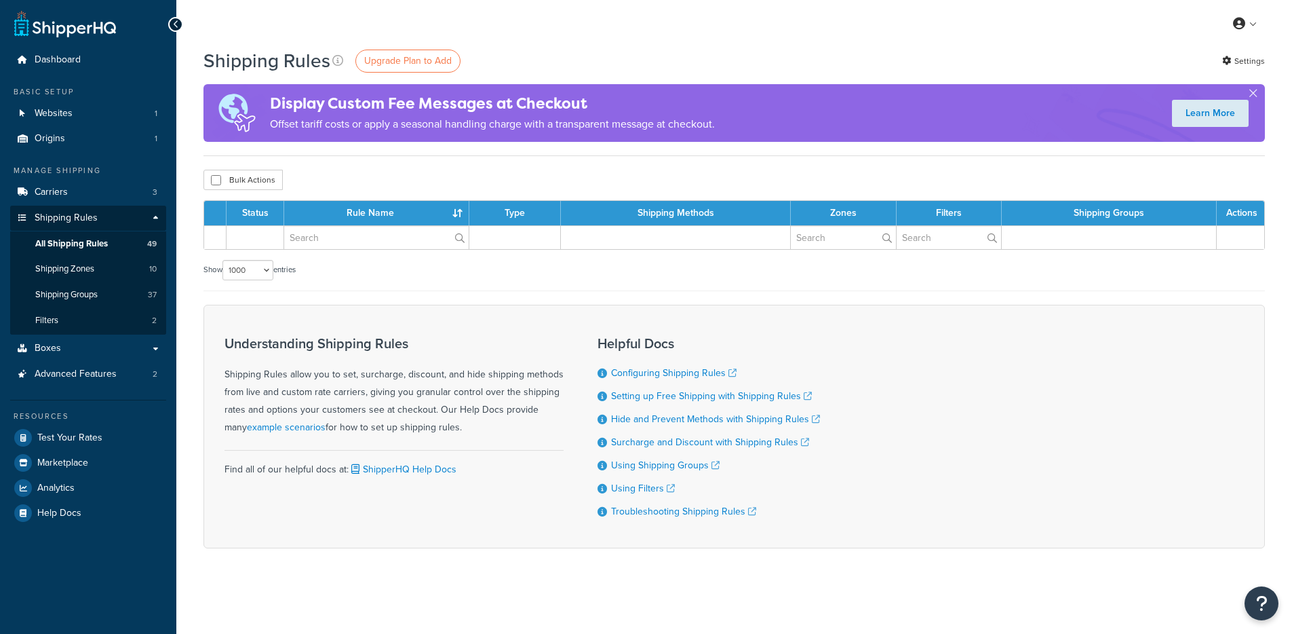
select select "1000"
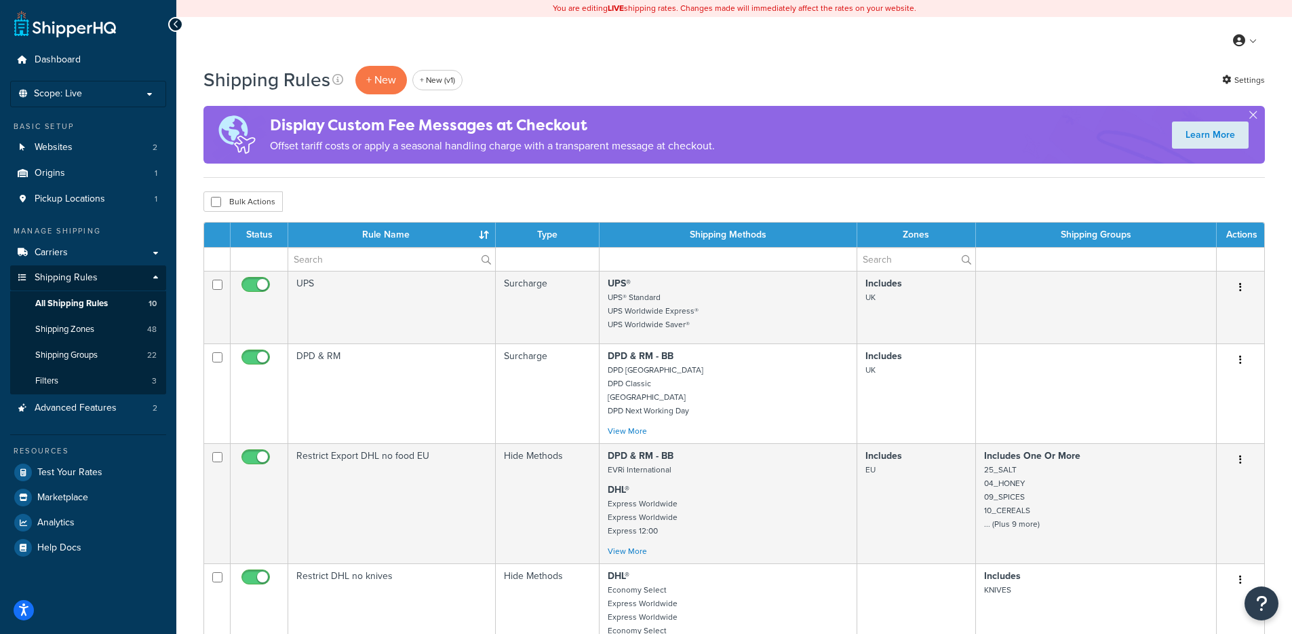
click at [569, 157] on div "Display Custom Fee Messages at Checkout Offset tariff costs or apply a seasonal…" at bounding box center [492, 134] width 445 height 55
click at [554, 198] on div "Bulk Actions Duplicate Delete" at bounding box center [735, 201] width 1062 height 20
drag, startPoint x: 811, startPoint y: 130, endPoint x: 510, endPoint y: 131, distance: 301.9
click at [472, 131] on div "Display Custom Fee Messages at Checkout Offset tariff costs or apply a seasonal…" at bounding box center [735, 135] width 1062 height 58
click at [783, 116] on div "Display Custom Fee Messages at Checkout Offset tariff costs or apply a seasonal…" at bounding box center [735, 135] width 1062 height 58
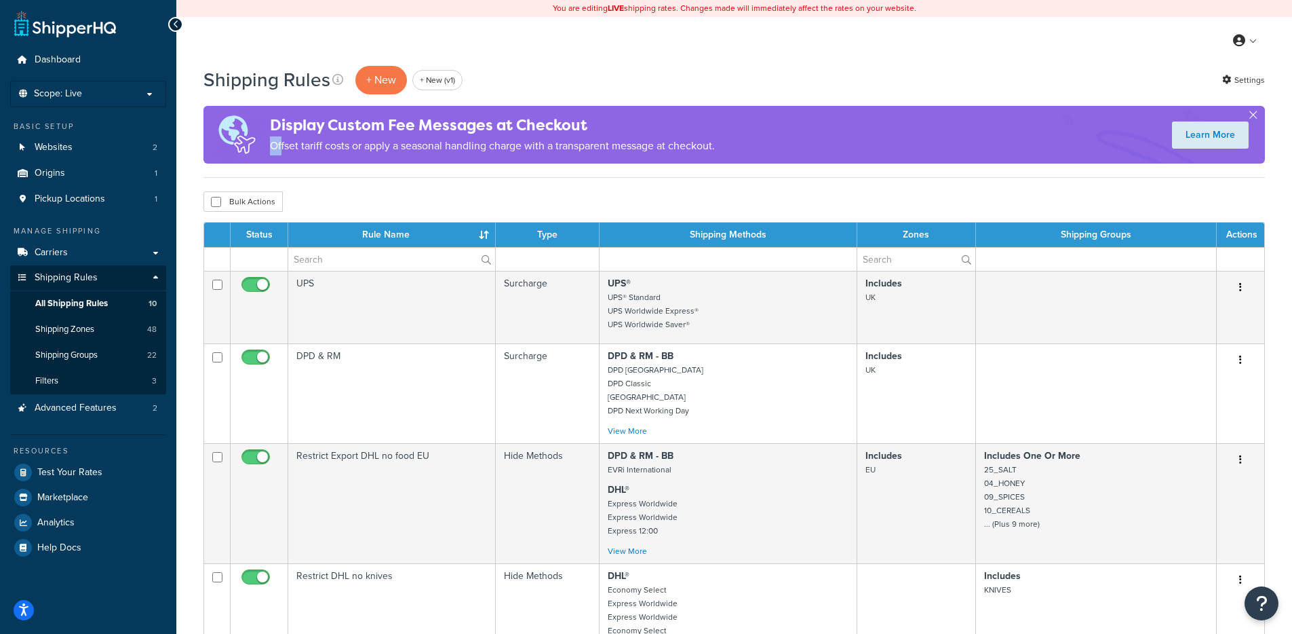
drag, startPoint x: 765, startPoint y: 144, endPoint x: 677, endPoint y: 139, distance: 87.6
click at [294, 146] on div "Display Custom Fee Messages at Checkout Offset tariff costs or apply a seasonal…" at bounding box center [735, 135] width 1062 height 58
click at [761, 147] on div "Display Custom Fee Messages at Checkout Offset tariff costs or apply a seasonal…" at bounding box center [735, 135] width 1062 height 58
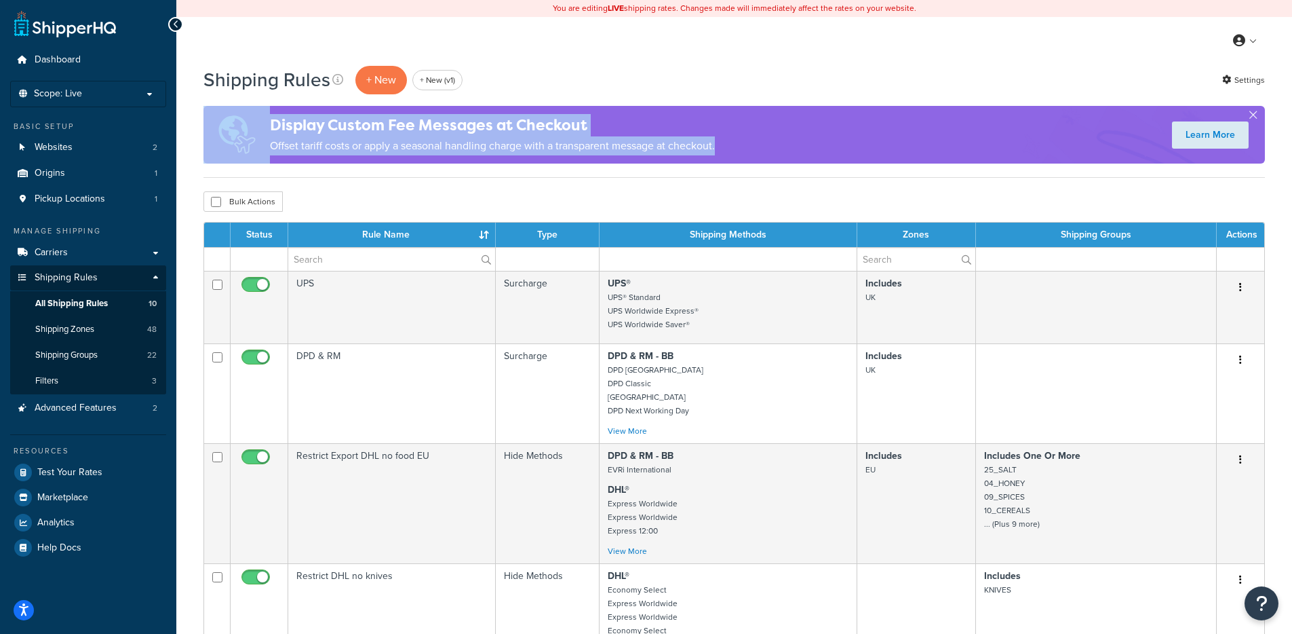
drag, startPoint x: 763, startPoint y: 149, endPoint x: 265, endPoint y: 120, distance: 499.5
click at [263, 120] on div "Display Custom Fee Messages at Checkout Offset tariff costs or apply a seasonal…" at bounding box center [735, 135] width 1062 height 58
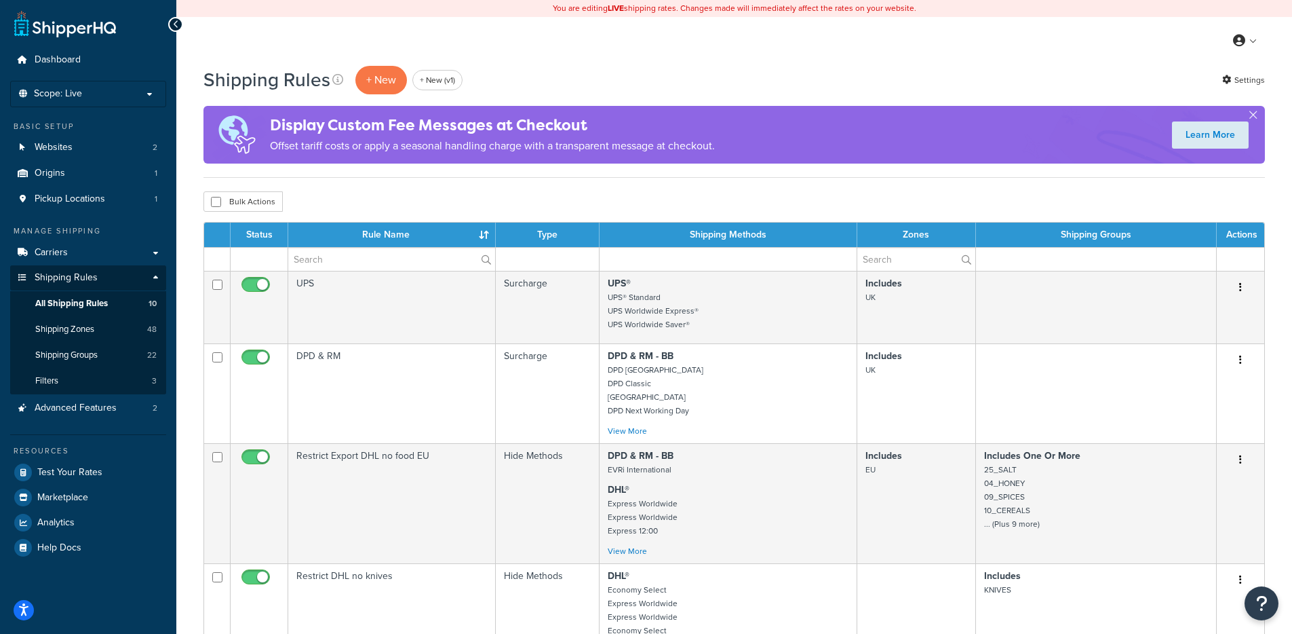
click at [272, 120] on h4 "Display Custom Fee Messages at Checkout" at bounding box center [492, 125] width 445 height 22
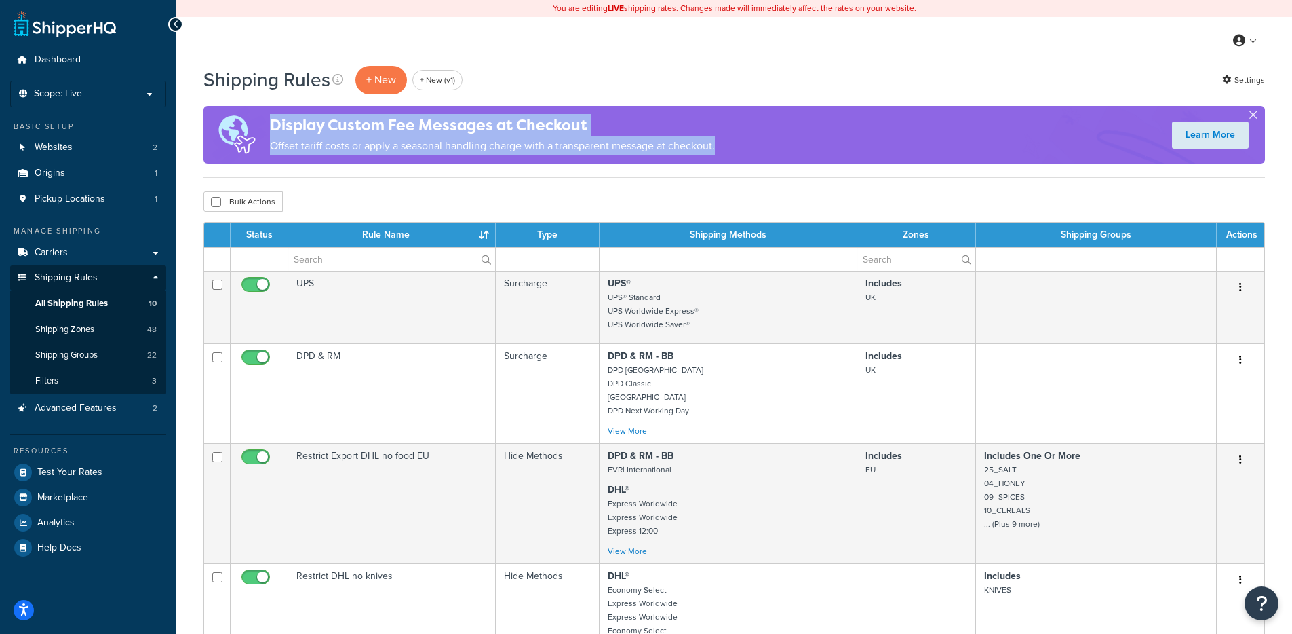
drag, startPoint x: 301, startPoint y: 123, endPoint x: 752, endPoint y: 156, distance: 451.7
click at [752, 156] on div "Display Custom Fee Messages at Checkout Offset tariff costs or apply a seasonal…" at bounding box center [735, 135] width 1062 height 58
drag, startPoint x: 752, startPoint y: 156, endPoint x: 313, endPoint y: 118, distance: 440.6
click at [314, 117] on div "Display Custom Fee Messages at Checkout Offset tariff costs or apply a seasonal…" at bounding box center [735, 135] width 1062 height 58
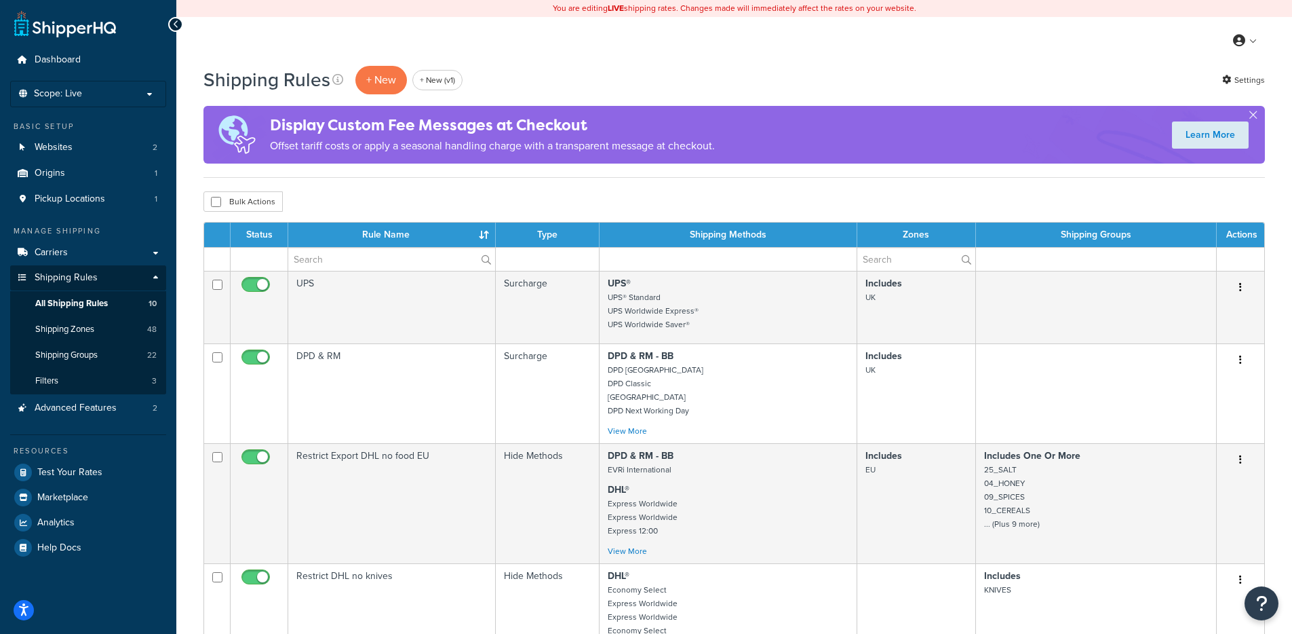
click at [313, 118] on h4 "Display Custom Fee Messages at Checkout" at bounding box center [492, 125] width 445 height 22
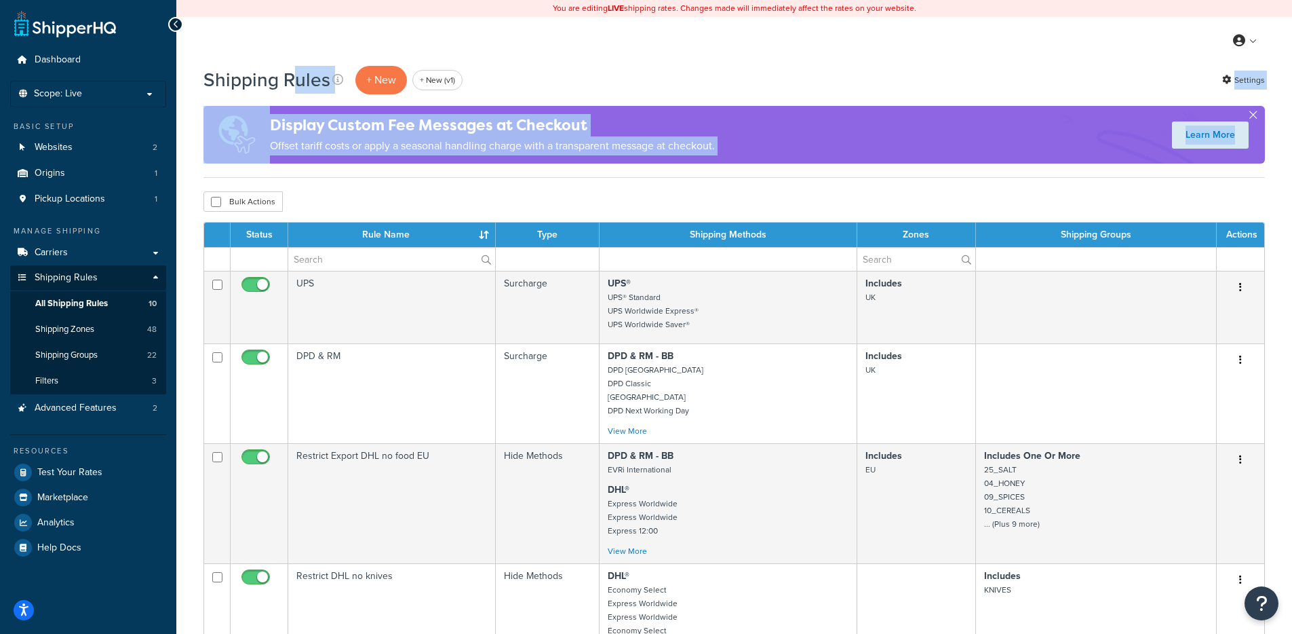
drag, startPoint x: 289, startPoint y: 66, endPoint x: 763, endPoint y: 166, distance: 484.6
click at [763, 166] on div "Shipping Rules + New + New (v1) Settings Display Custom Fee Messages at Checkou…" at bounding box center [735, 120] width 1062 height 113
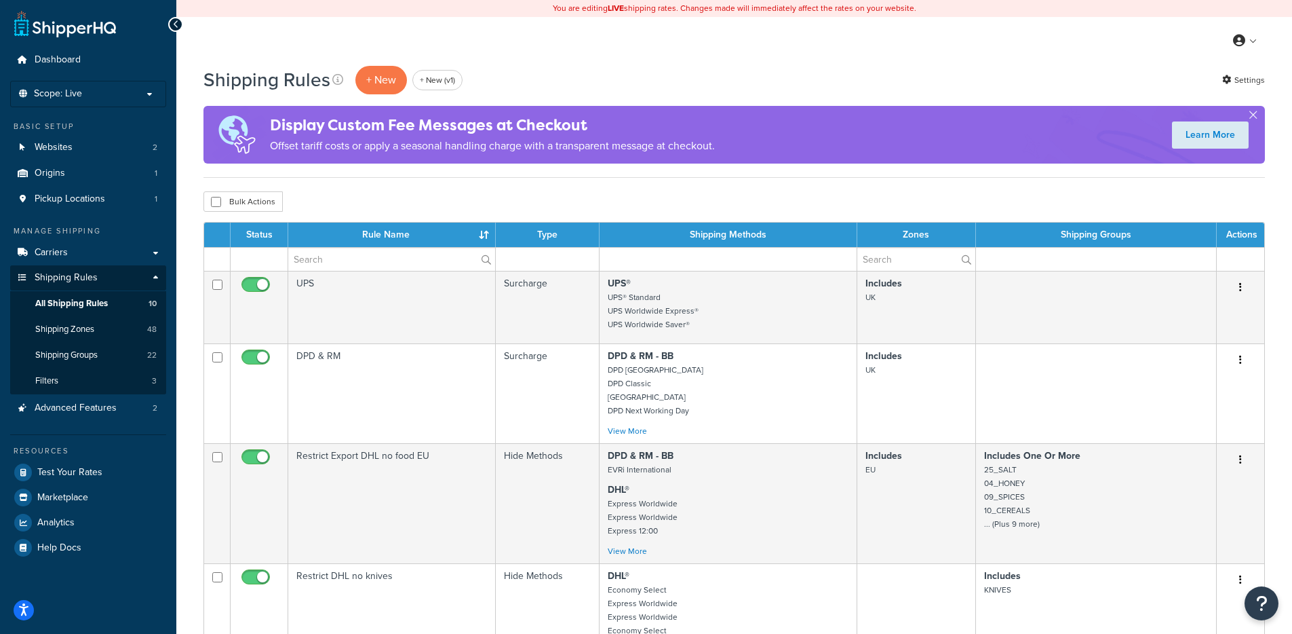
click at [763, 166] on div "Shipping Rules + New + New (v1) Settings Display Custom Fee Messages at Checkou…" at bounding box center [735, 120] width 1062 height 113
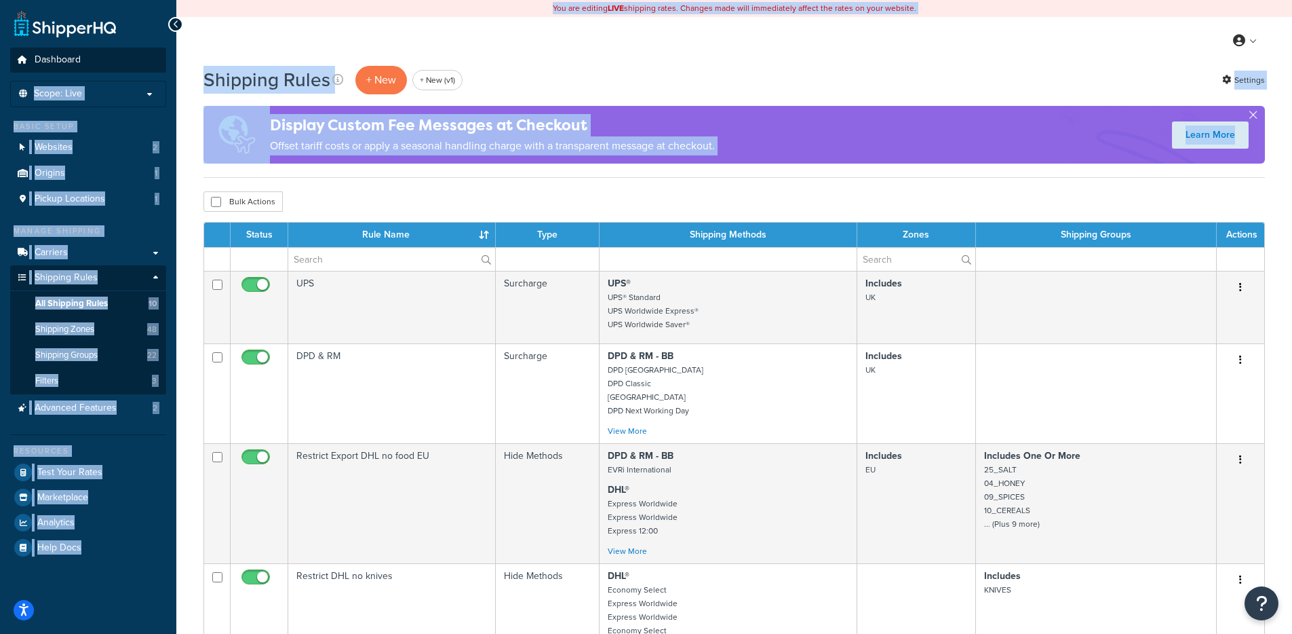
drag, startPoint x: 754, startPoint y: 160, endPoint x: 151, endPoint y: 68, distance: 610.8
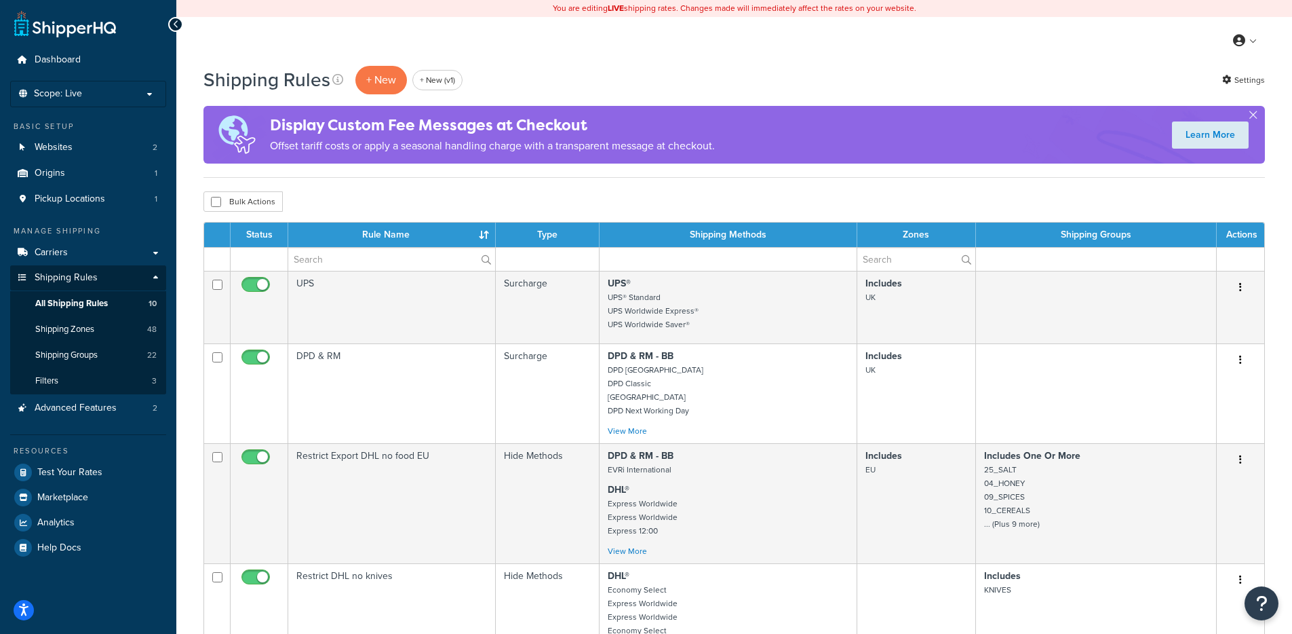
click at [431, 141] on p "Offset tariff costs or apply a seasonal handling charge with a transparent mess…" at bounding box center [492, 145] width 445 height 19
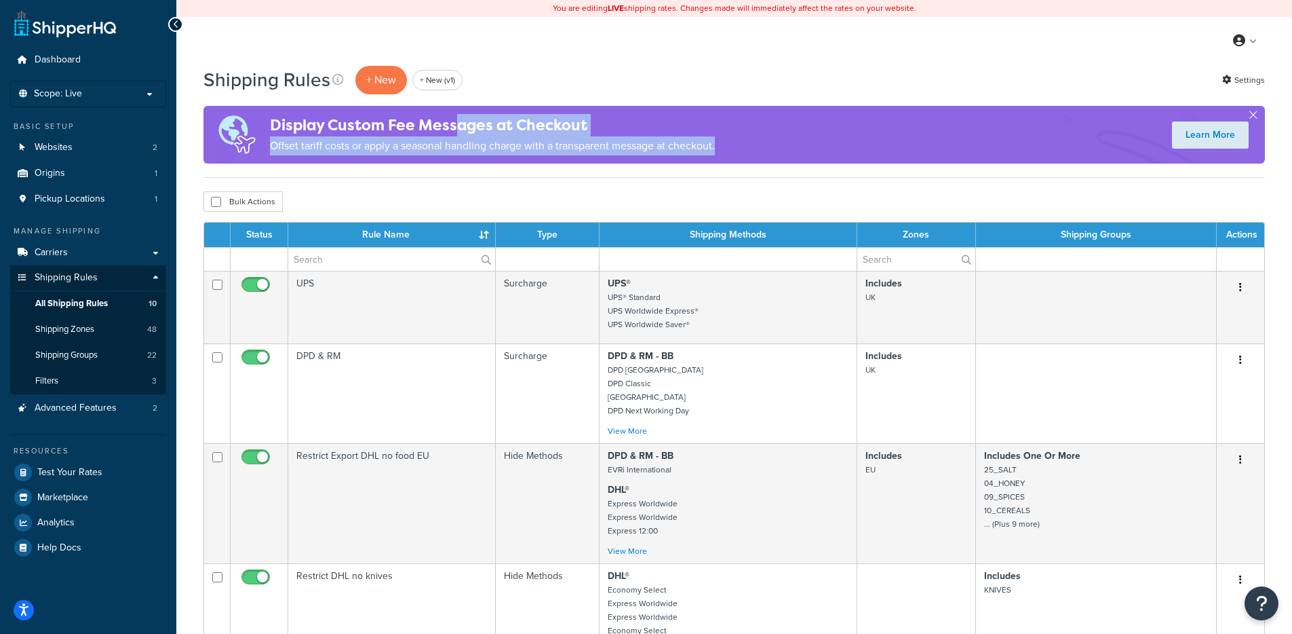
drag, startPoint x: 556, startPoint y: 132, endPoint x: 767, endPoint y: 155, distance: 211.5
click at [765, 154] on div "Display Custom Fee Messages at Checkout Offset tariff costs or apply a seasonal…" at bounding box center [735, 135] width 1062 height 58
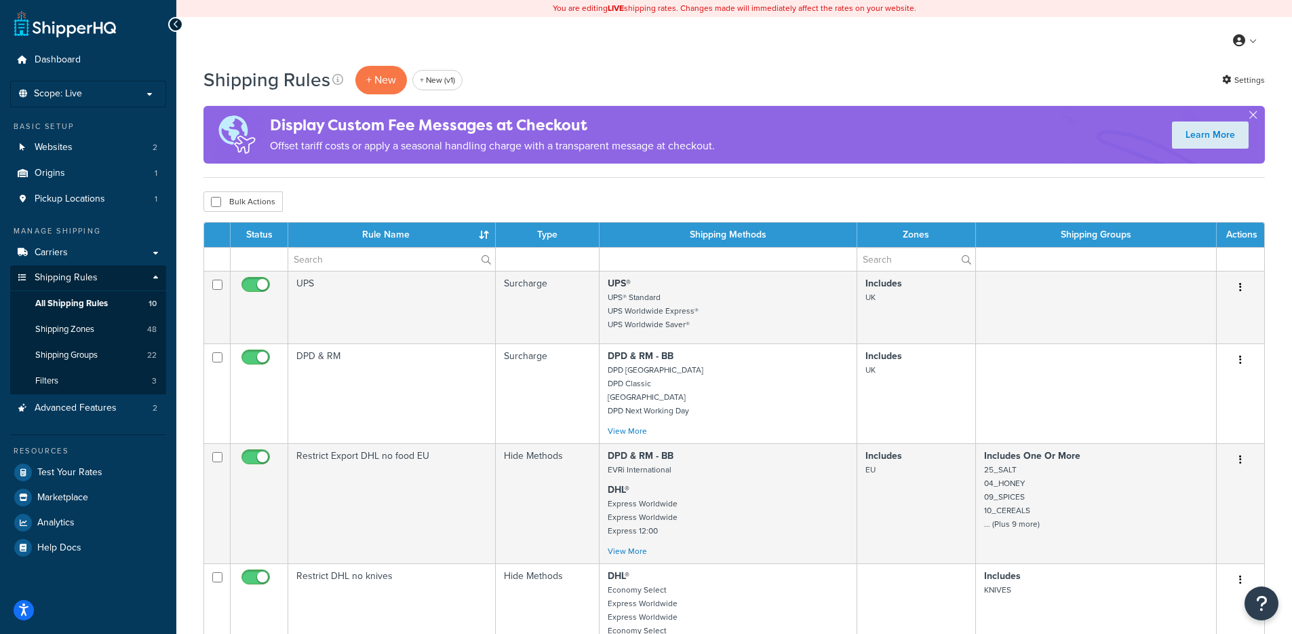
click at [767, 155] on div "Display Custom Fee Messages at Checkout Offset tariff costs or apply a seasonal…" at bounding box center [735, 135] width 1062 height 58
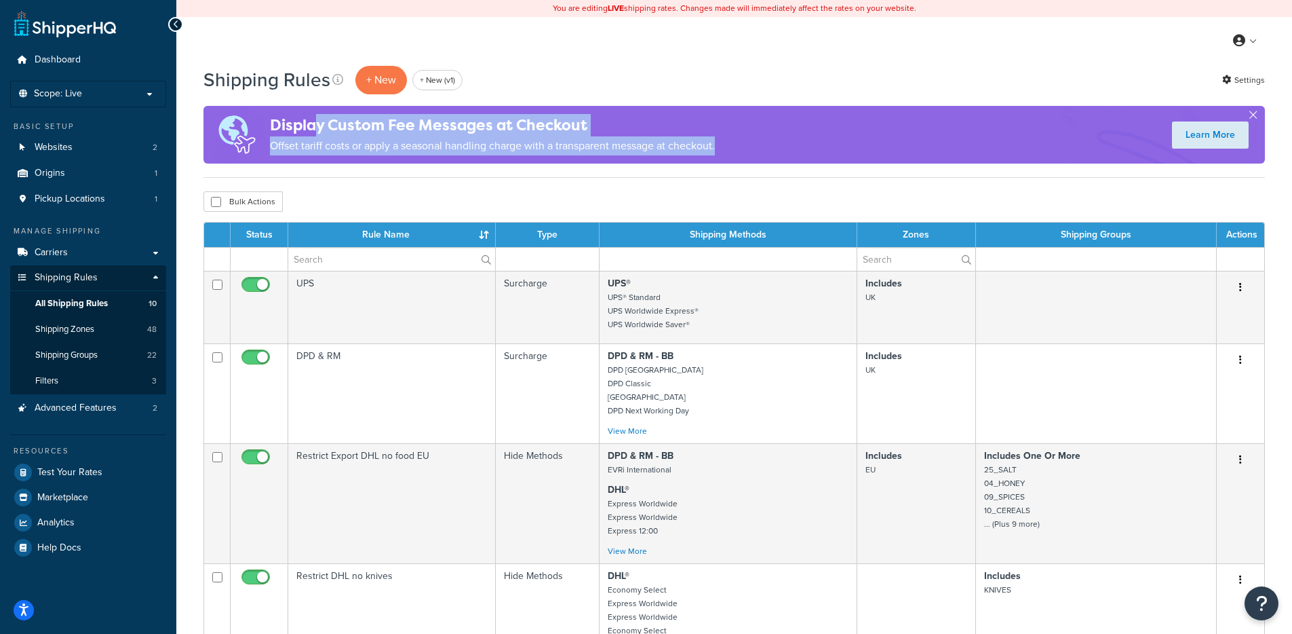
drag, startPoint x: 638, startPoint y: 154, endPoint x: 315, endPoint y: 134, distance: 322.9
click at [315, 133] on div "Display Custom Fee Messages at Checkout Offset tariff costs or apply a seasonal…" at bounding box center [735, 135] width 1062 height 58
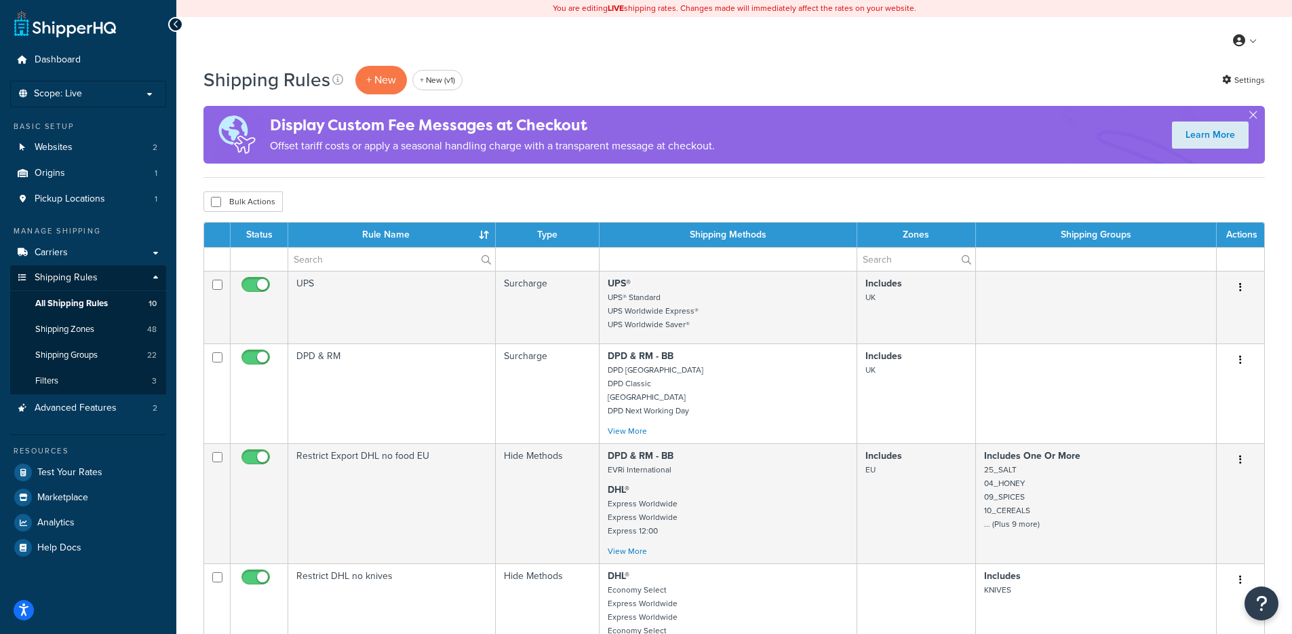
click at [322, 134] on h4 "Display Custom Fee Messages at Checkout" at bounding box center [492, 125] width 445 height 22
click at [78, 324] on span "Shipping Zones" at bounding box center [64, 330] width 59 height 12
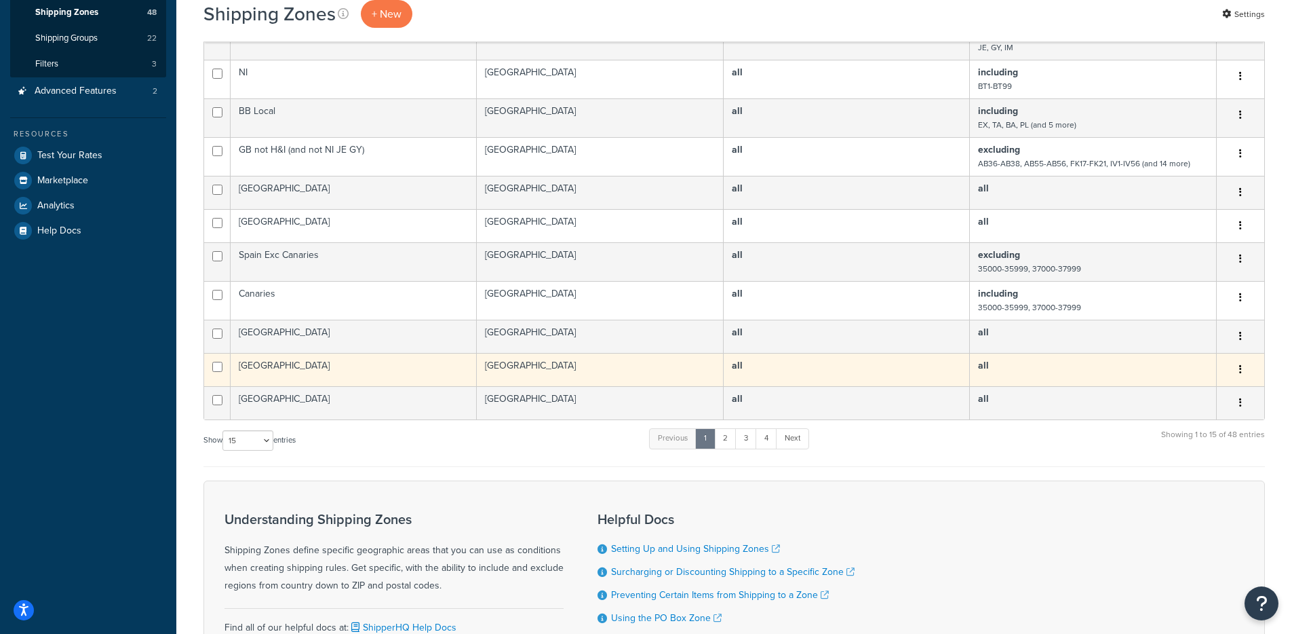
scroll to position [442, 0]
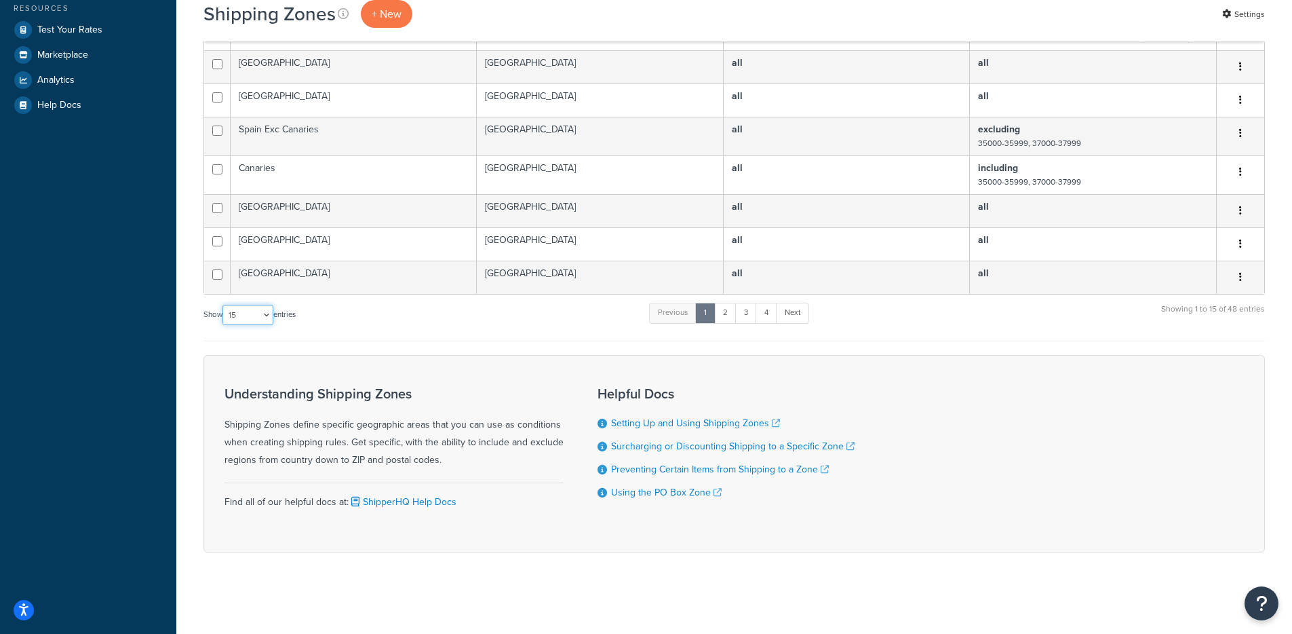
click at [250, 317] on select "10 15 25 50 100" at bounding box center [248, 315] width 51 height 20
select select "100"
click at [224, 325] on select "10 15 25 50 100" at bounding box center [248, 315] width 51 height 20
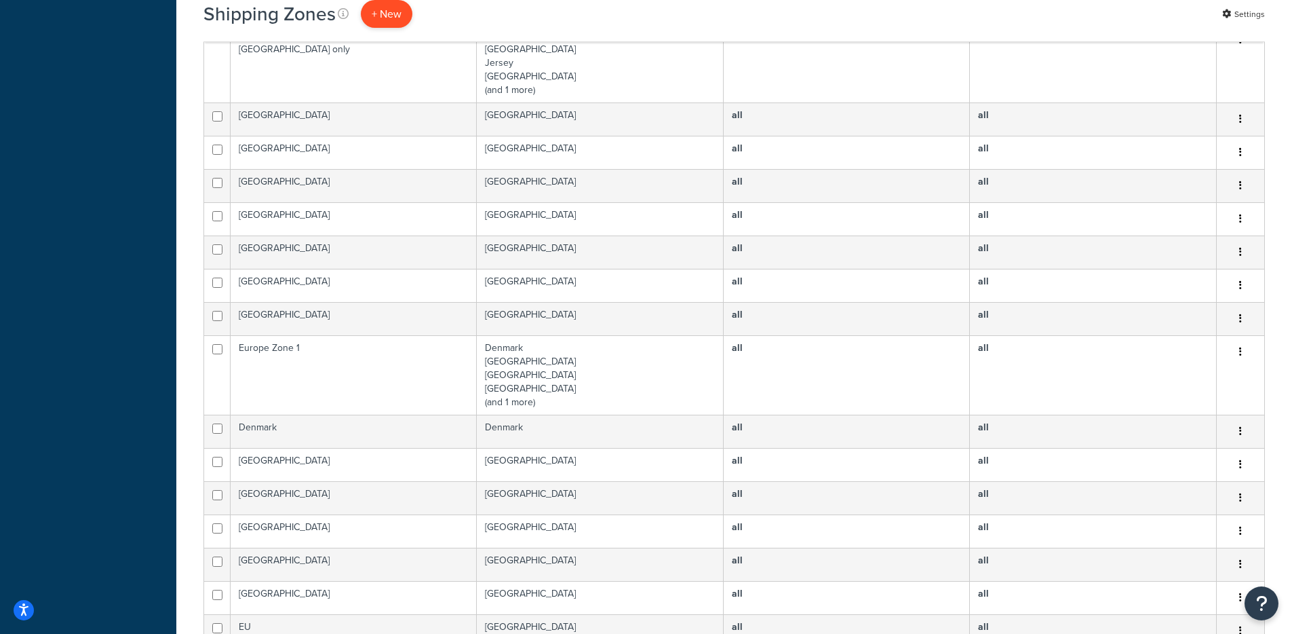
scroll to position [956, 0]
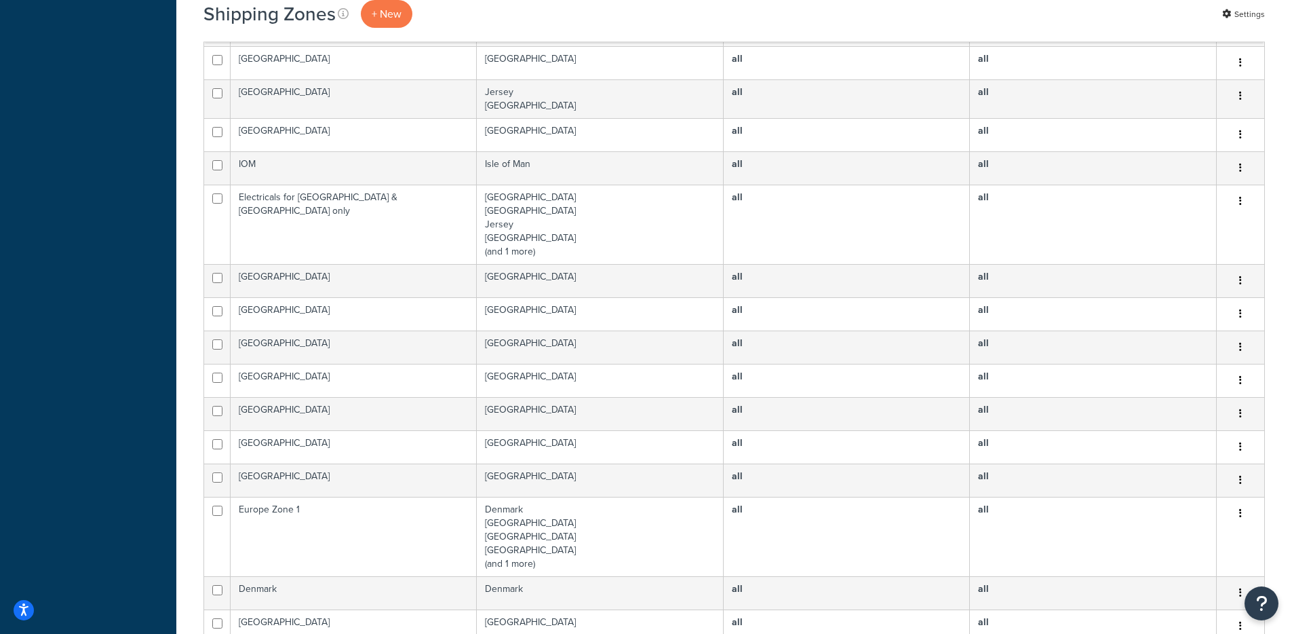
click at [354, 18] on div "Shipping Zones + New" at bounding box center [312, 14] width 216 height 28
click at [381, 15] on span "+ New" at bounding box center [387, 14] width 30 height 16
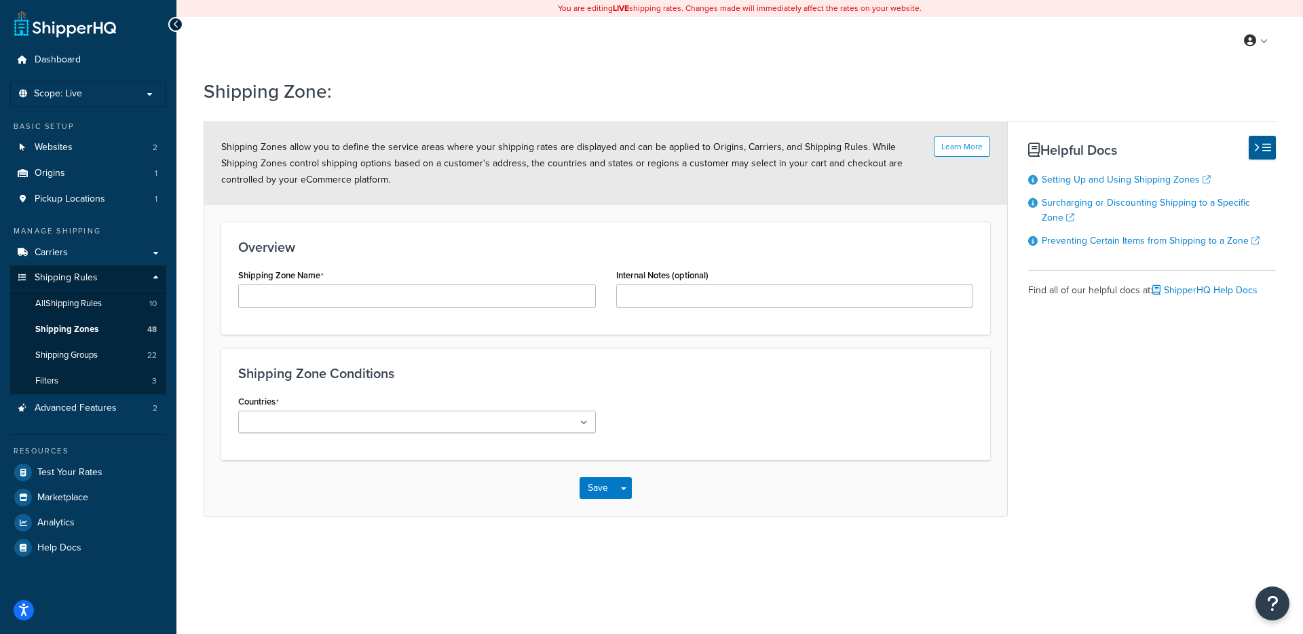
drag, startPoint x: 332, startPoint y: 440, endPoint x: 337, endPoint y: 431, distance: 10.0
click at [334, 435] on div "Countries All Countries ALL [GEOGRAPHIC_DATA] [GEOGRAPHIC_DATA] [GEOGRAPHIC_DAT…" at bounding box center [417, 417] width 378 height 52
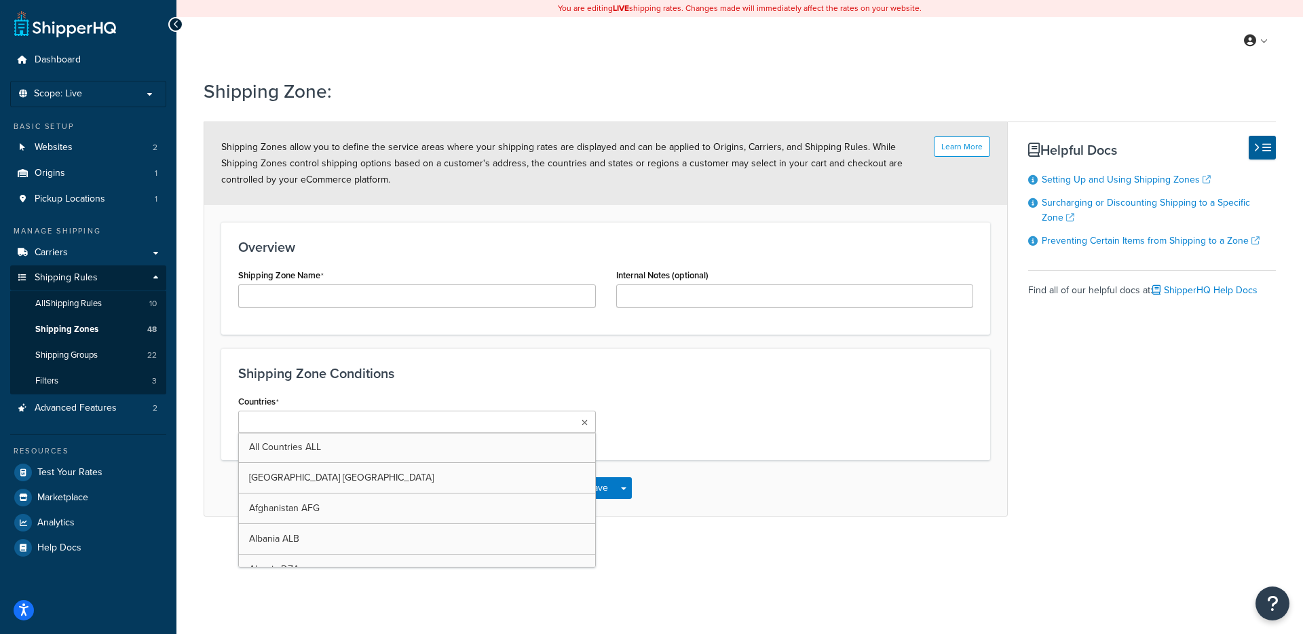
click at [339, 428] on li at bounding box center [302, 422] width 120 height 15
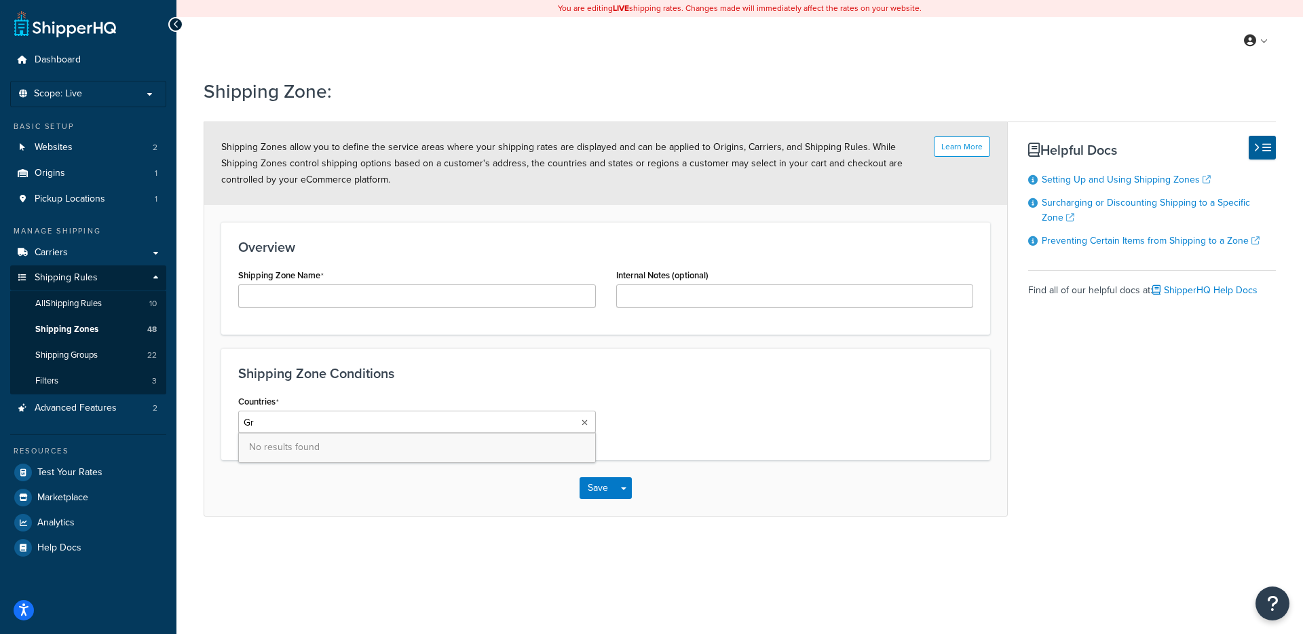
type input "G"
type input "United King"
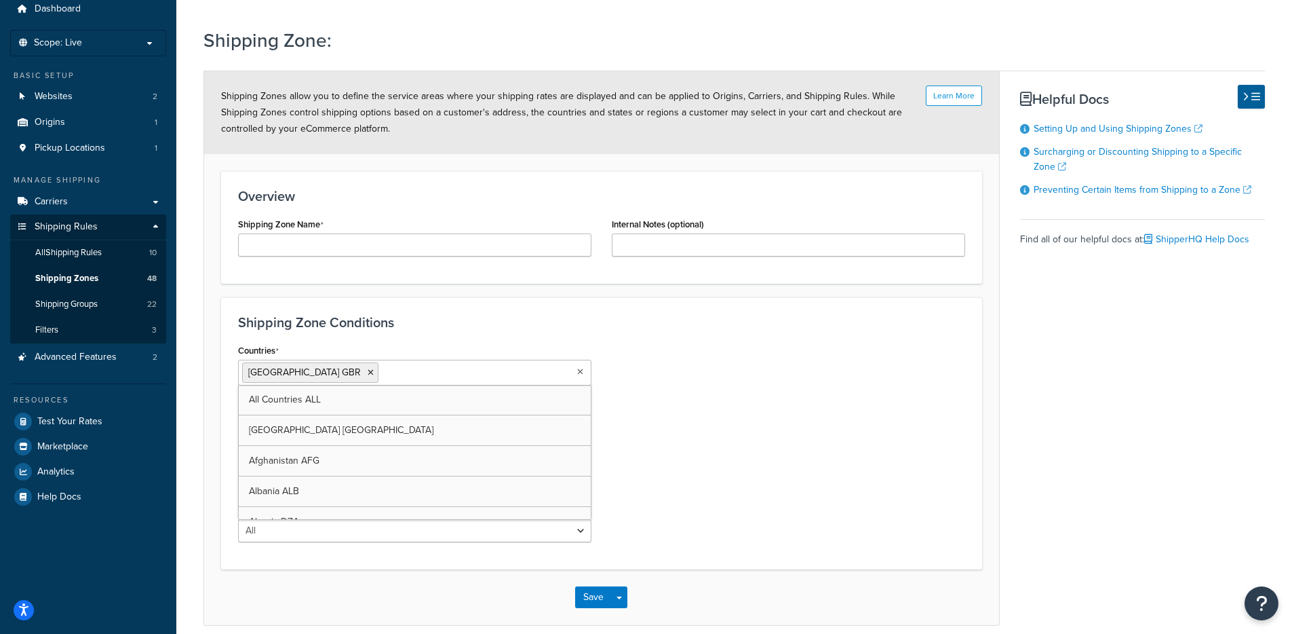
scroll to position [111, 0]
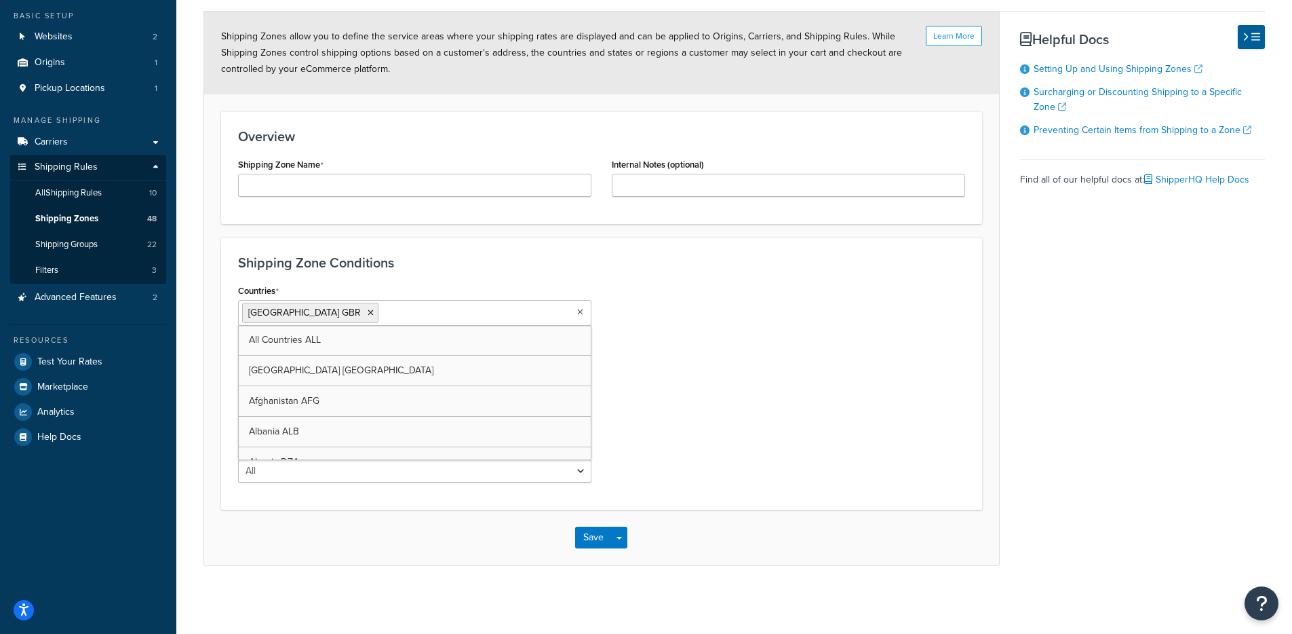
click at [221, 402] on div "Shipping Zone Conditions Countries [GEOGRAPHIC_DATA] [GEOGRAPHIC_DATA] All Coun…" at bounding box center [601, 373] width 761 height 272
click at [321, 474] on select "All Including Excluding" at bounding box center [414, 470] width 353 height 23
select select "excluding"
click at [238, 459] on select "All Including Excluding" at bounding box center [414, 470] width 353 height 23
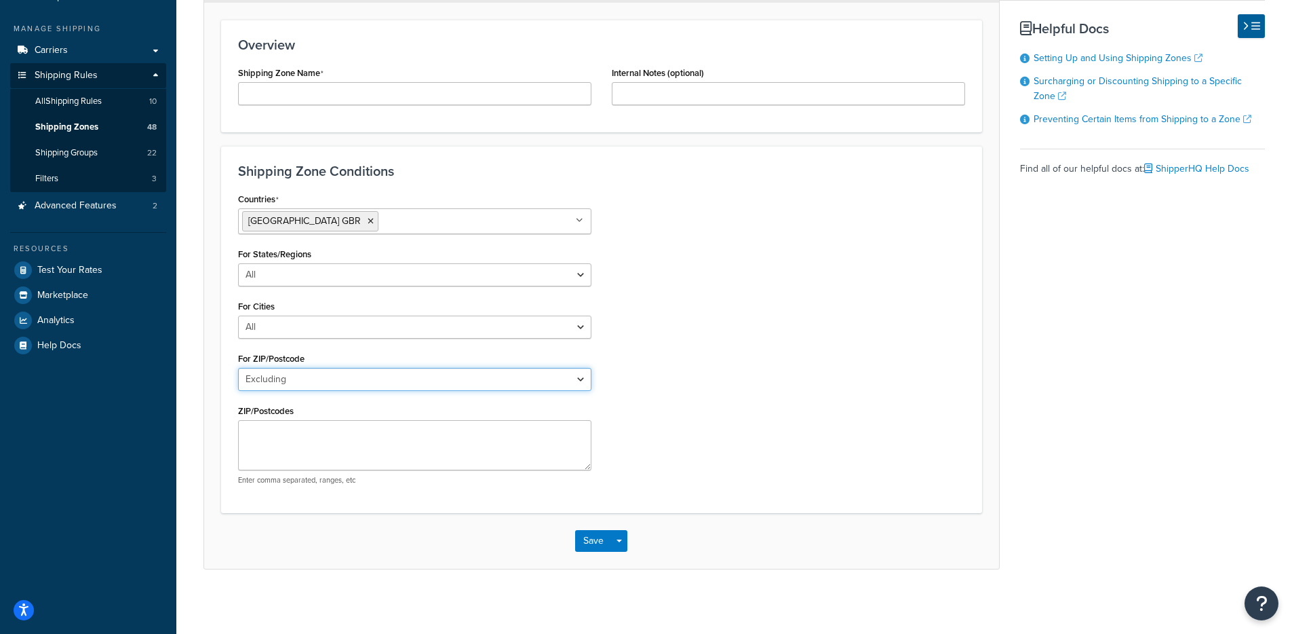
scroll to position [206, 0]
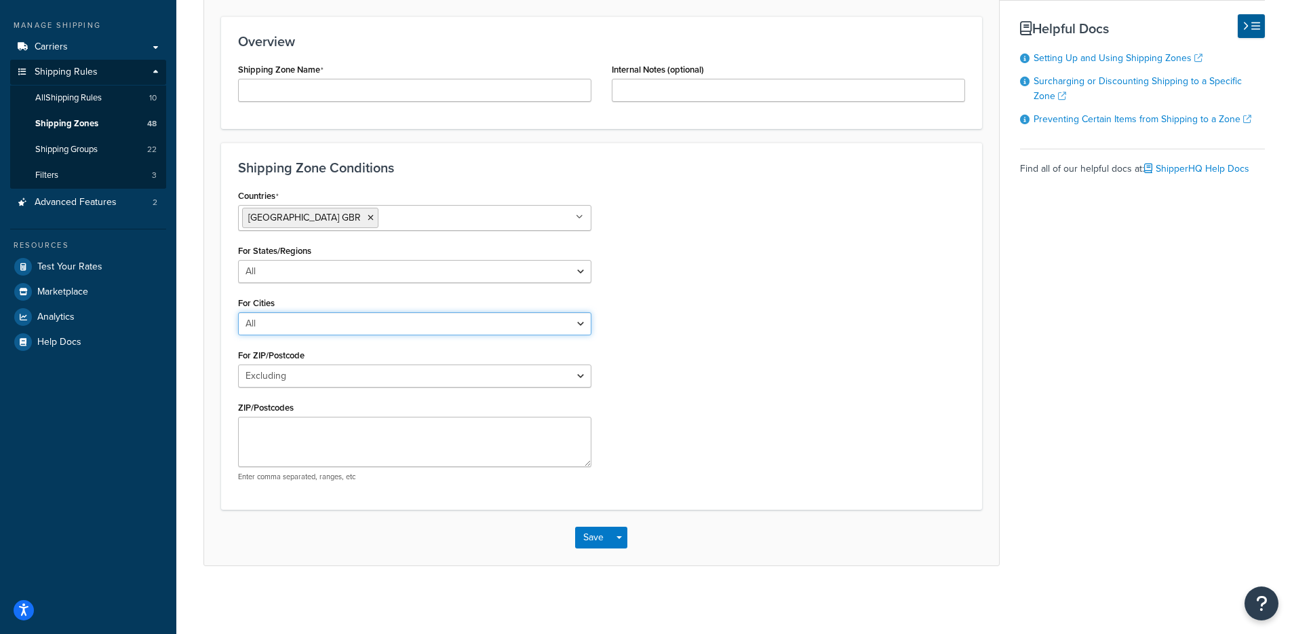
click at [347, 321] on select "All Including Excluding" at bounding box center [414, 323] width 353 height 23
select select "excluding"
click at [238, 312] on select "All Including Excluding" at bounding box center [414, 323] width 353 height 23
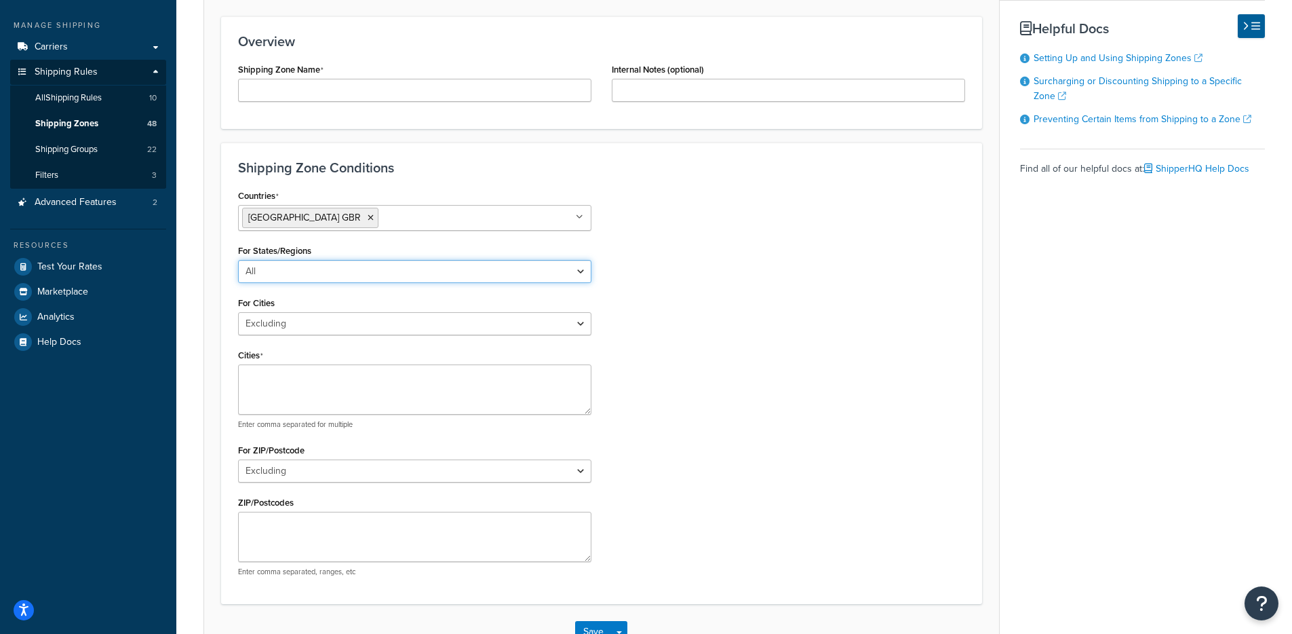
click at [339, 271] on select "All Including Excluding" at bounding box center [414, 271] width 353 height 23
click at [238, 260] on select "All Including Excluding" at bounding box center [414, 271] width 353 height 23
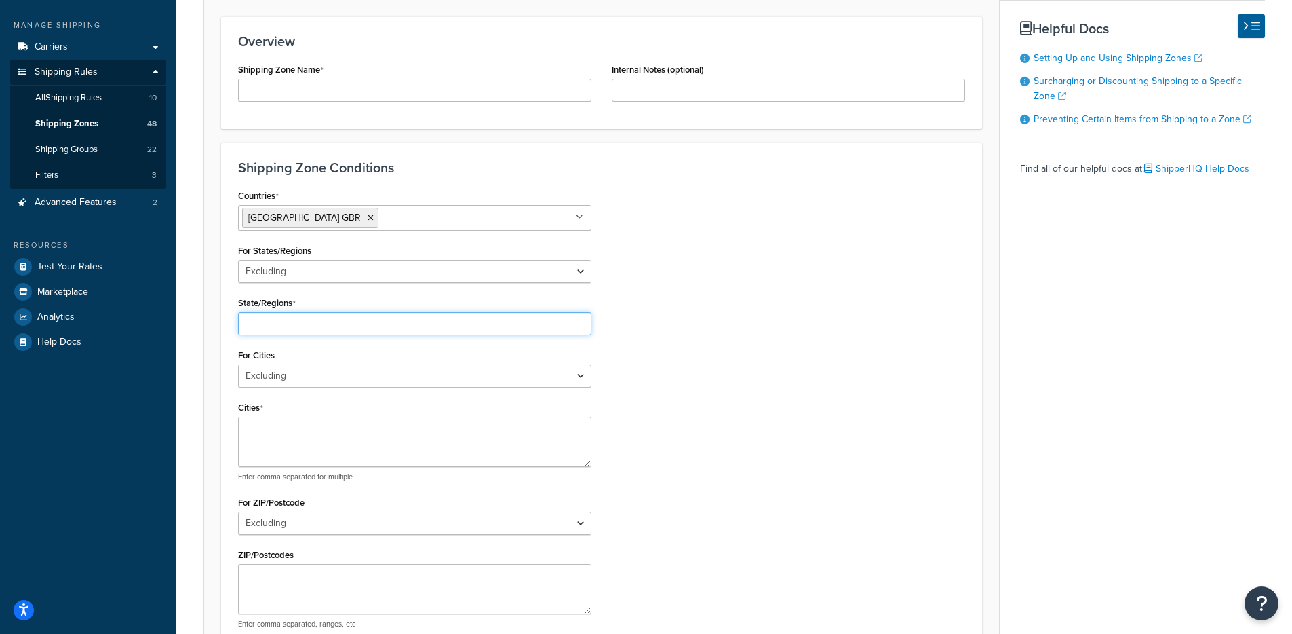
click at [341, 327] on input "State/Regions" at bounding box center [414, 323] width 353 height 23
click at [600, 327] on div "Countries [GEOGRAPHIC_DATA] [GEOGRAPHIC_DATA] All Countries ALL [GEOGRAPHIC_DAT…" at bounding box center [415, 412] width 374 height 453
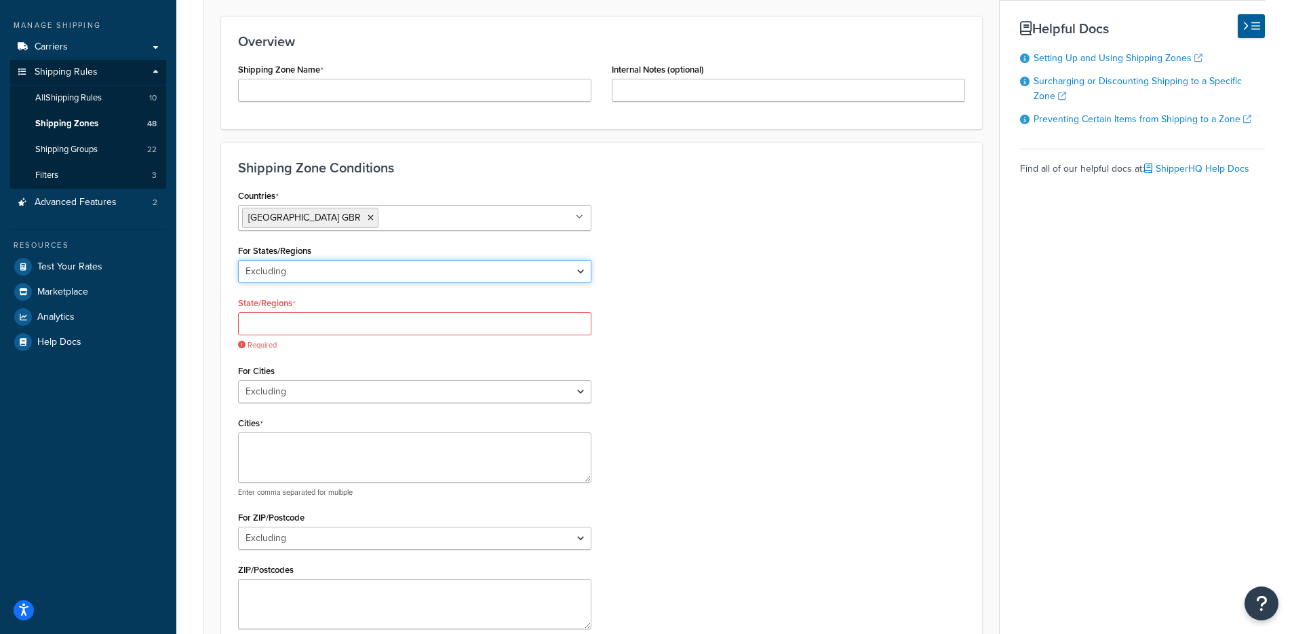
click at [507, 269] on select "All Including Excluding" at bounding box center [414, 271] width 353 height 23
click at [238, 260] on select "All Including Excluding" at bounding box center [414, 271] width 353 height 23
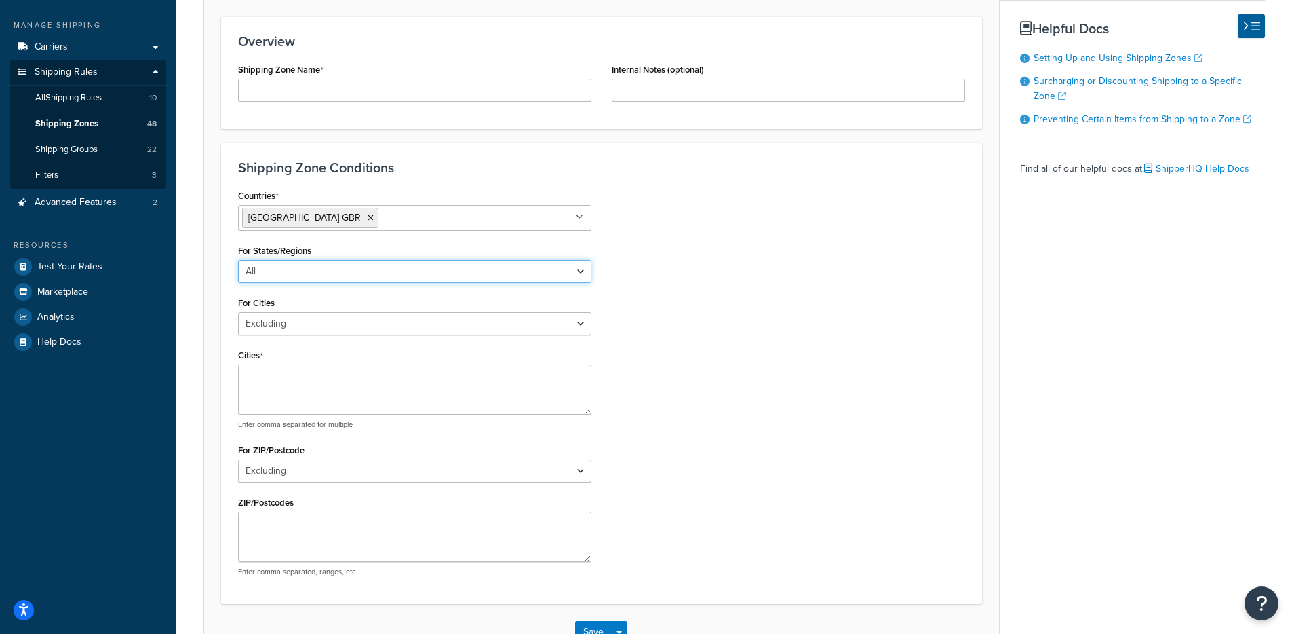
click at [365, 280] on select "All Including Excluding" at bounding box center [414, 271] width 353 height 23
click at [238, 260] on select "All Including Excluding" at bounding box center [414, 271] width 353 height 23
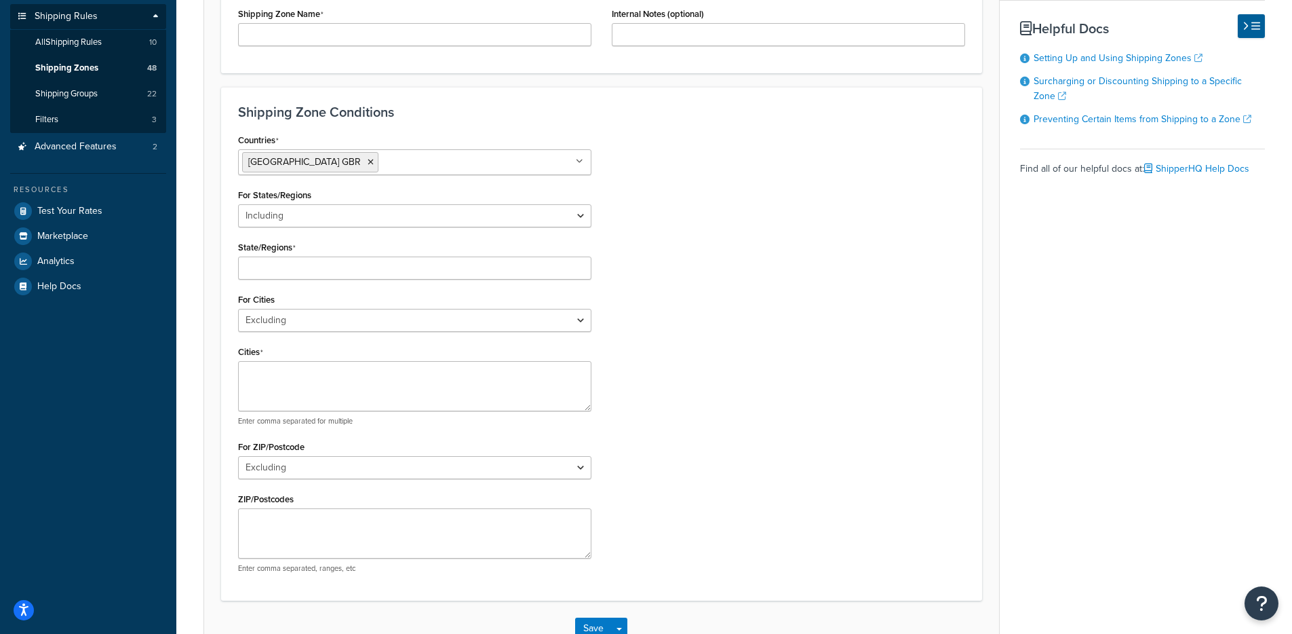
scroll to position [258, 0]
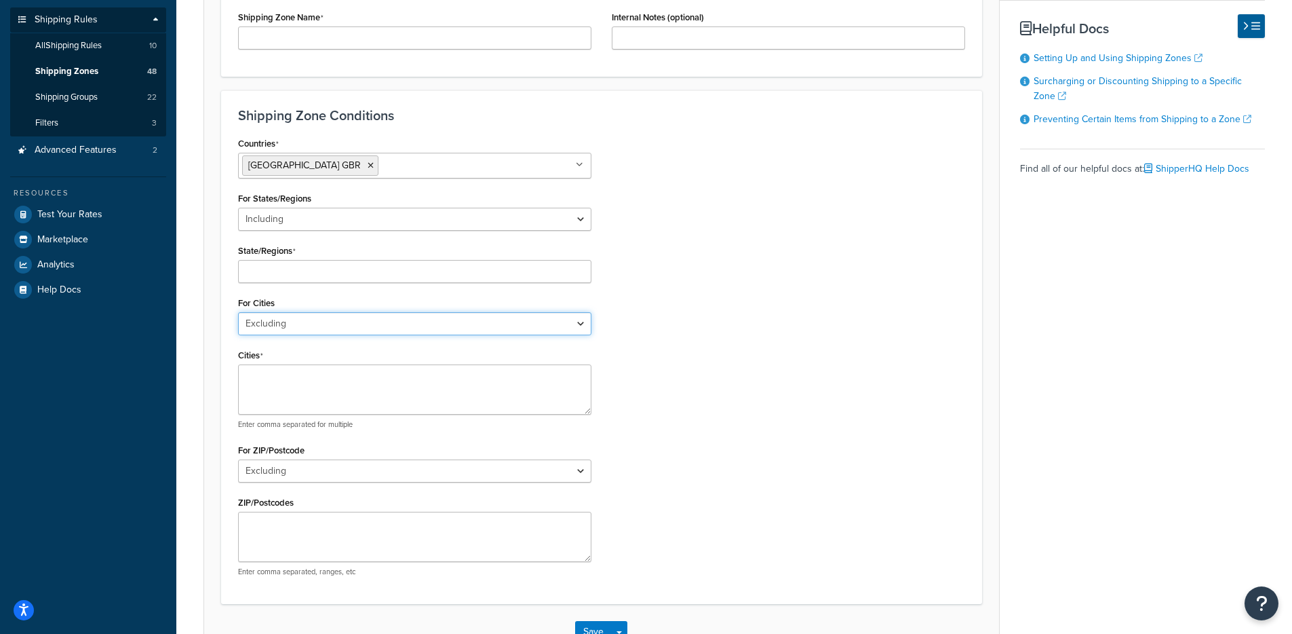
click at [417, 324] on select "All Including Excluding" at bounding box center [414, 323] width 353 height 23
click at [446, 225] on select "All Including Excluding" at bounding box center [414, 219] width 353 height 23
click at [482, 212] on select "All Including Excluding" at bounding box center [414, 219] width 353 height 23
drag, startPoint x: 375, startPoint y: 263, endPoint x: 313, endPoint y: 263, distance: 61.7
click at [313, 263] on input "State/Regions" at bounding box center [414, 271] width 353 height 23
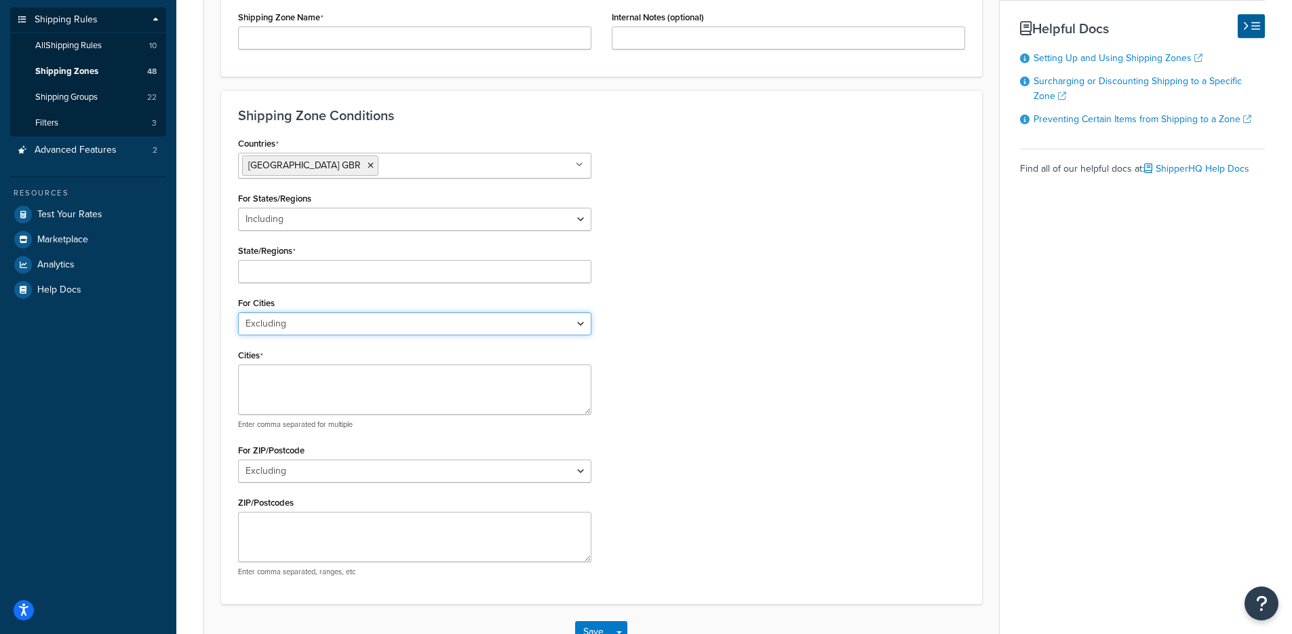
click at [288, 324] on div "For Cities All Including Excluding" at bounding box center [414, 314] width 353 height 42
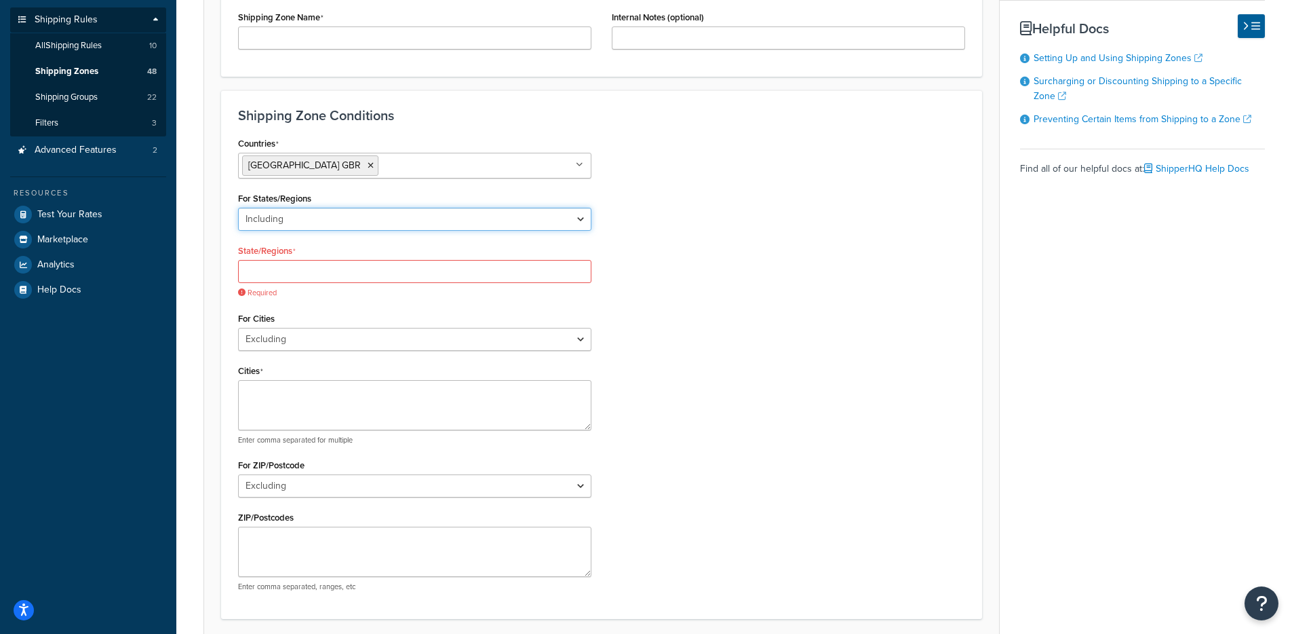
click at [367, 217] on select "All Including Excluding" at bounding box center [414, 219] width 353 height 23
select select "all"
click at [238, 208] on select "All Including Excluding" at bounding box center [414, 219] width 353 height 23
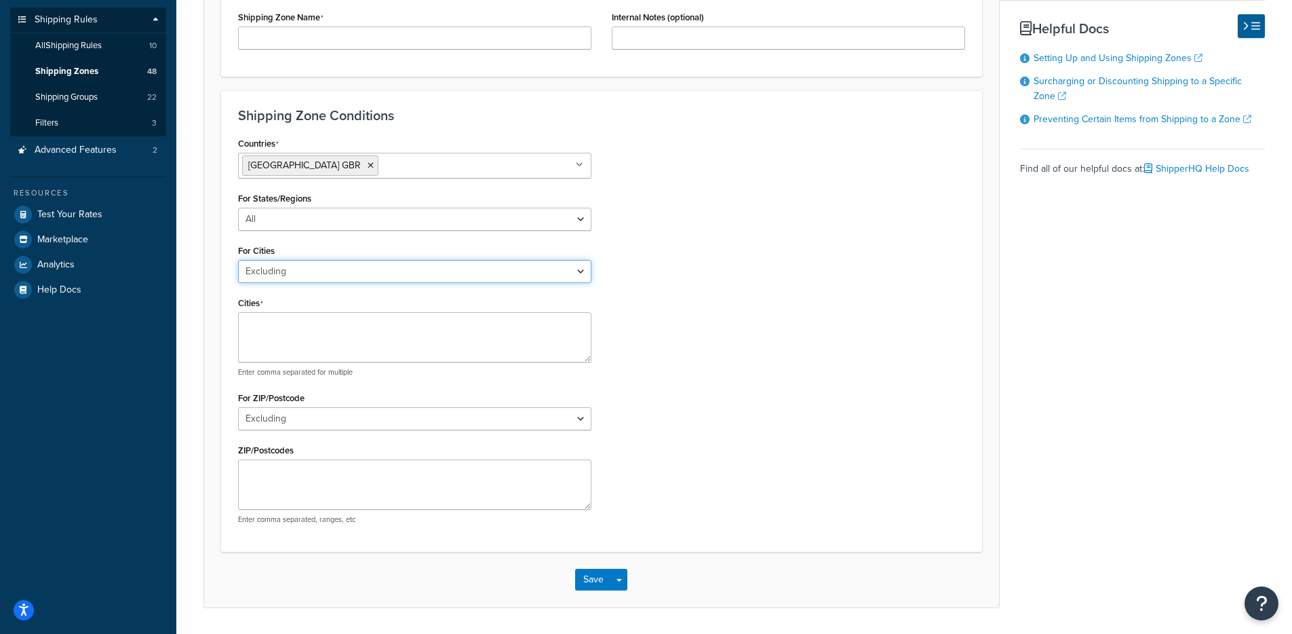
click at [329, 282] on select "All Including Excluding" at bounding box center [414, 271] width 353 height 23
select select "all"
click at [238, 283] on select "All Including Excluding" at bounding box center [414, 271] width 353 height 23
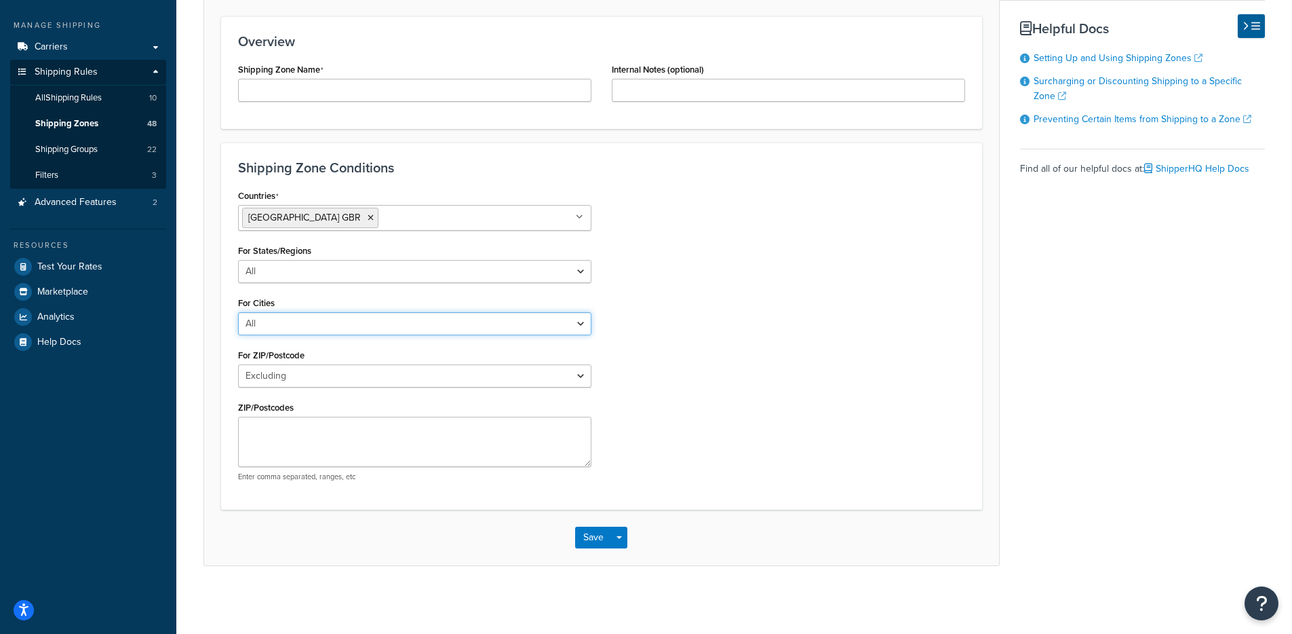
scroll to position [206, 0]
click at [319, 381] on select "All Including Excluding" at bounding box center [414, 375] width 353 height 23
select select "all"
click at [238, 387] on select "All Including Excluding" at bounding box center [414, 375] width 353 height 23
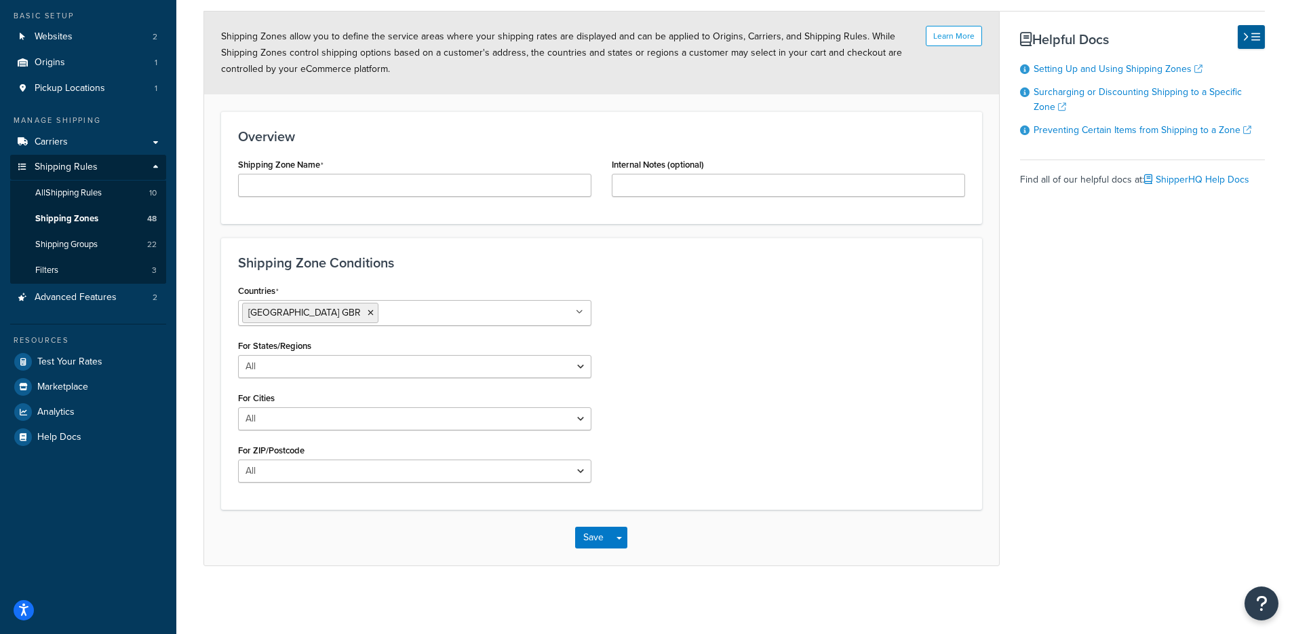
click at [382, 314] on input "Countries" at bounding box center [442, 312] width 120 height 15
type input "H"
click at [674, 387] on div "Countries [GEOGRAPHIC_DATA] [GEOGRAPHIC_DATA] All Countries ALL [GEOGRAPHIC_DAT…" at bounding box center [602, 387] width 748 height 212
click at [419, 365] on select "All Including Excluding" at bounding box center [414, 366] width 353 height 23
